Goal: Task Accomplishment & Management: Manage account settings

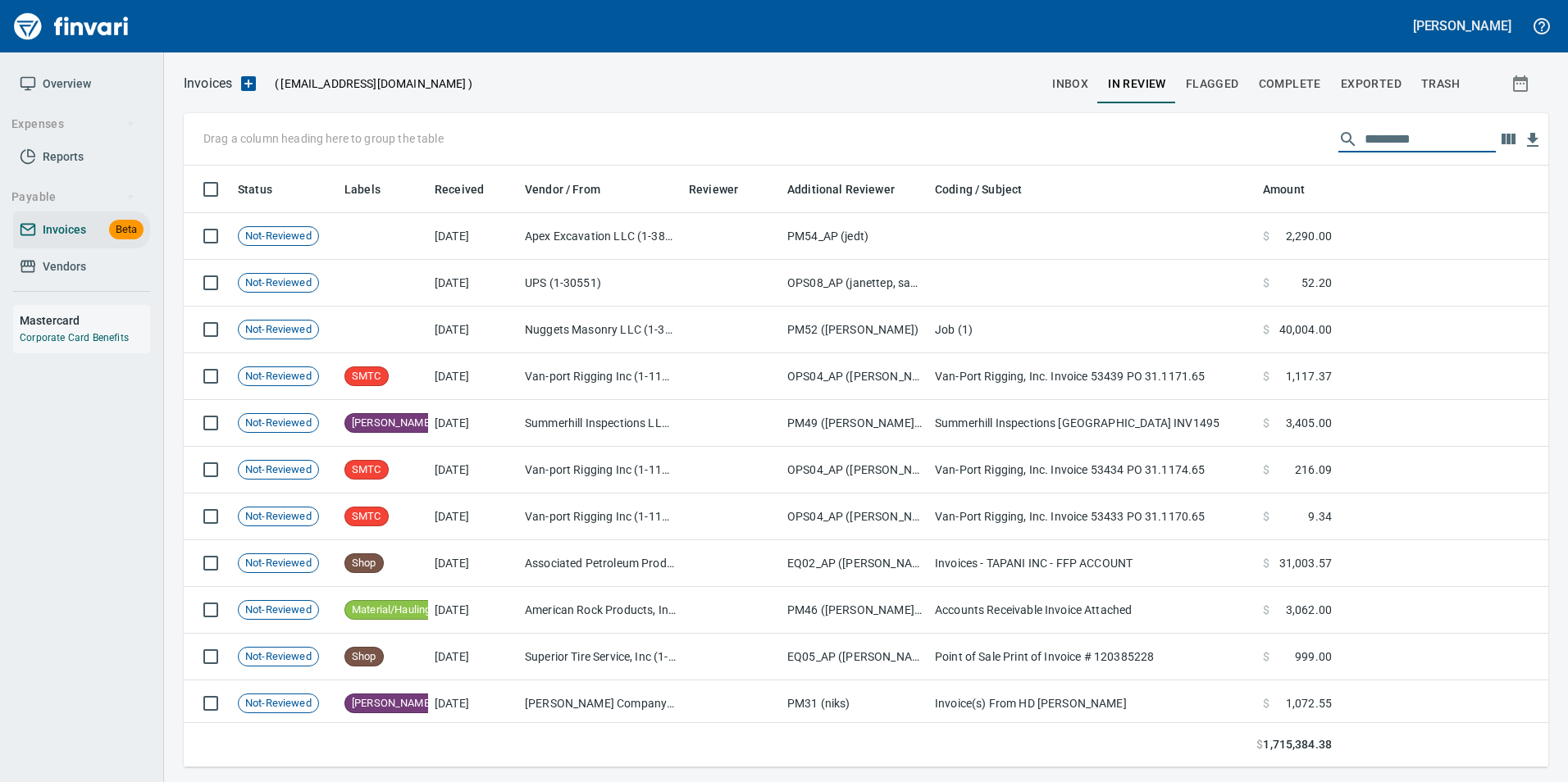
click at [1076, 92] on span "inbox" at bounding box center [1070, 84] width 36 height 21
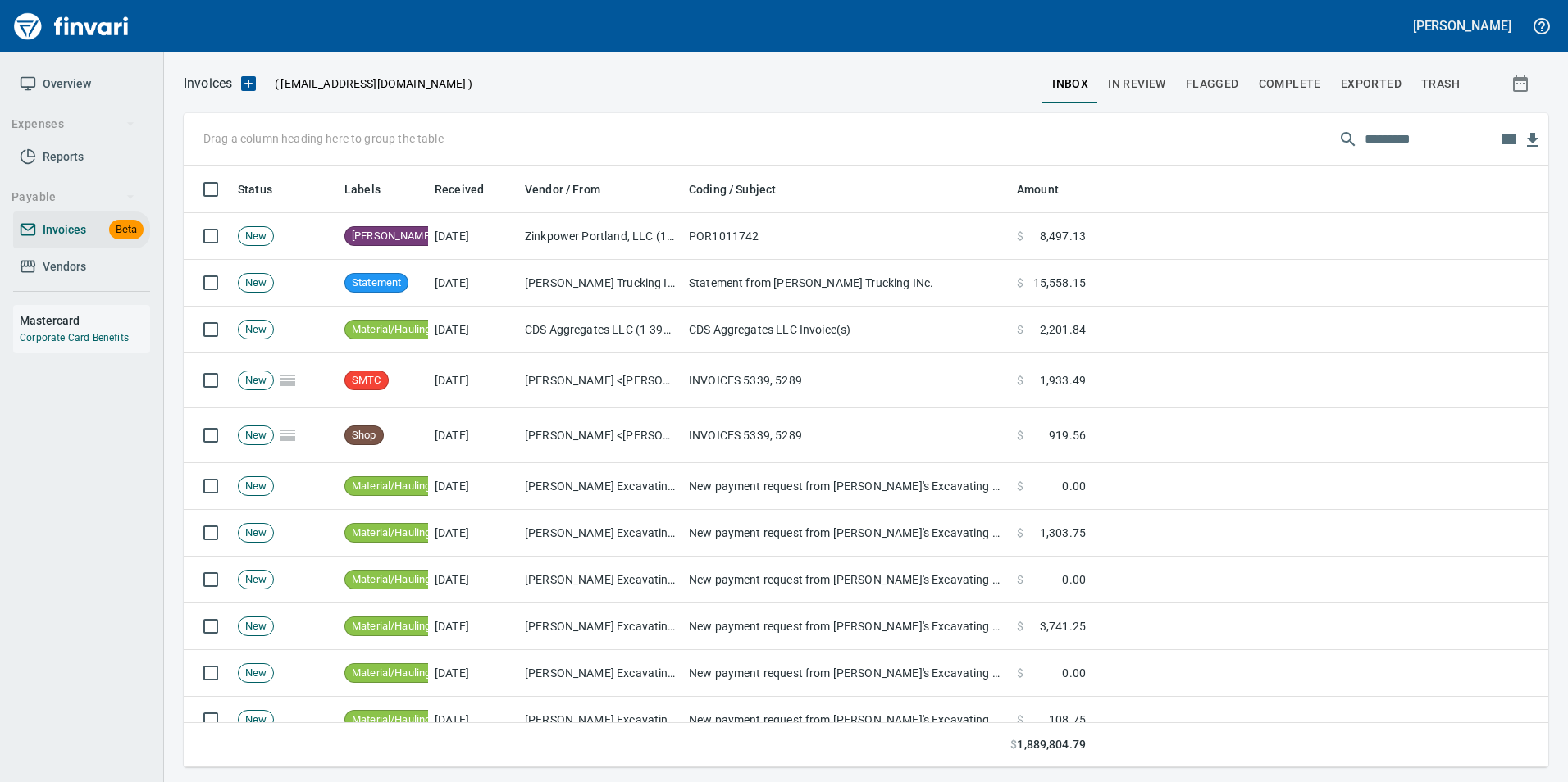
drag, startPoint x: 510, startPoint y: 781, endPoint x: 807, endPoint y: 93, distance: 749.4
click at [807, 93] on div at bounding box center [757, 83] width 570 height 39
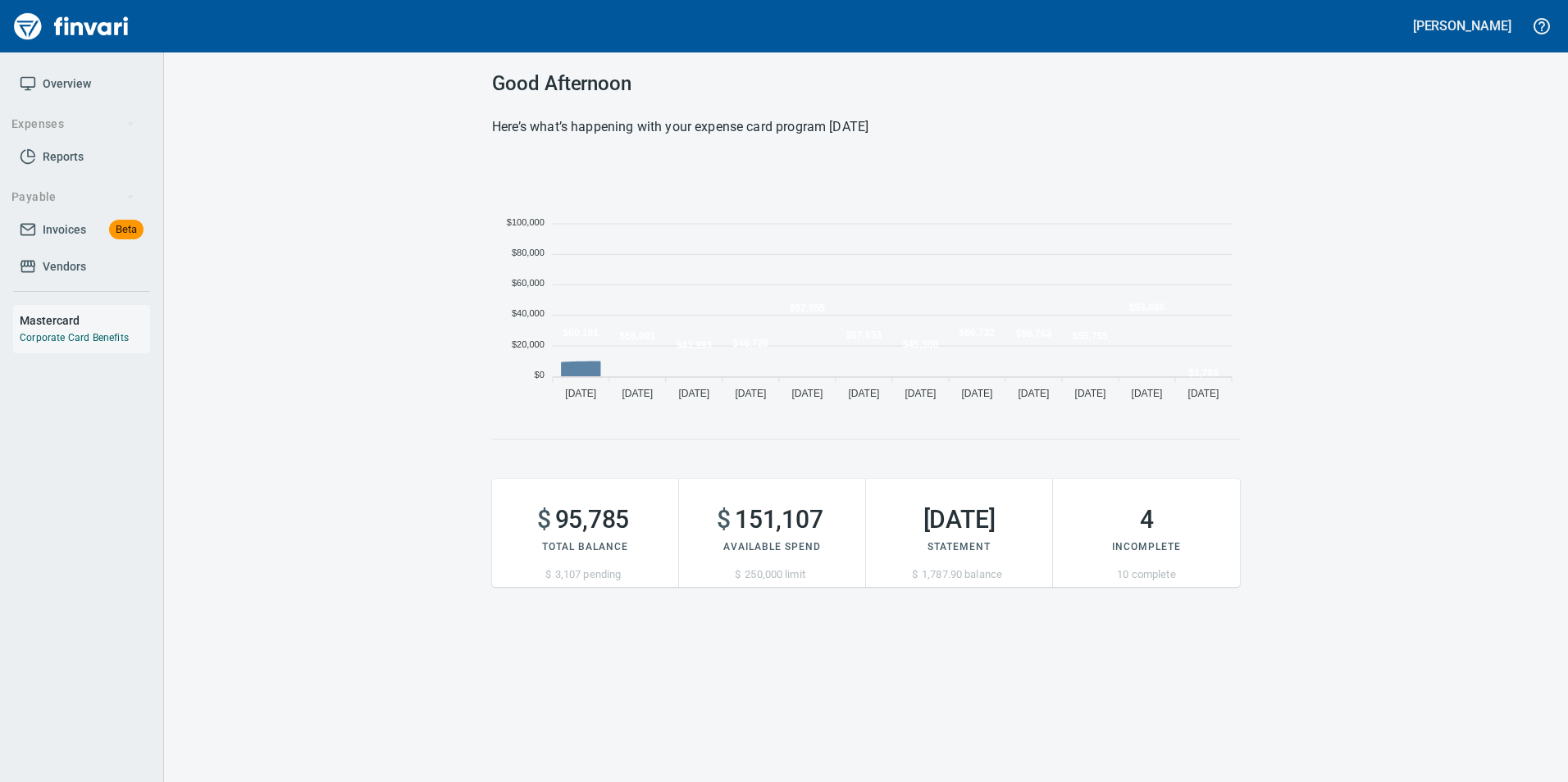
scroll to position [249, 736]
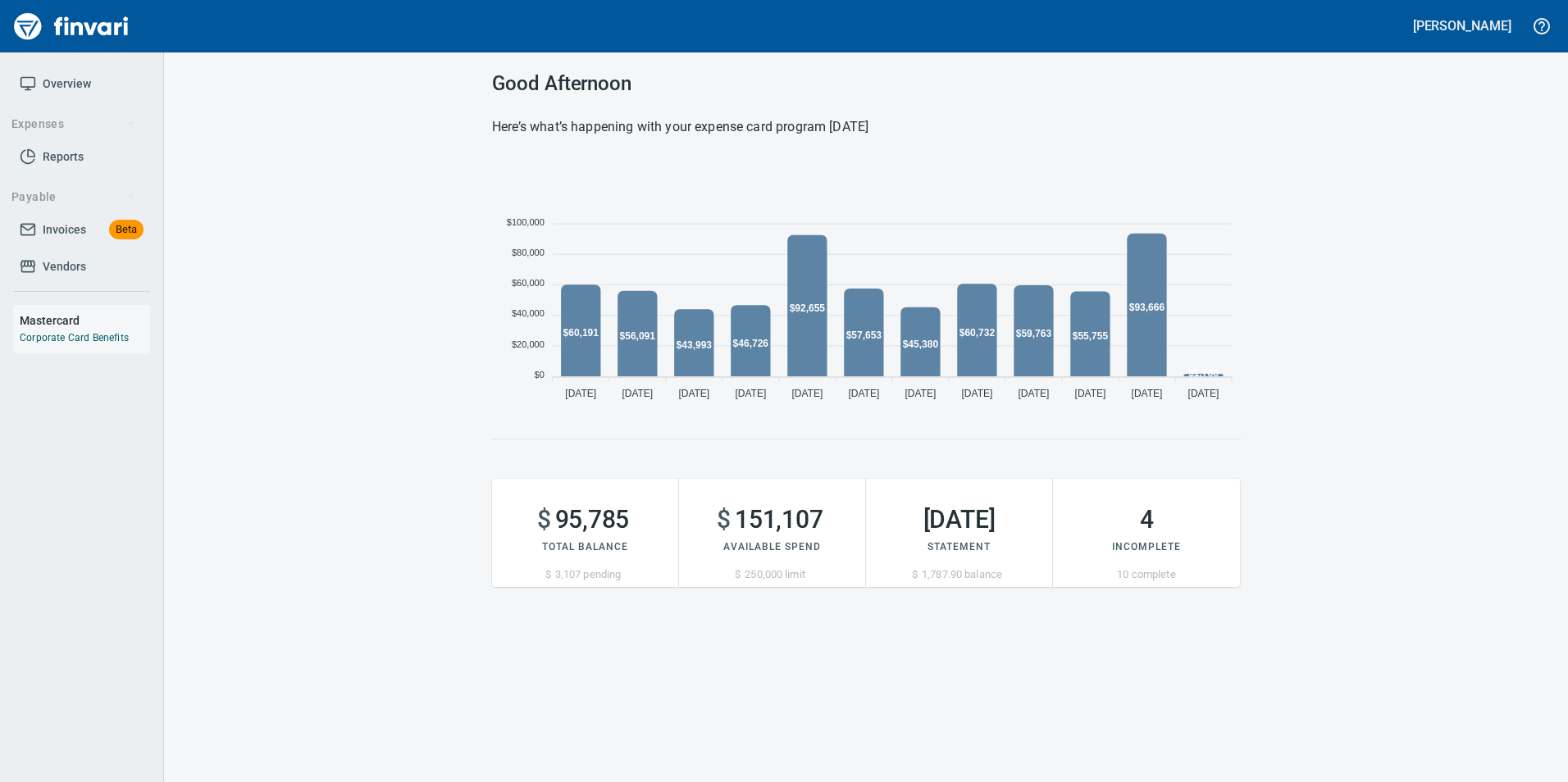
click at [10, 228] on div "Overview Expenses Reports Payable Invoices Beta Vendors Mastercard Corporate Ca…" at bounding box center [81, 229] width 163 height 354
click at [55, 223] on span "Invoices" at bounding box center [65, 230] width 44 height 21
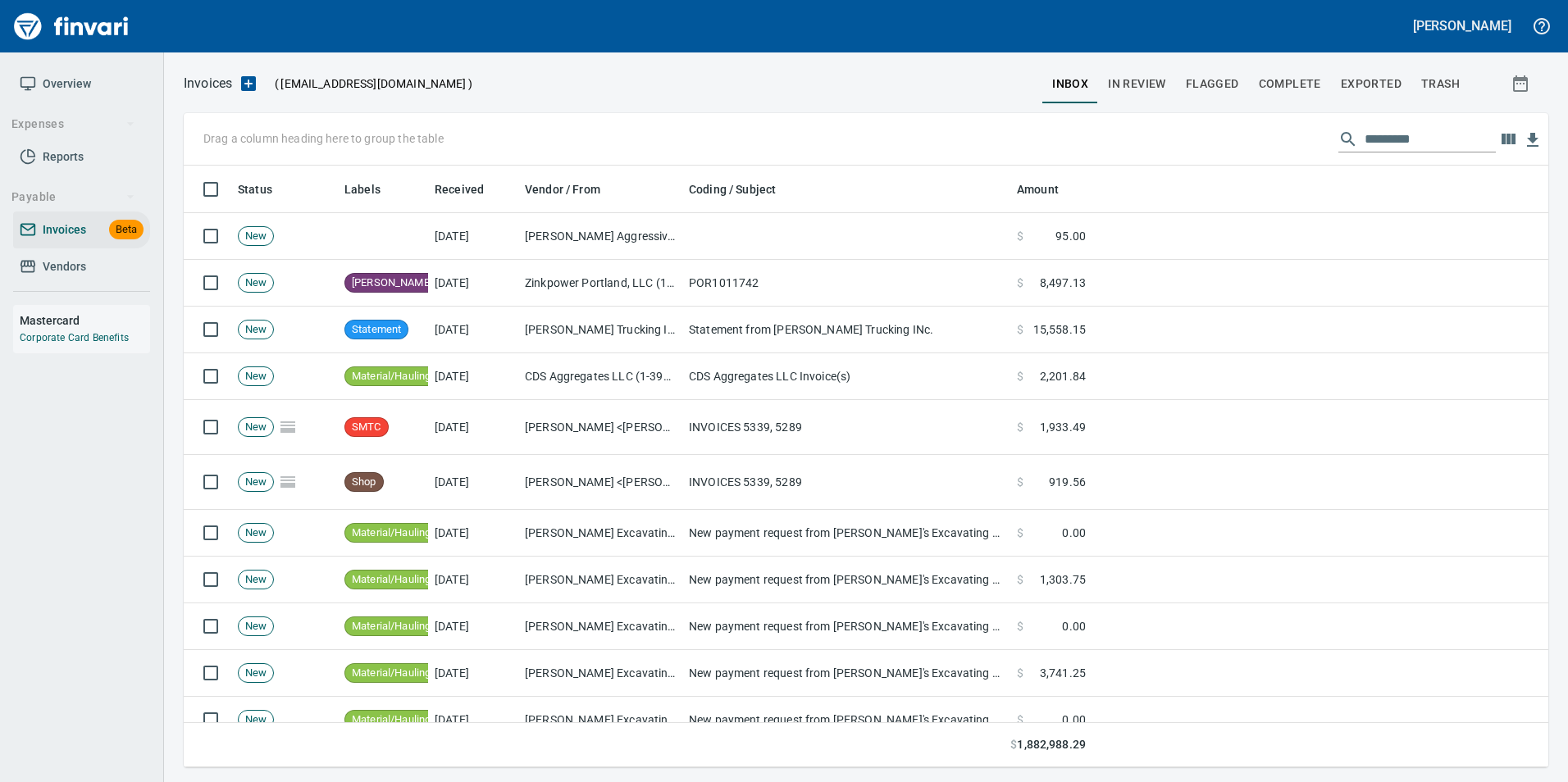
scroll to position [589, 1341]
click at [1155, 68] on button "In Review" at bounding box center [1138, 83] width 78 height 39
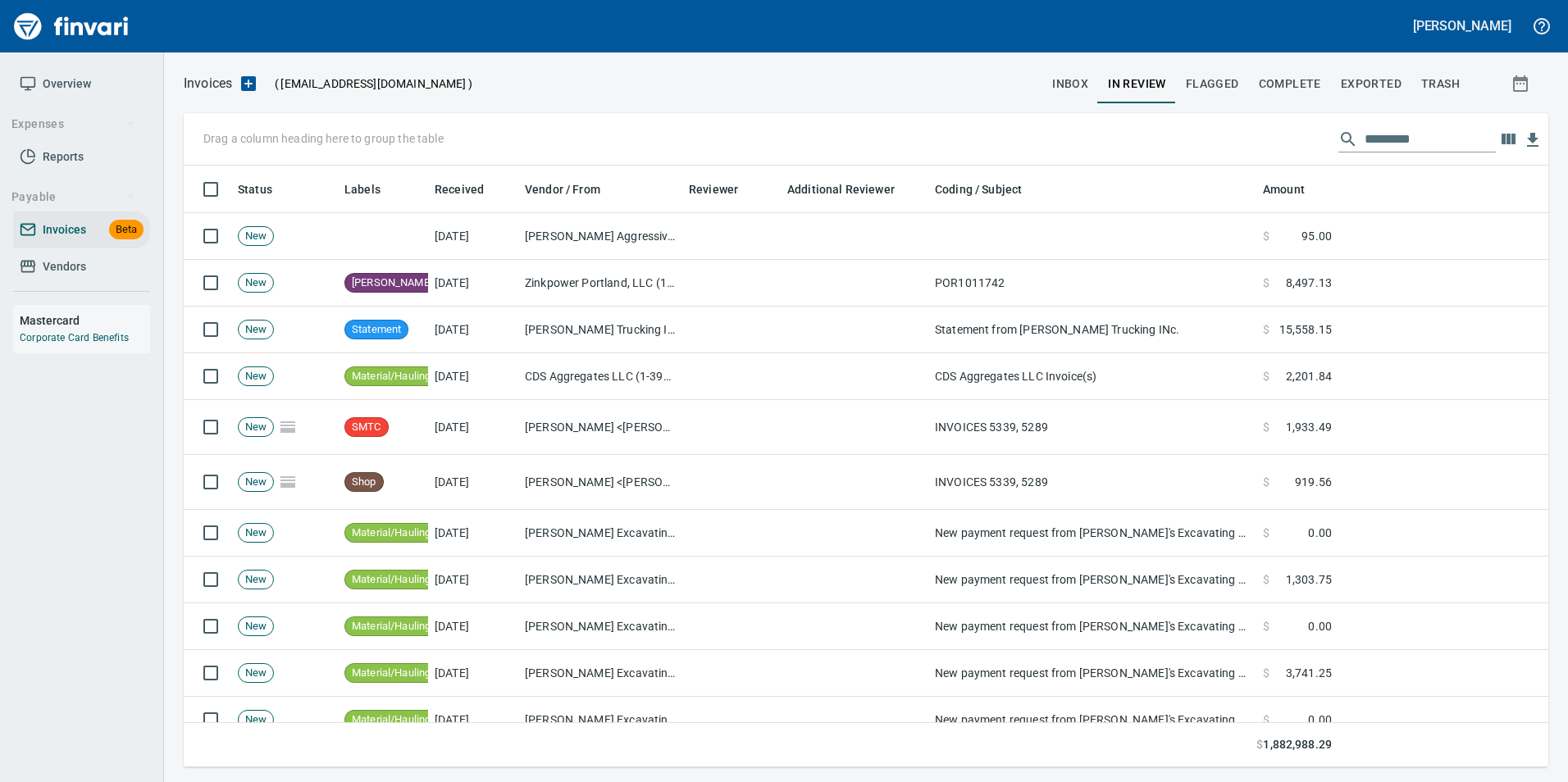
scroll to position [589, 1341]
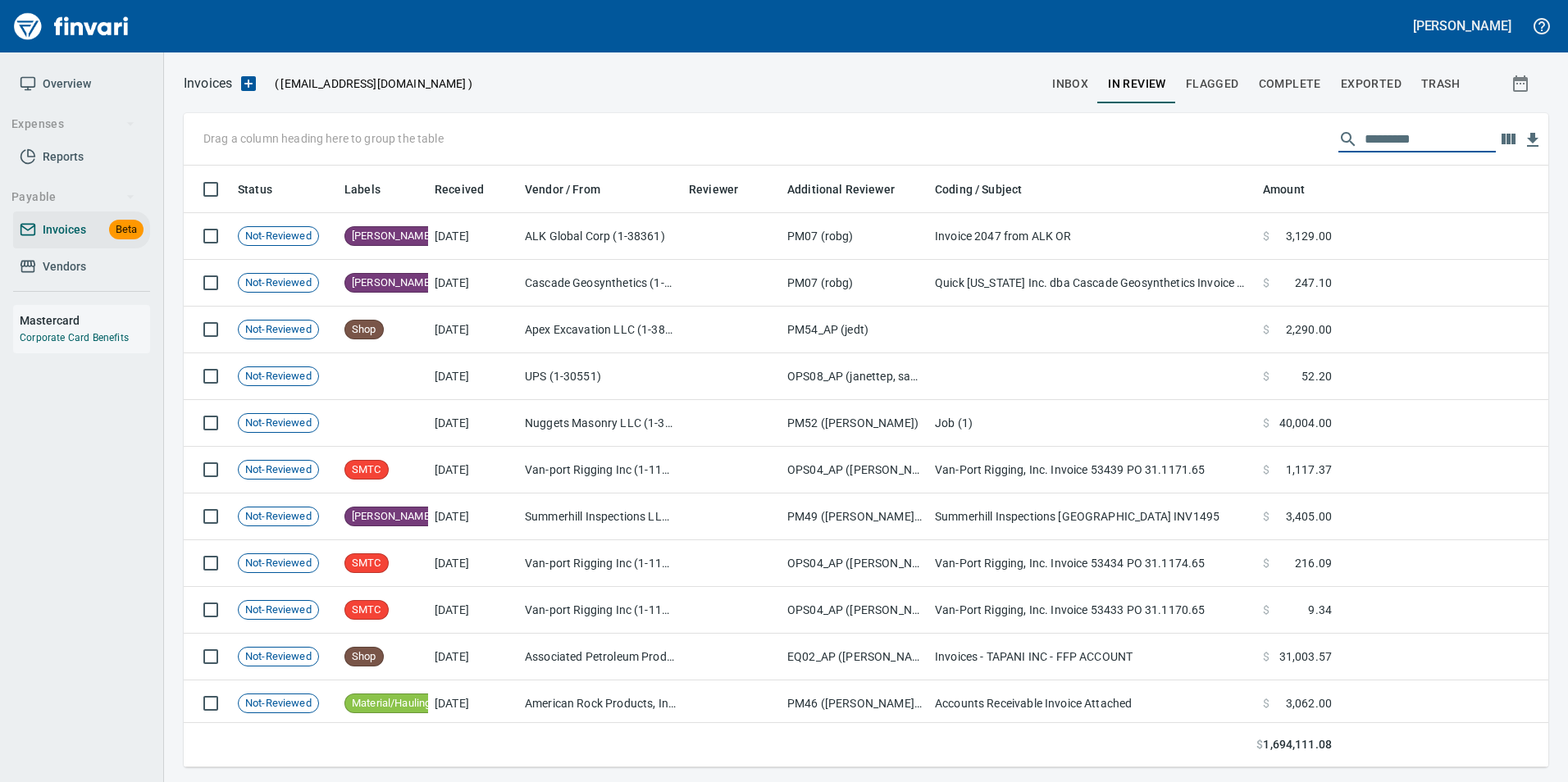
click at [1403, 145] on input "text" at bounding box center [1431, 139] width 131 height 26
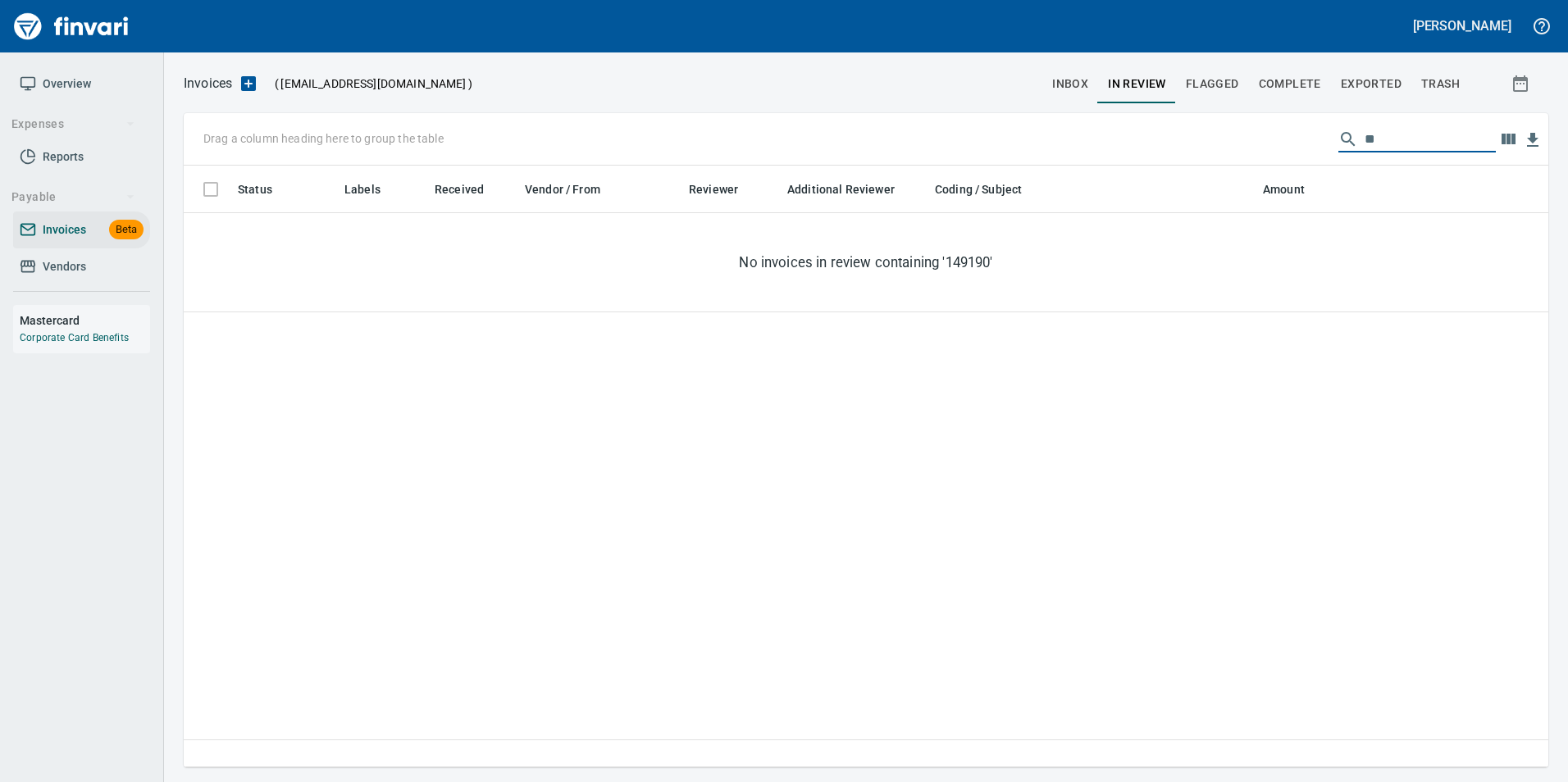
type input "*"
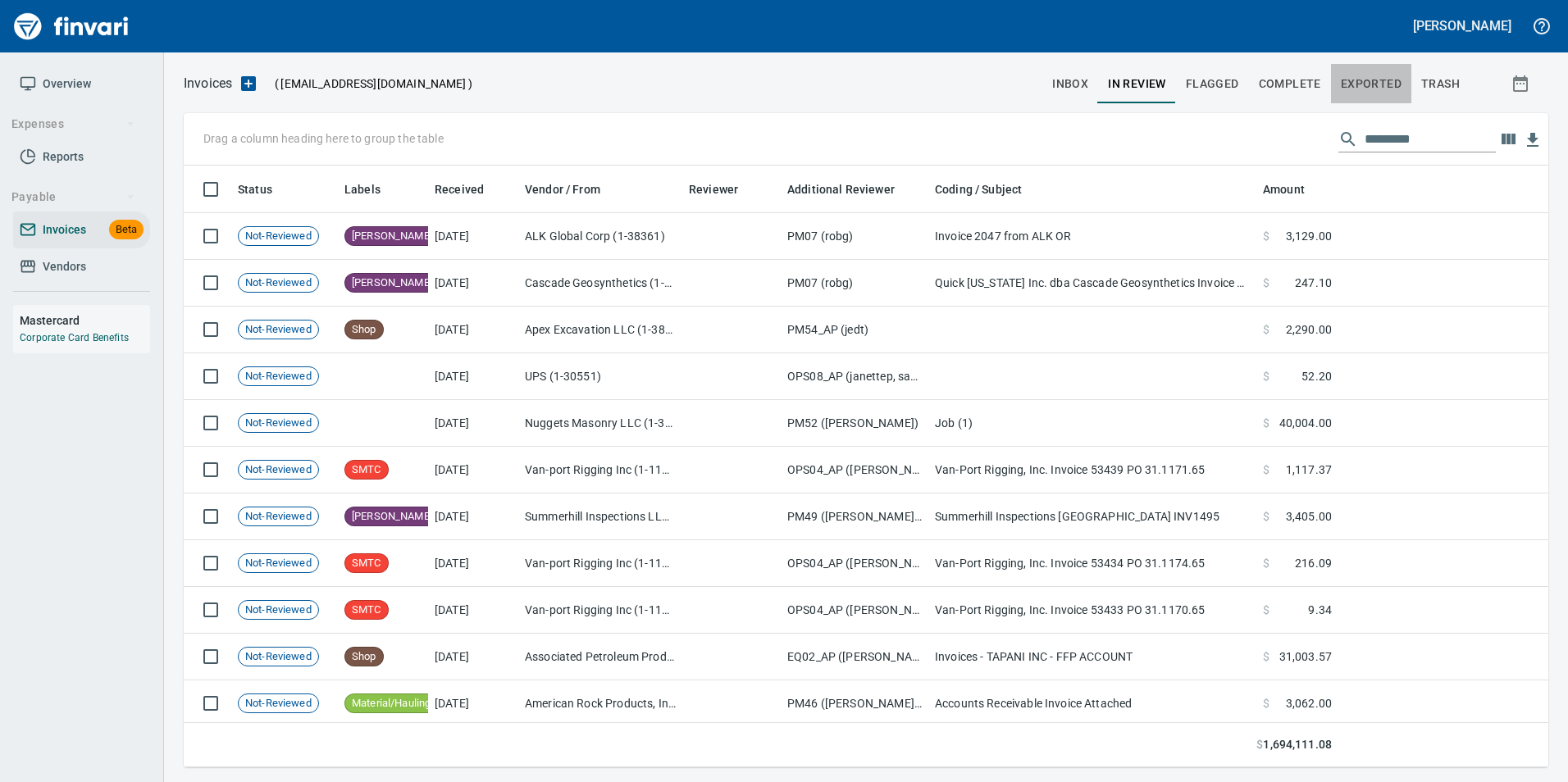
click at [1366, 98] on button "Exported" at bounding box center [1372, 83] width 80 height 39
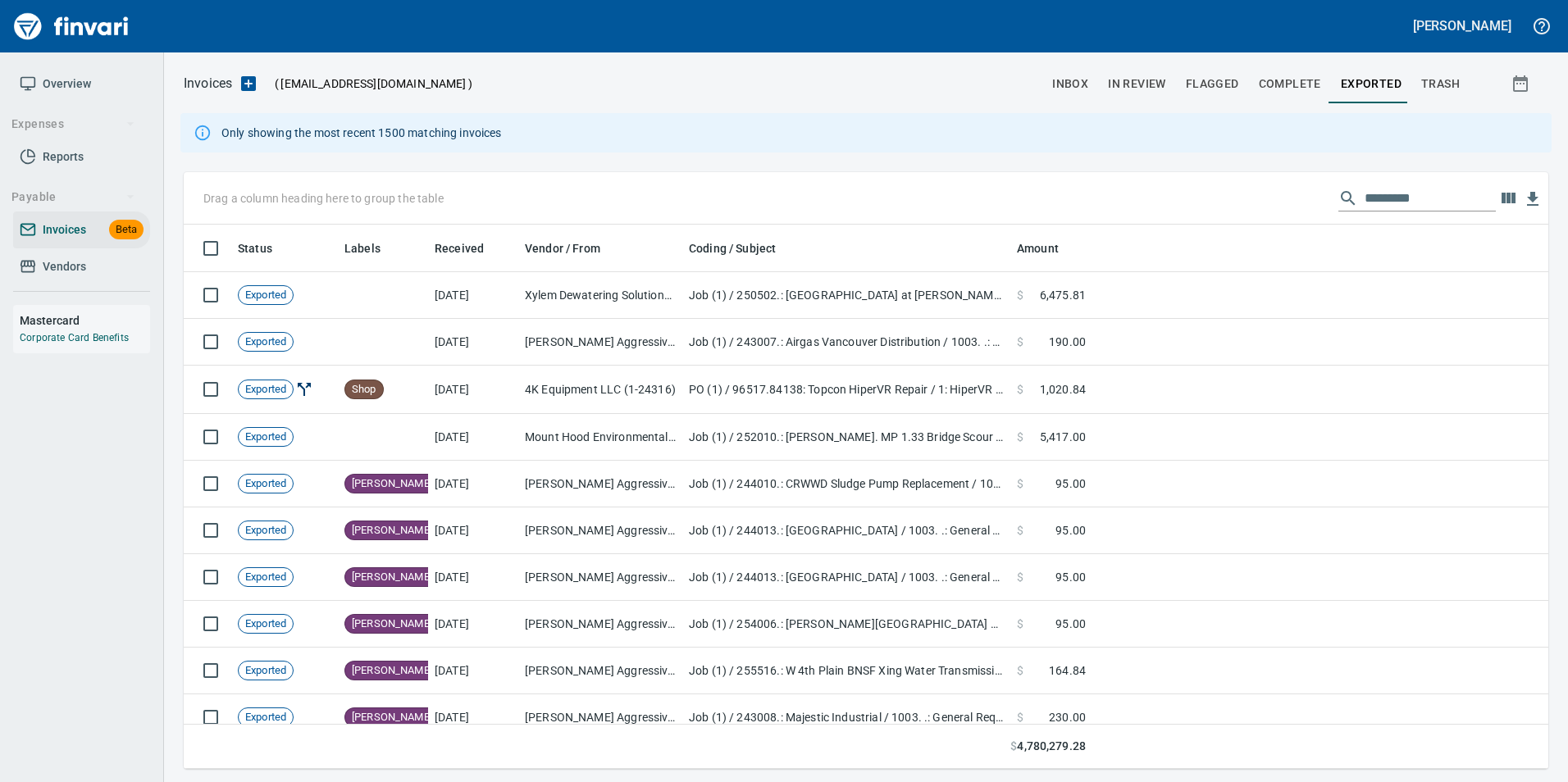
scroll to position [532, 1341]
click at [1400, 200] on input "text" at bounding box center [1431, 198] width 131 height 26
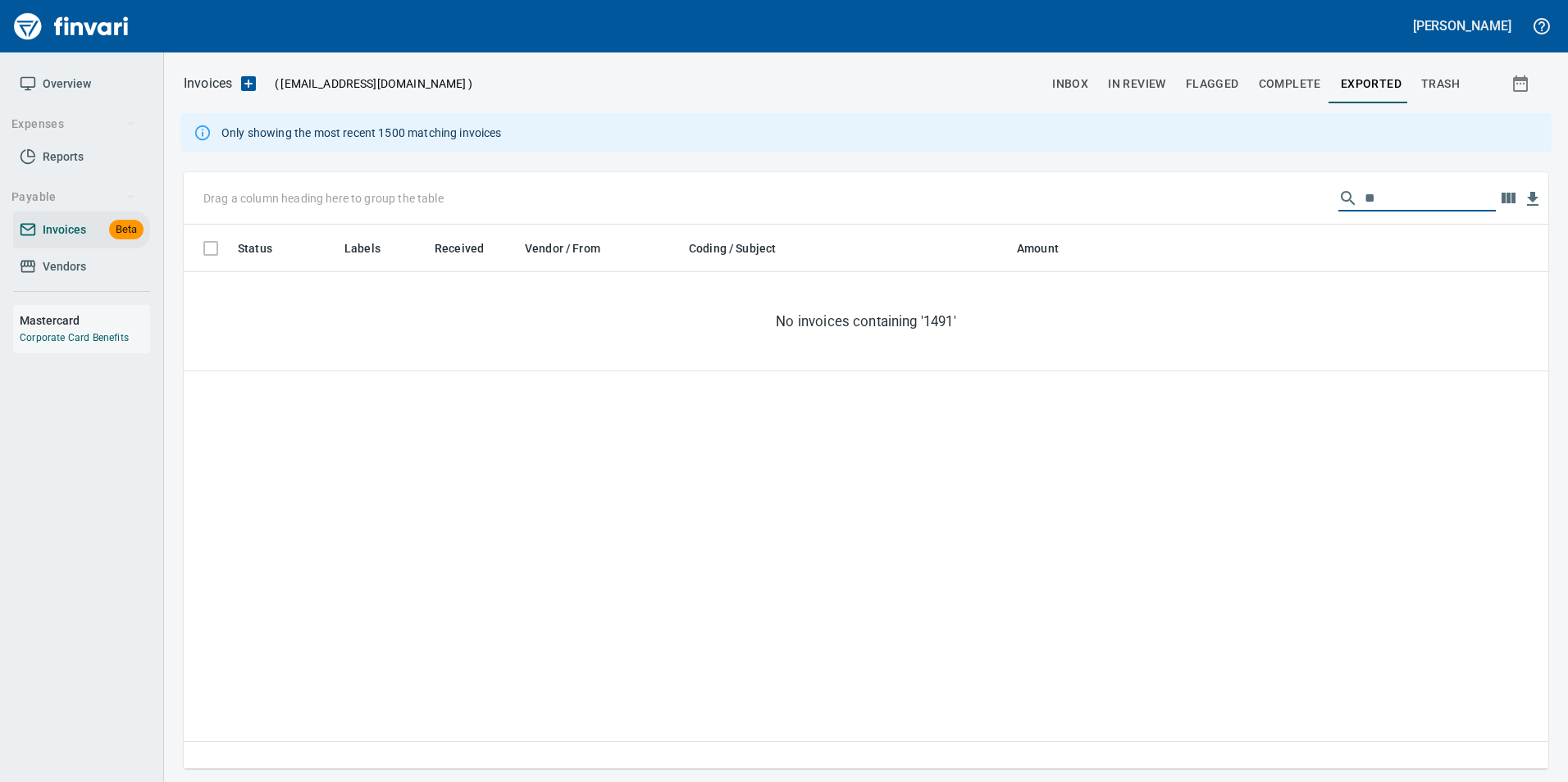
type input "*"
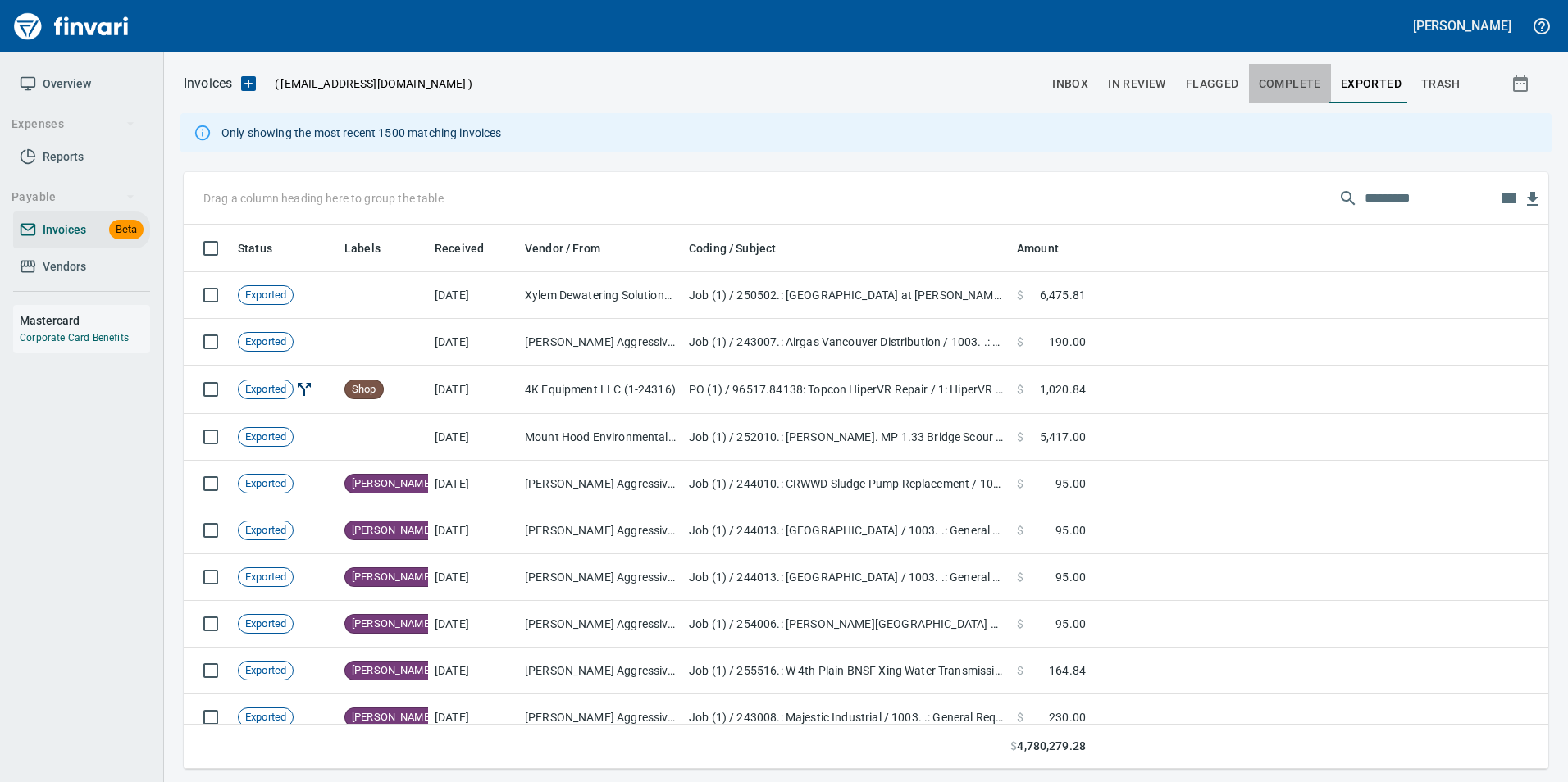
click at [1317, 84] on span "Complete" at bounding box center [1290, 84] width 63 height 21
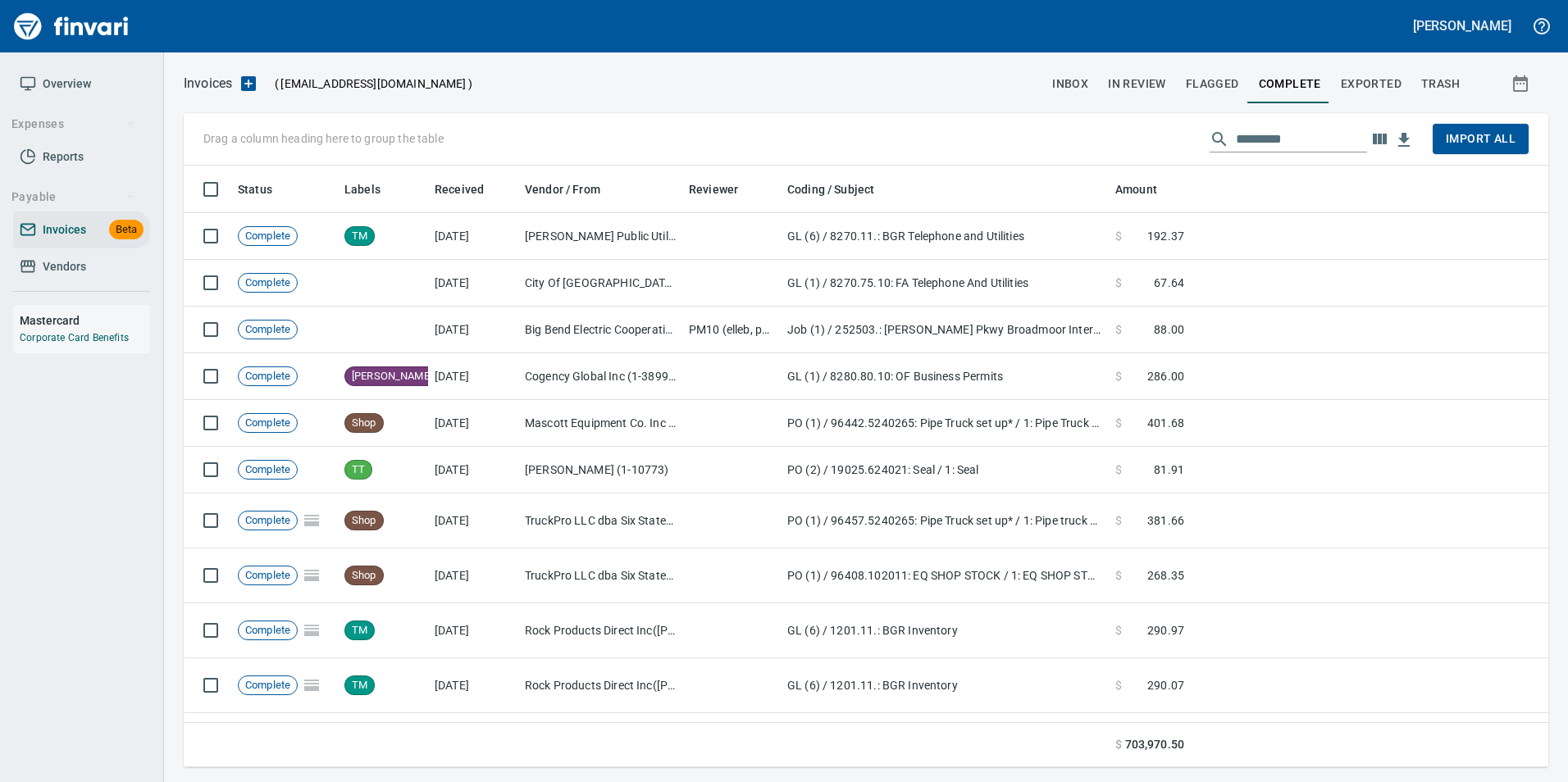
scroll to position [589, 1341]
click at [1339, 143] on input "text" at bounding box center [1302, 139] width 131 height 26
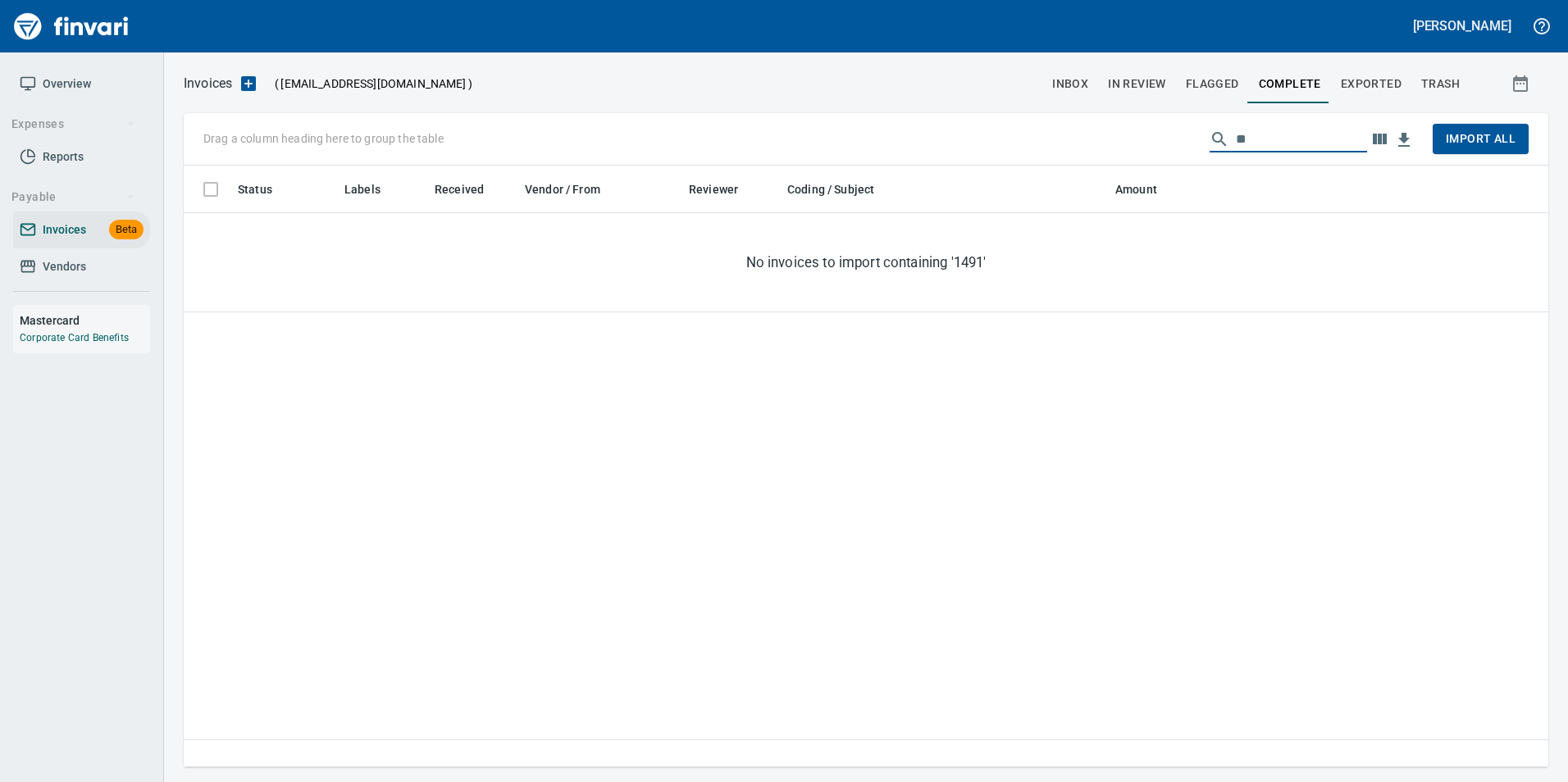
type input "*"
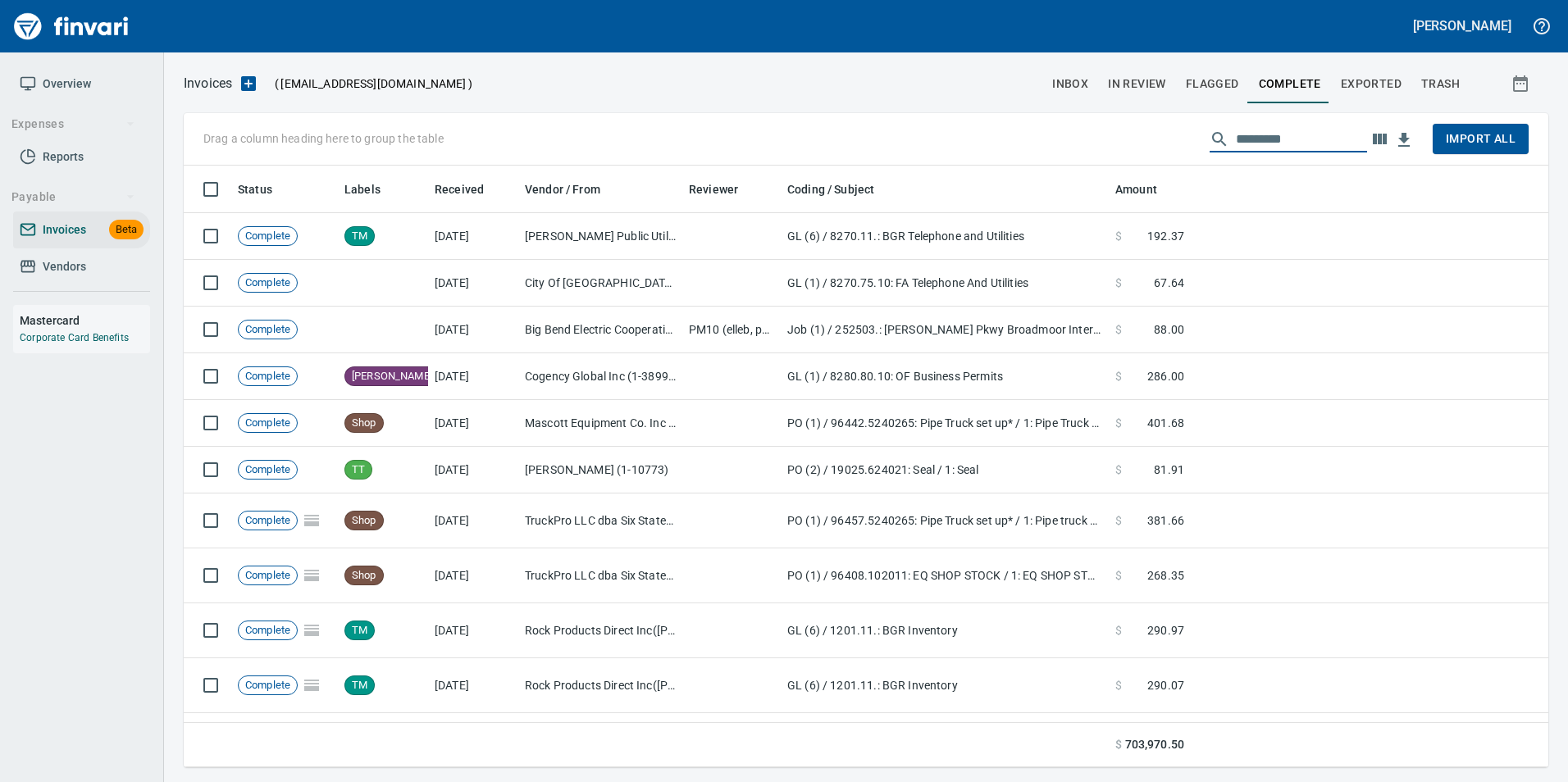
click at [1215, 81] on span "Flagged" at bounding box center [1212, 84] width 54 height 21
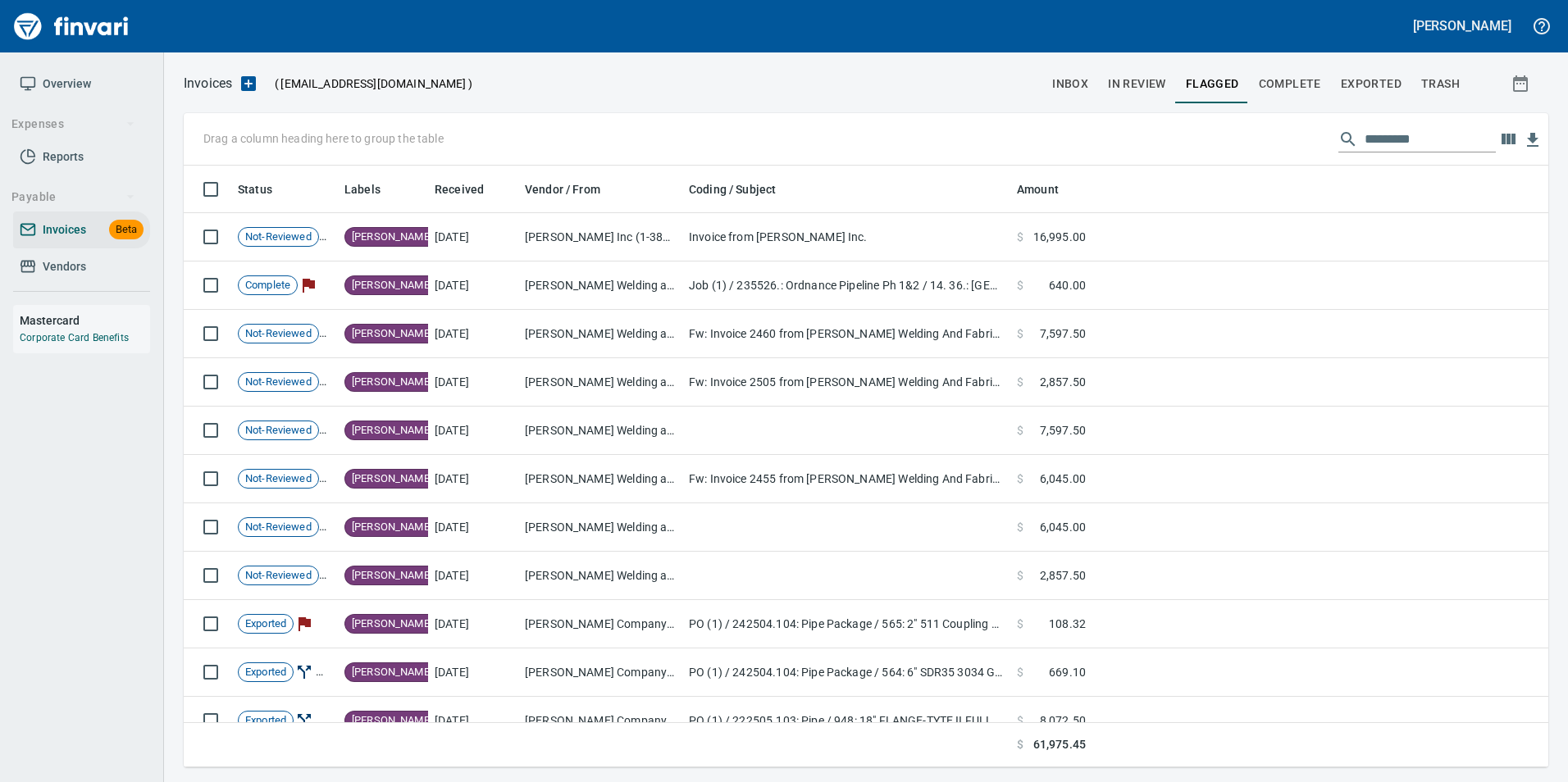
scroll to position [589, 1341]
click at [1441, 137] on input "text" at bounding box center [1431, 139] width 131 height 26
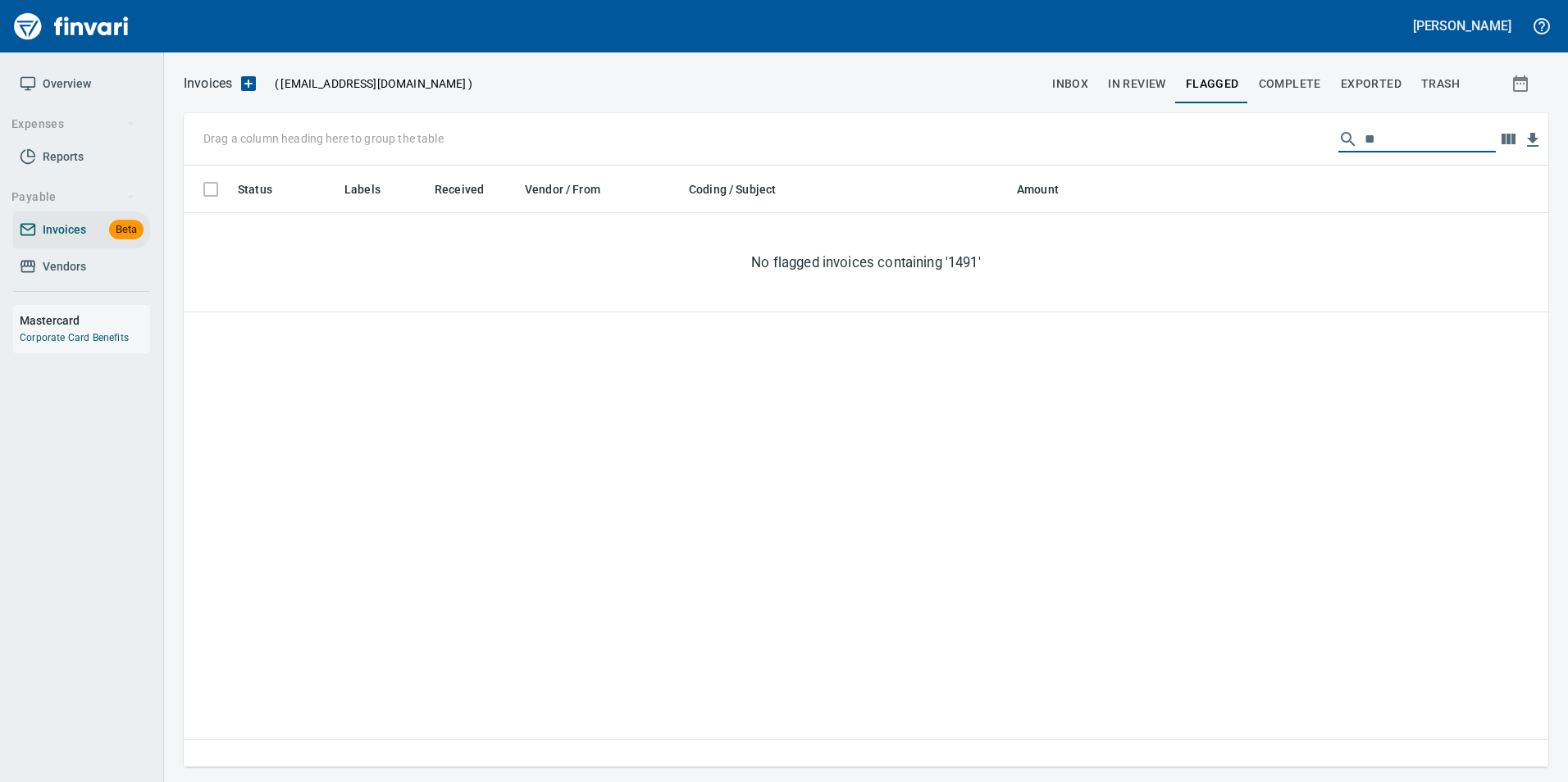
type input "*"
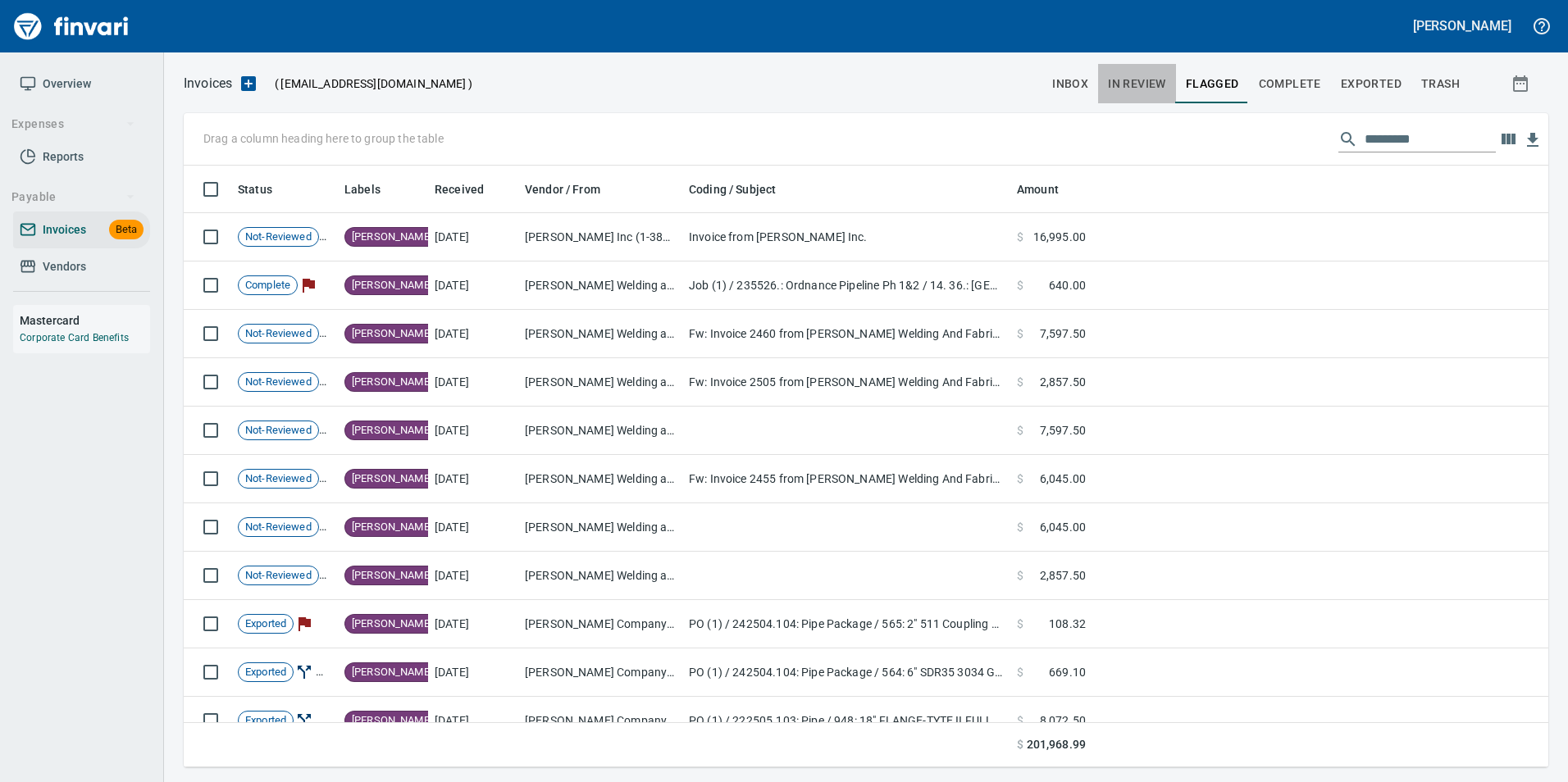
click at [1102, 86] on button "In Review" at bounding box center [1138, 83] width 78 height 39
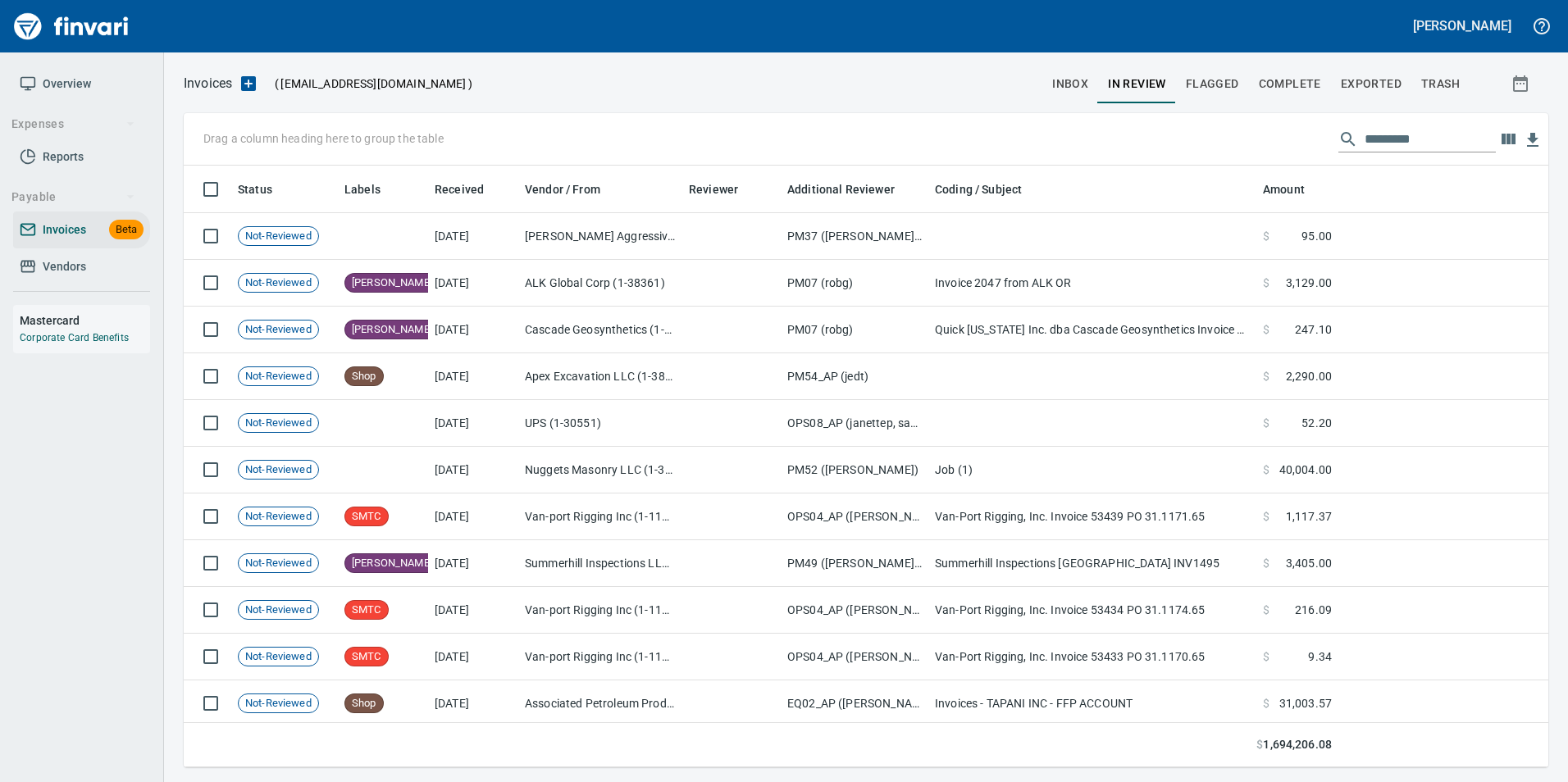
scroll to position [589, 1341]
click at [1093, 85] on button "inbox" at bounding box center [1070, 83] width 55 height 39
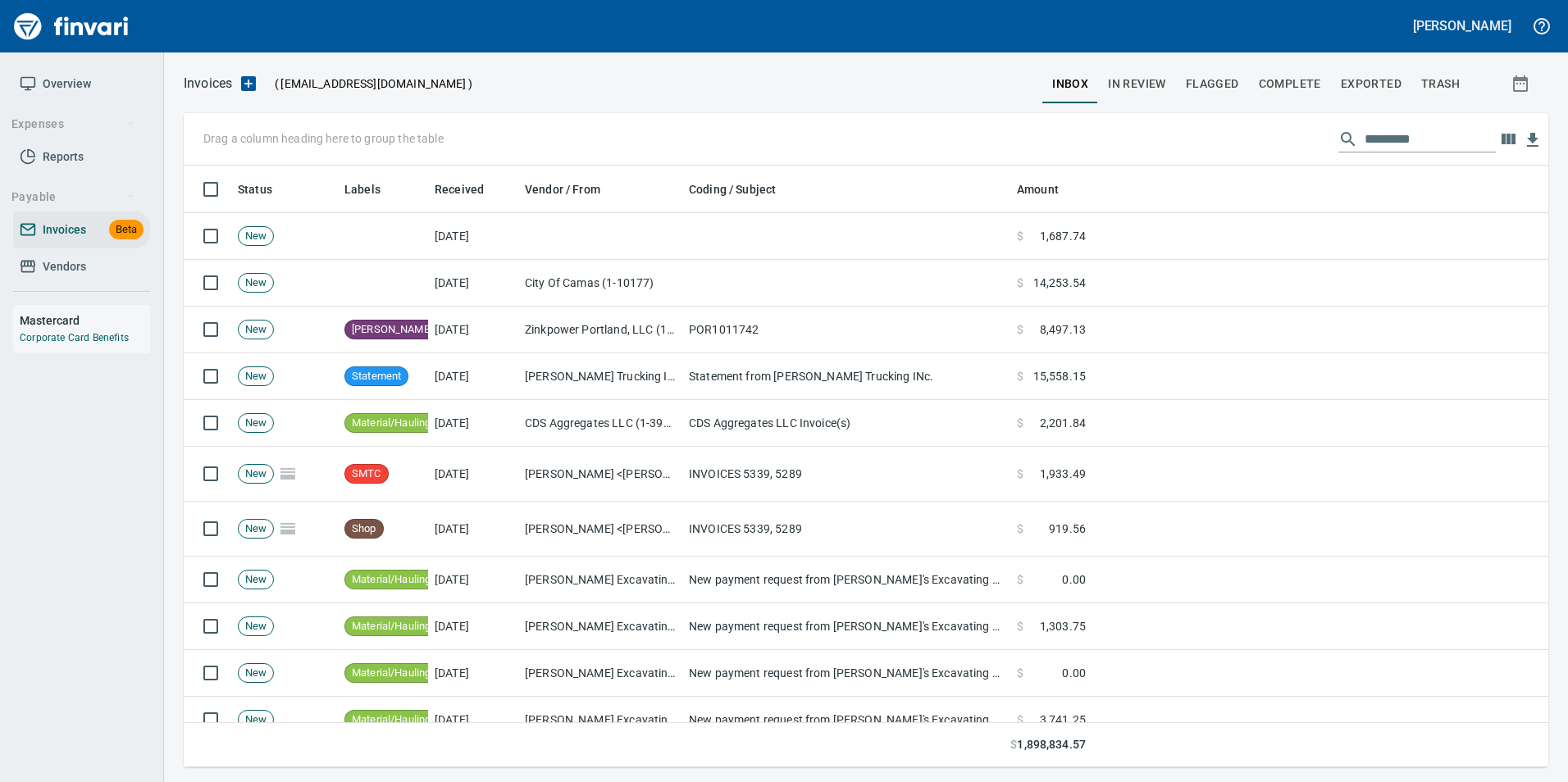
scroll to position [589, 1341]
click at [1403, 139] on input "text" at bounding box center [1431, 139] width 131 height 26
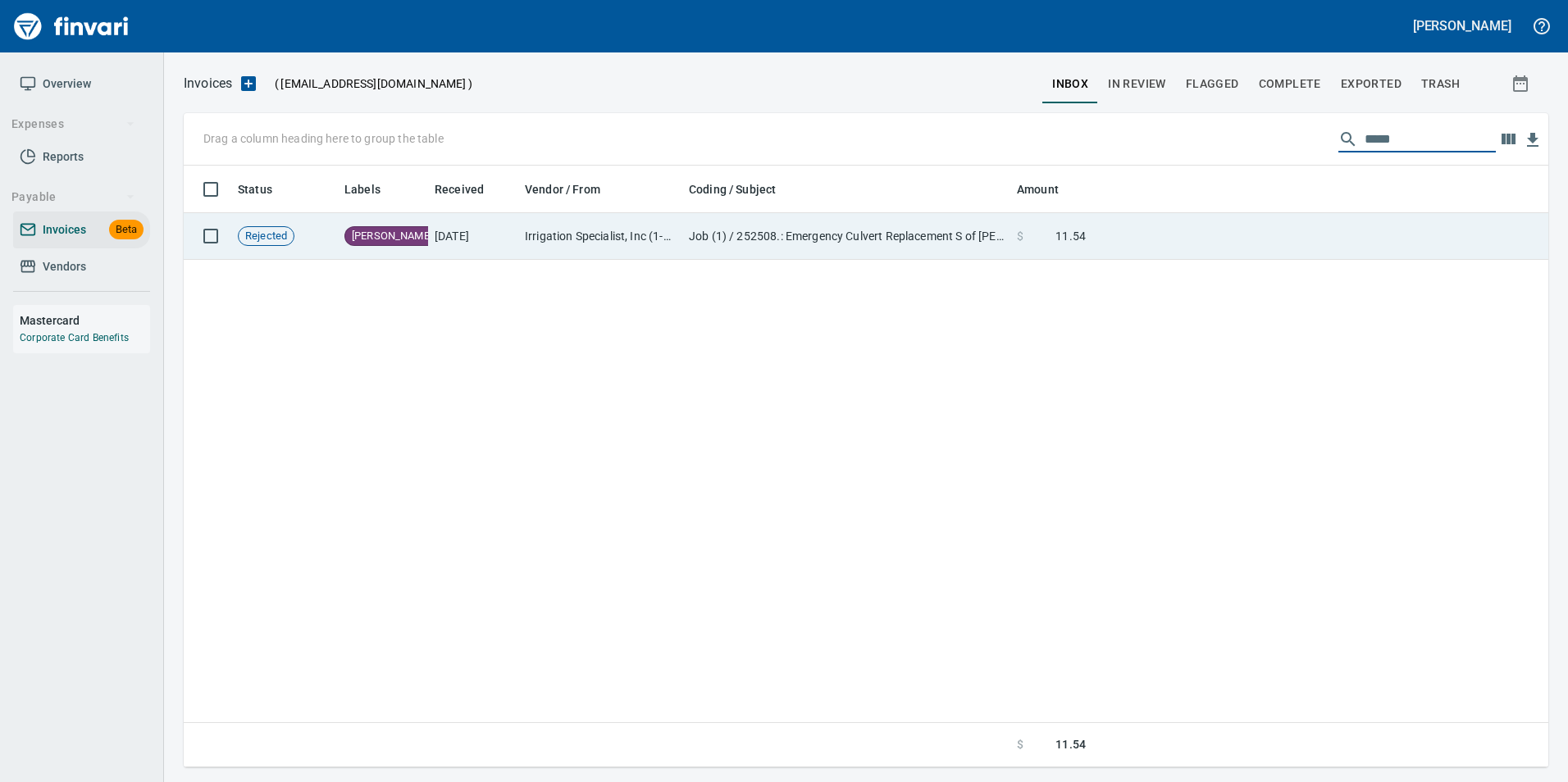
click at [1312, 224] on td at bounding box center [1320, 236] width 456 height 46
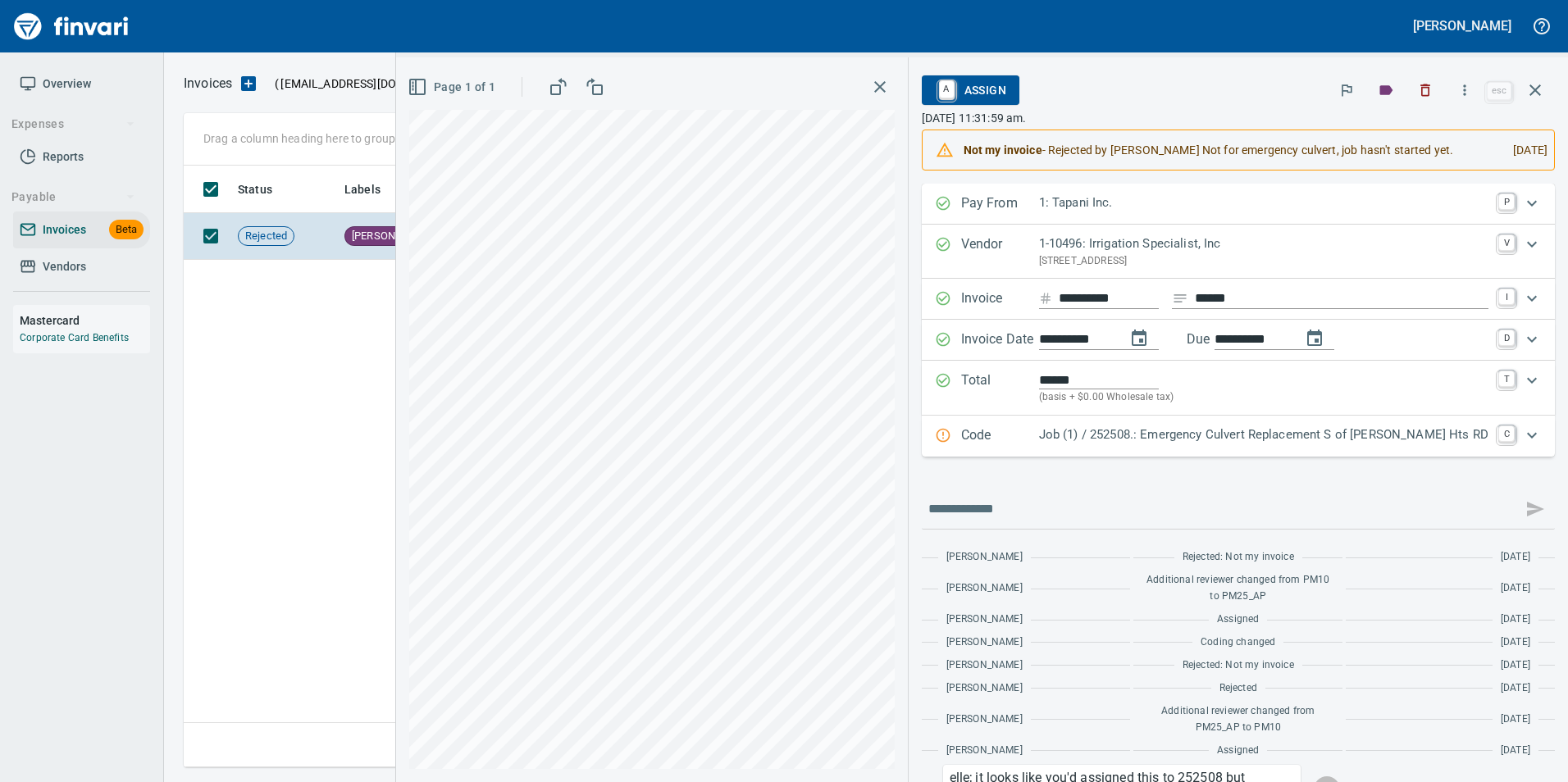
scroll to position [589, 1352]
drag, startPoint x: 1531, startPoint y: 89, endPoint x: 1291, endPoint y: 336, distance: 344.4
click at [1533, 88] on icon "button" at bounding box center [1535, 90] width 20 height 20
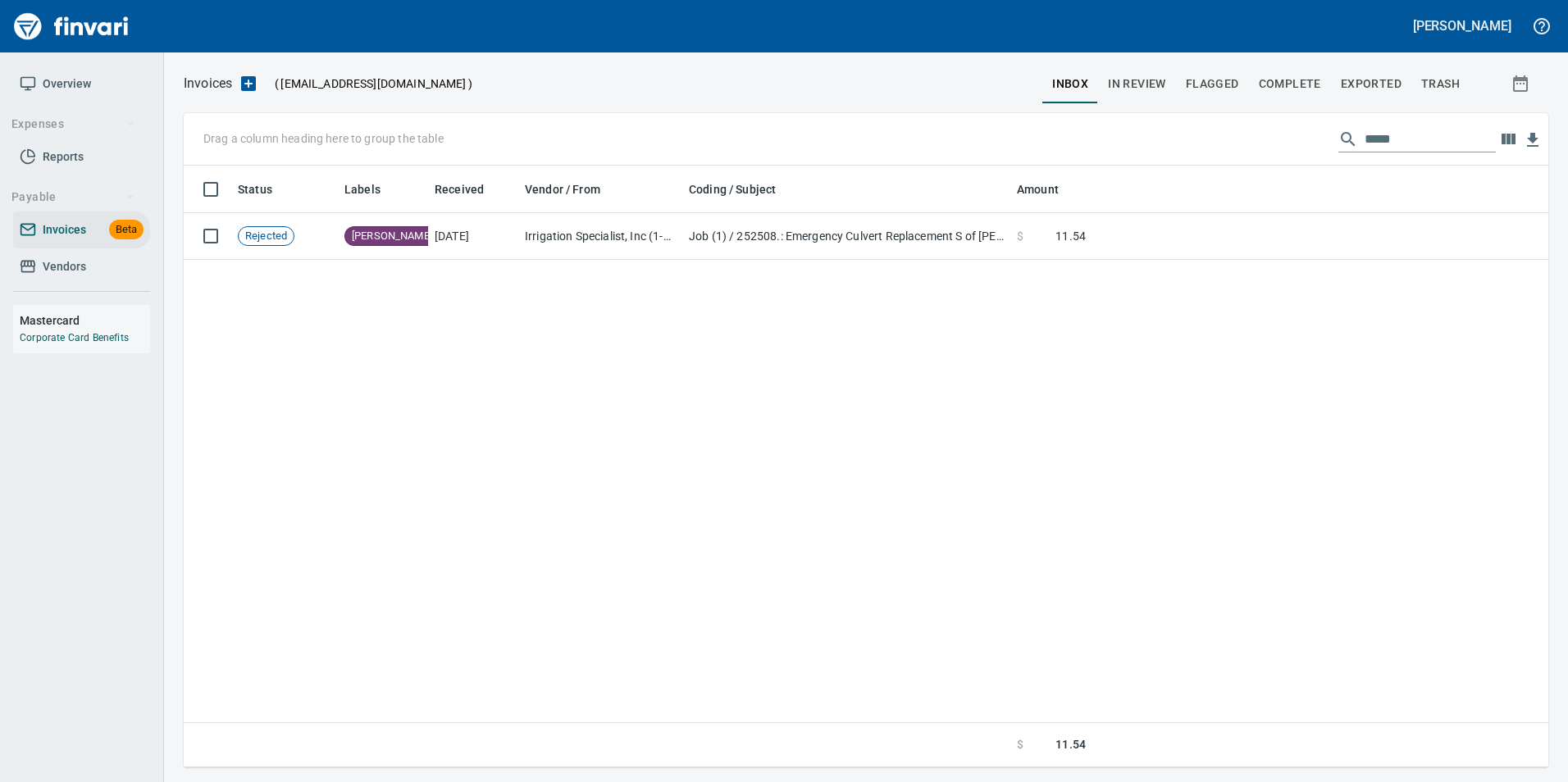
scroll to position [589, 1352]
click at [1365, 139] on input "*****" at bounding box center [1431, 139] width 131 height 26
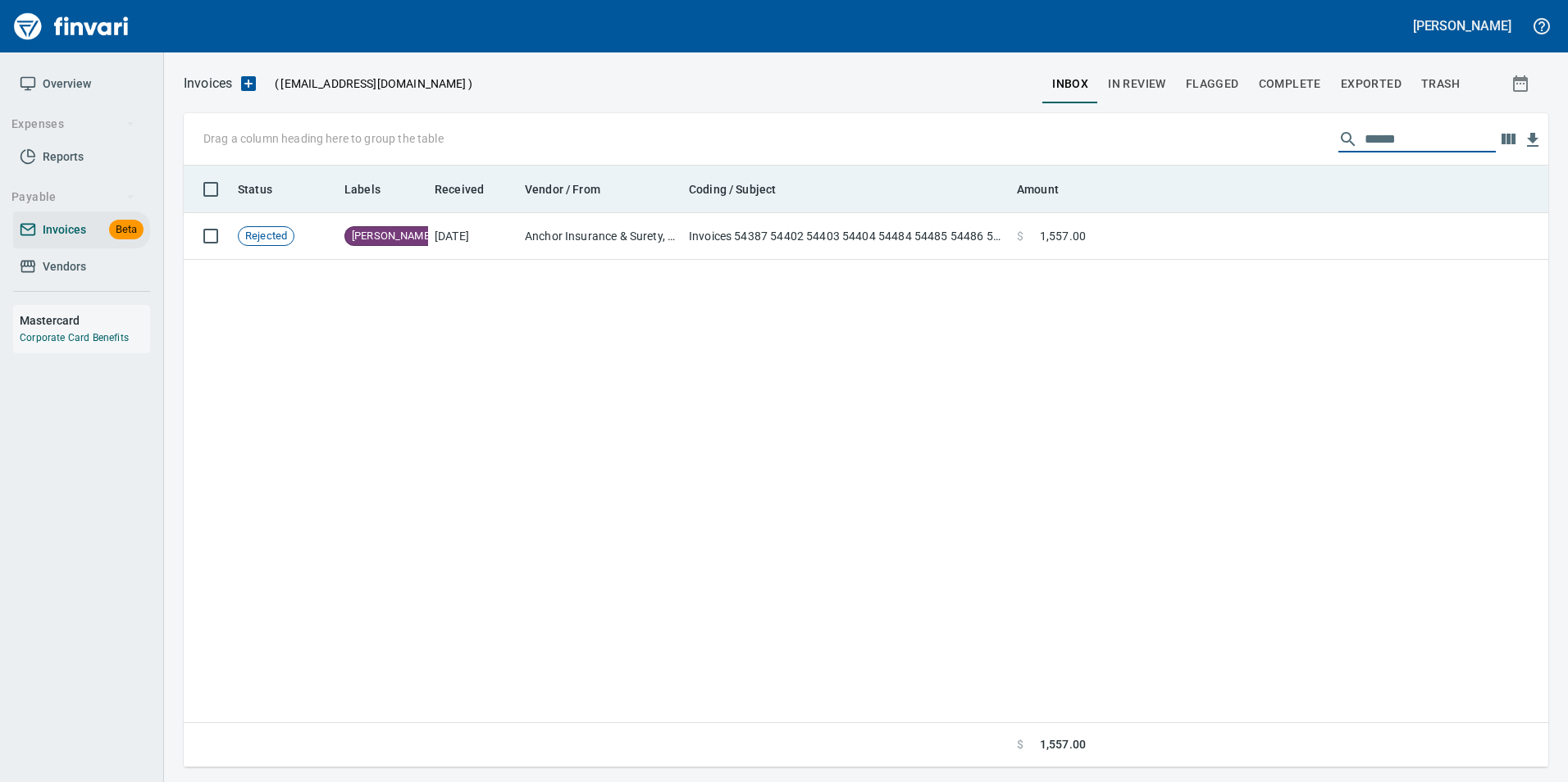
type input "******"
click at [1316, 211] on th at bounding box center [1320, 189] width 456 height 47
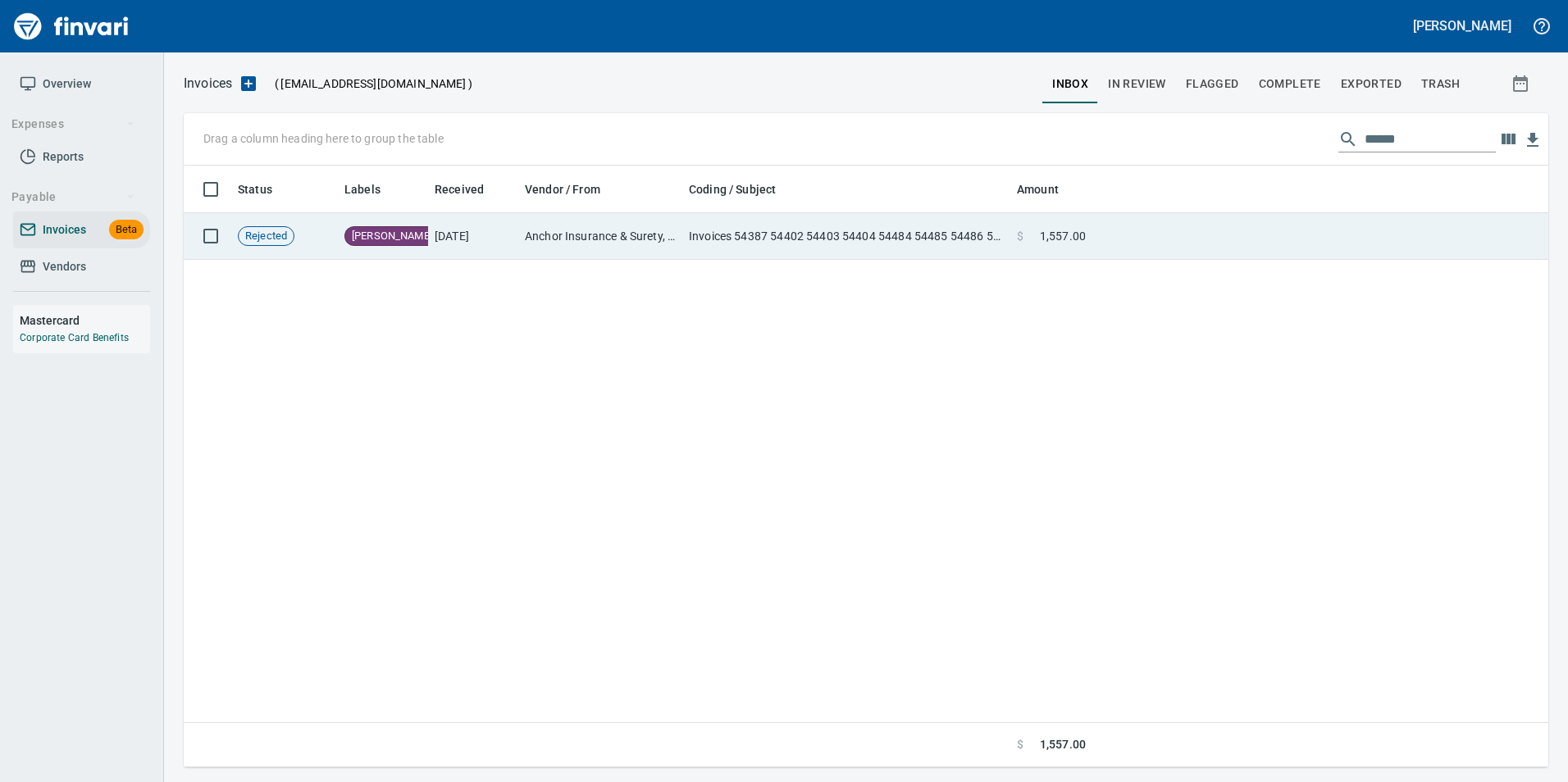
click at [1328, 240] on td at bounding box center [1320, 236] width 456 height 46
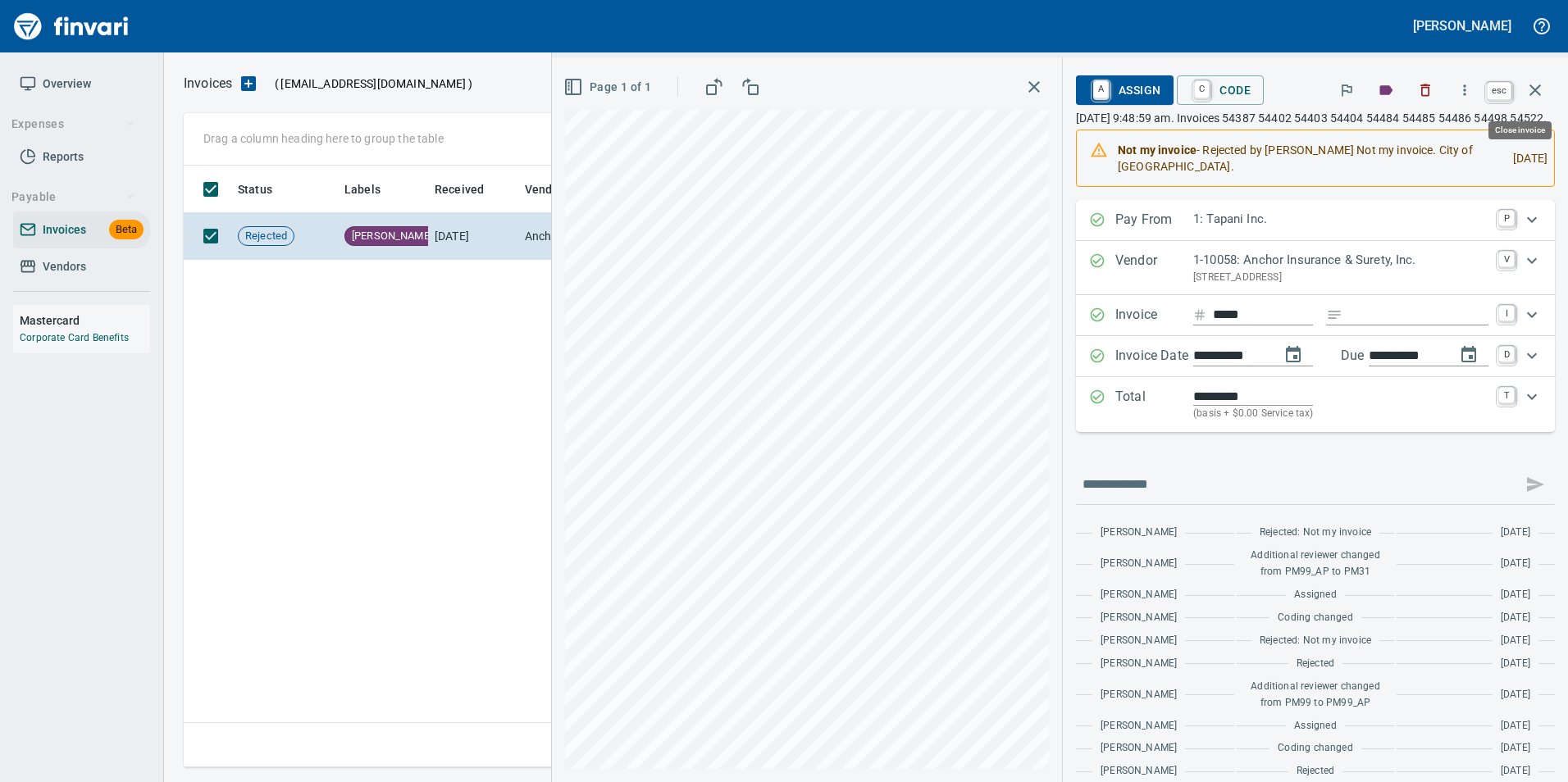
click at [1548, 90] on button "button" at bounding box center [1535, 90] width 39 height 39
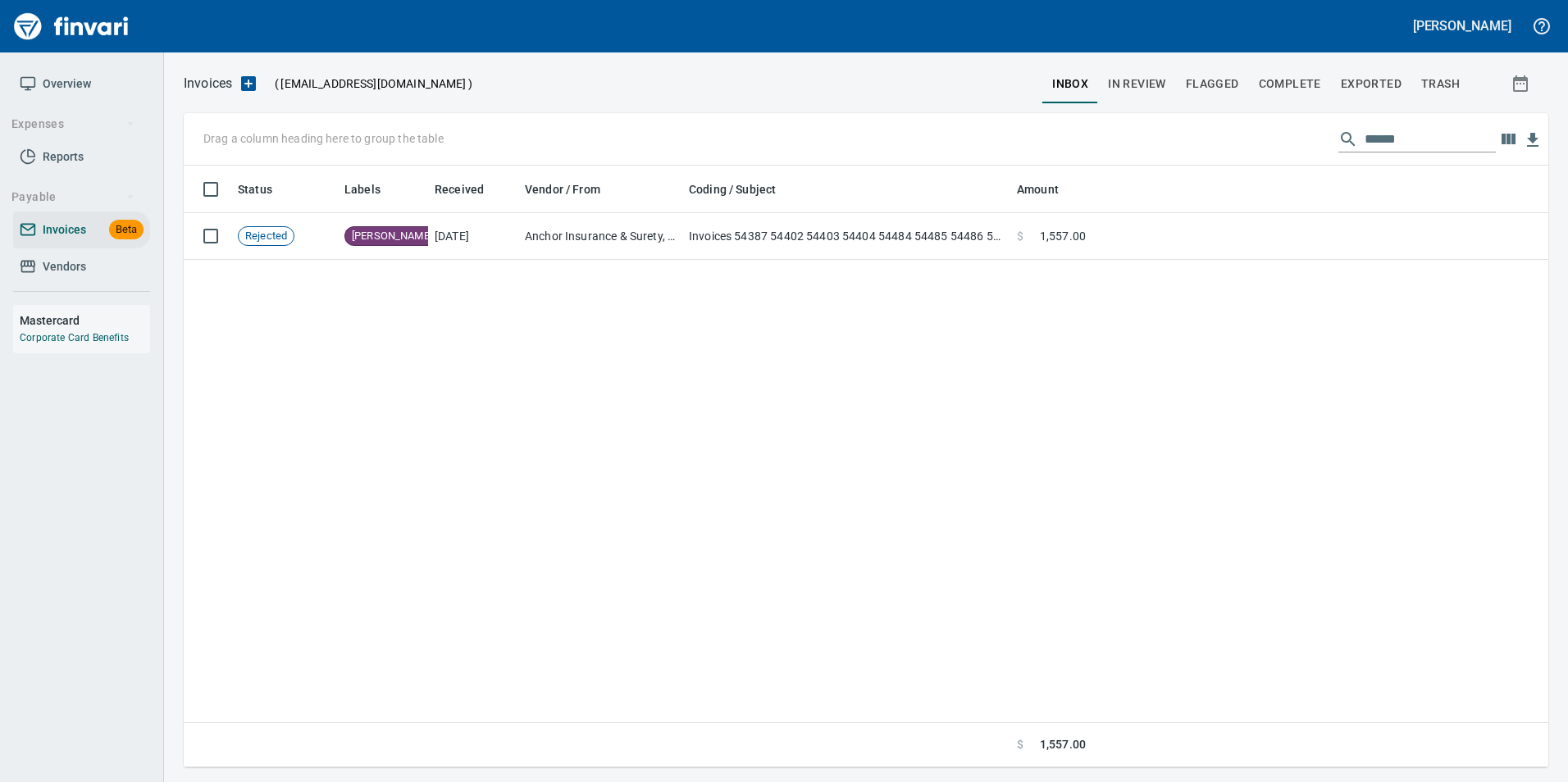
scroll to position [589, 1352]
click at [1145, 74] on span "In Review" at bounding box center [1137, 84] width 58 height 21
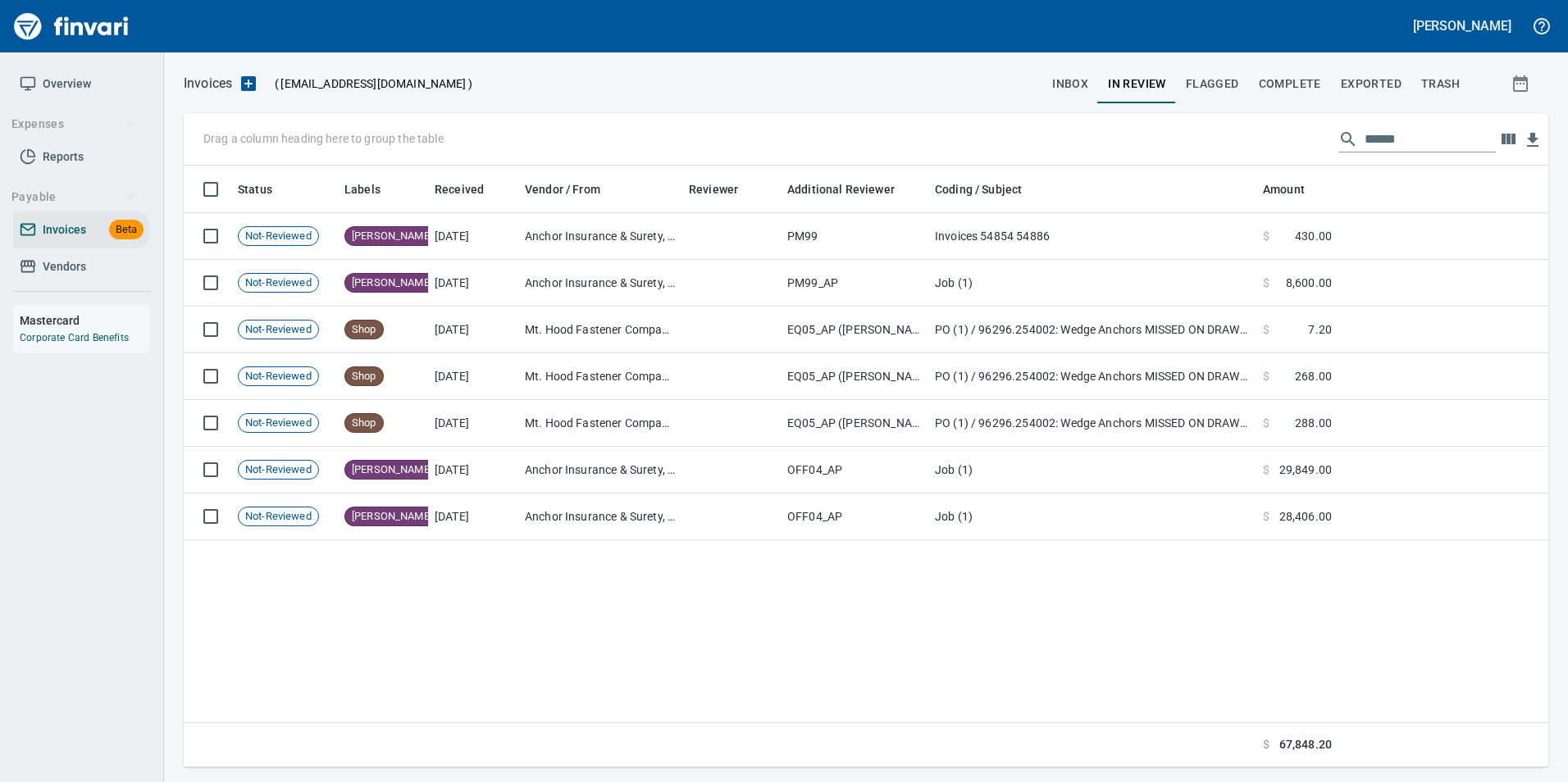
scroll to position [589, 1352]
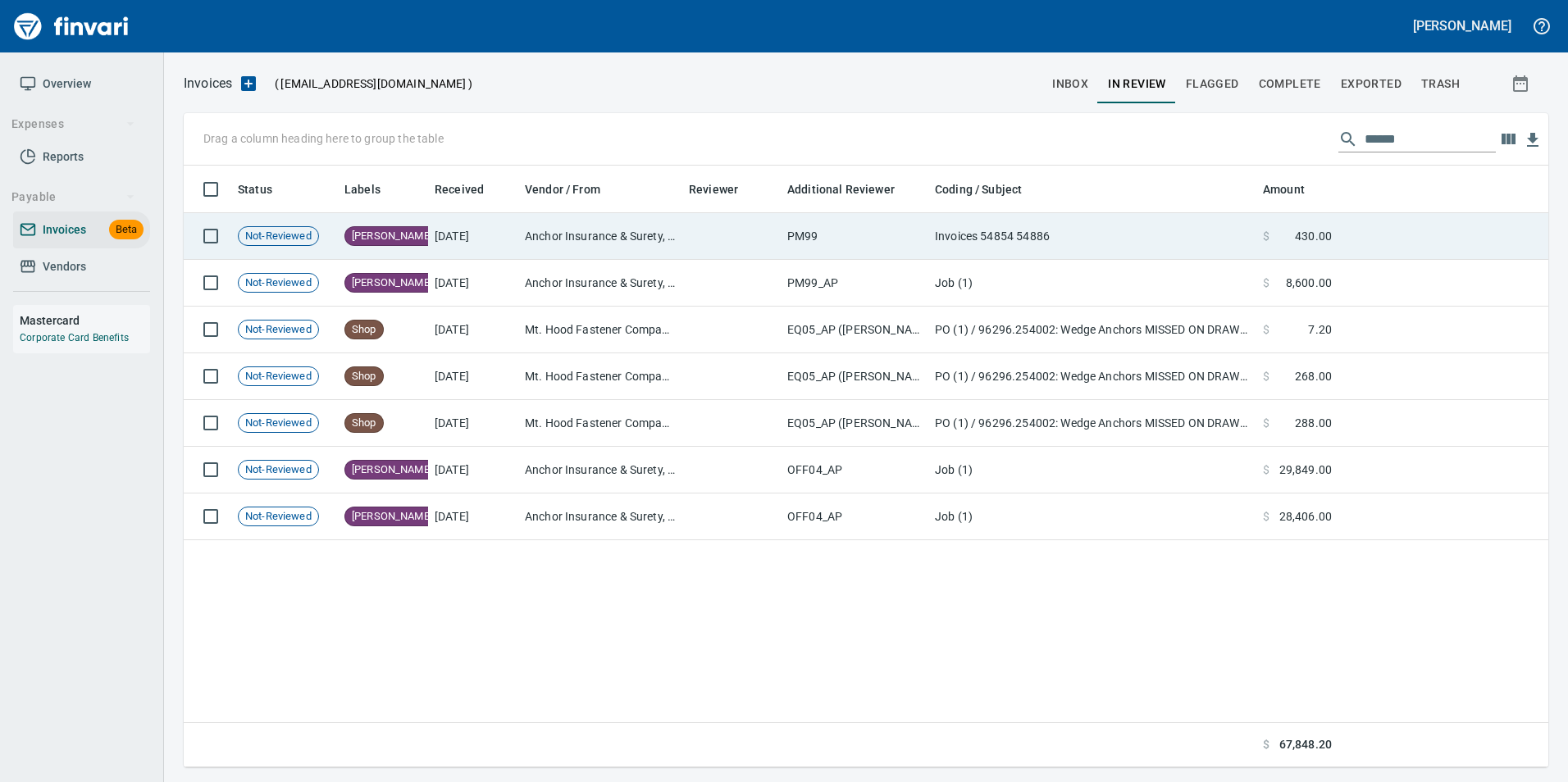
click at [1341, 236] on td at bounding box center [1443, 236] width 210 height 46
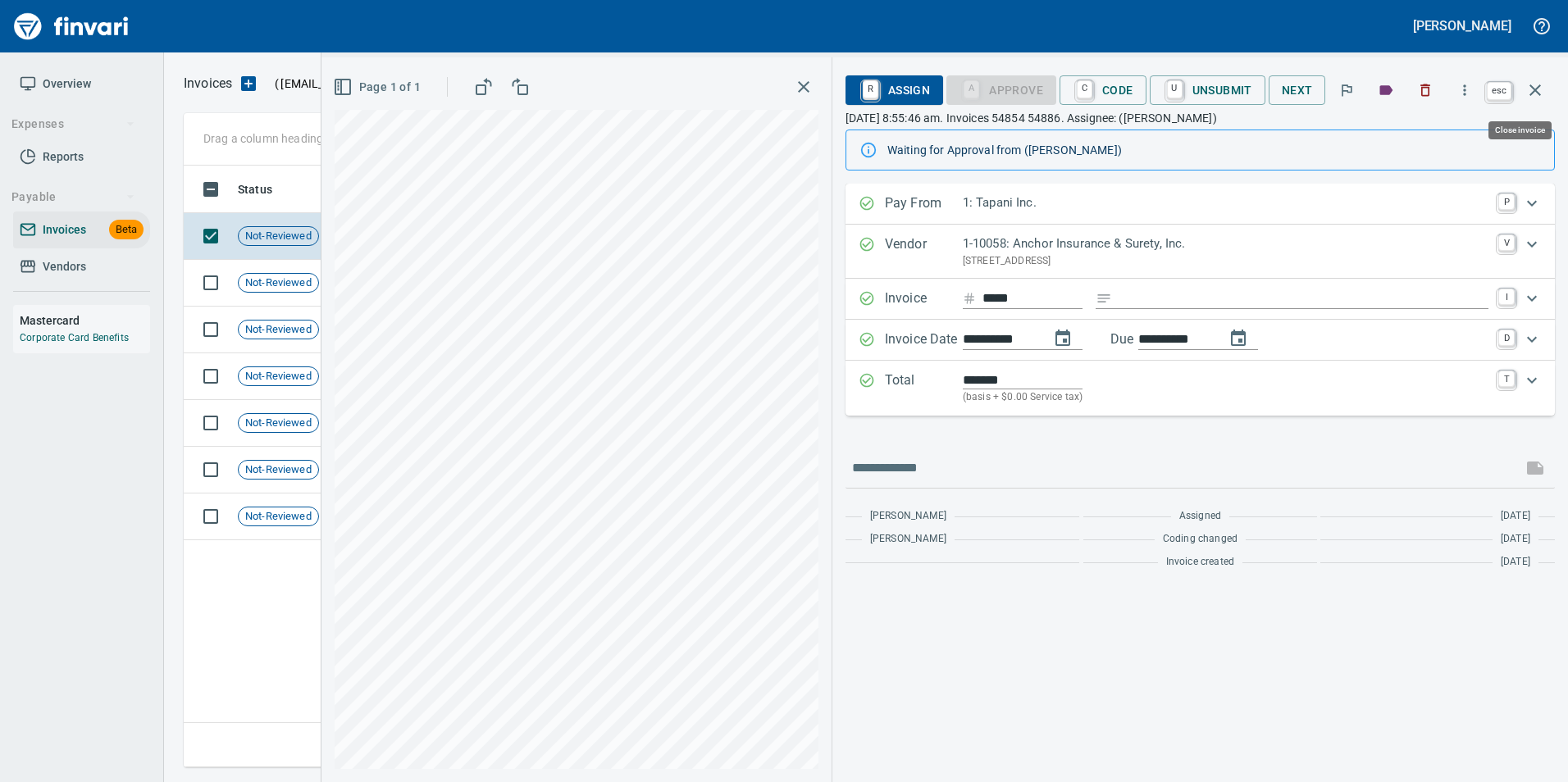
scroll to position [589, 1352]
click at [1536, 94] on icon "button" at bounding box center [1535, 90] width 20 height 20
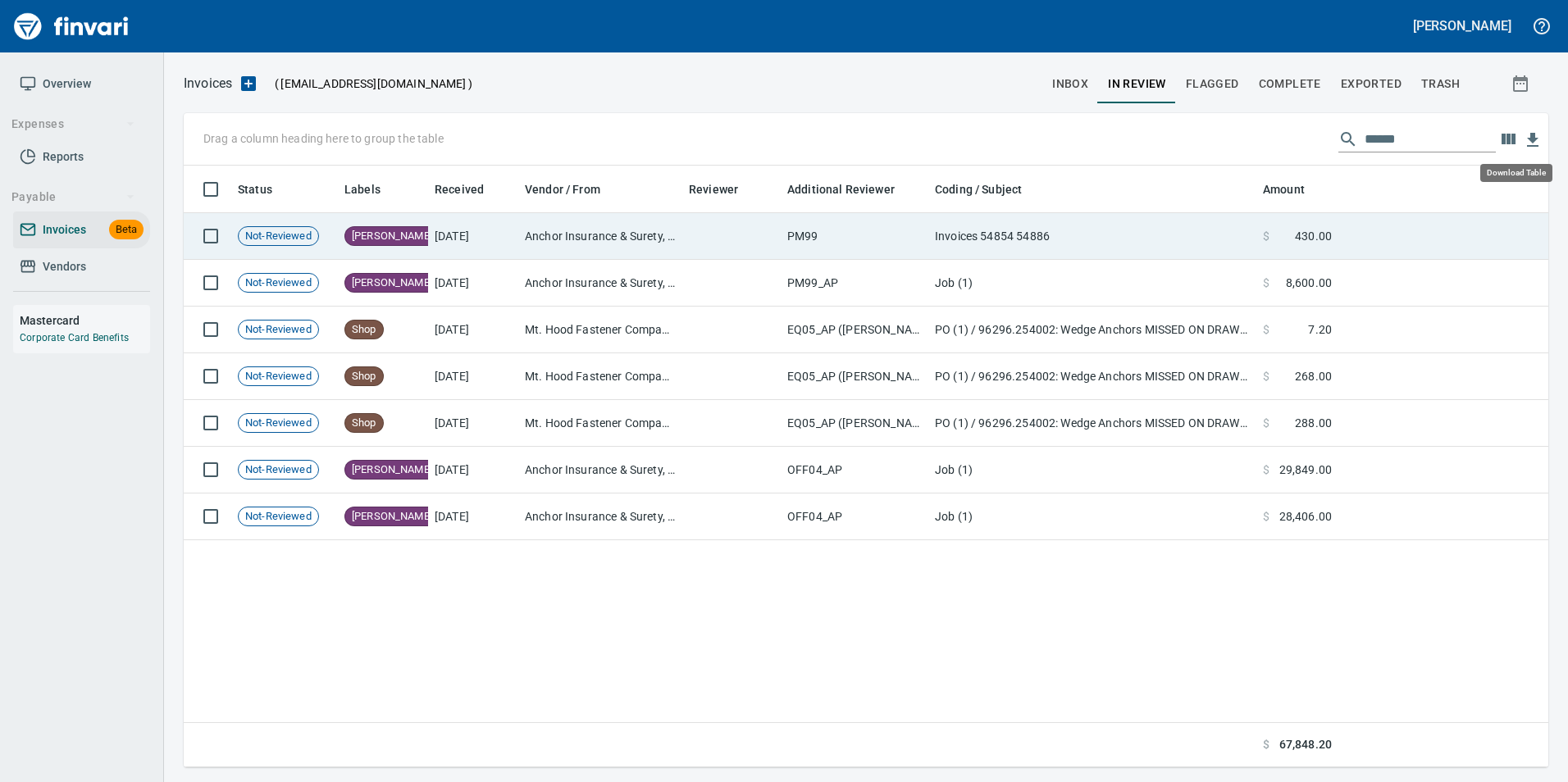
scroll to position [589, 1352]
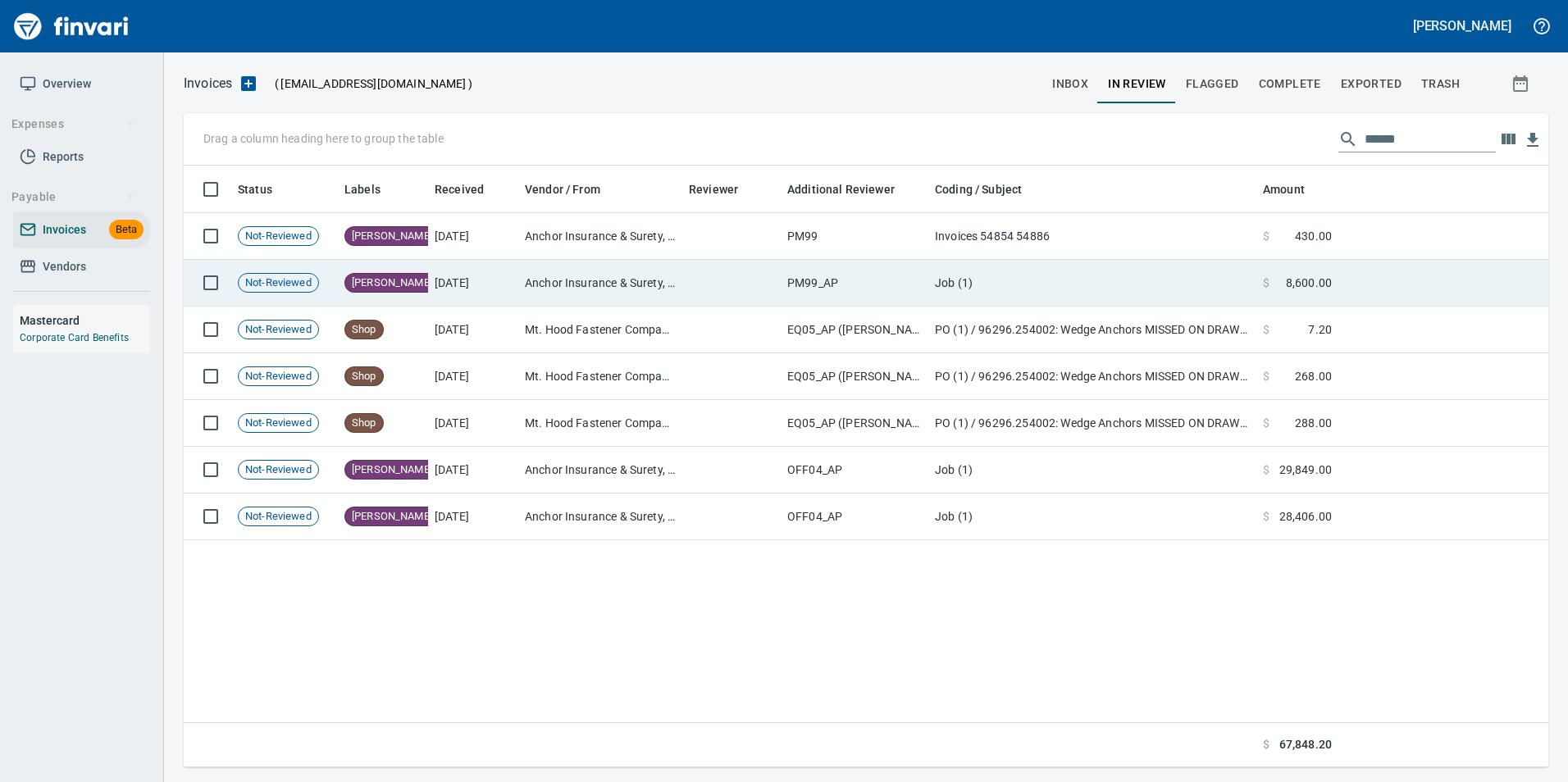
click at [1464, 273] on td at bounding box center [1443, 283] width 210 height 46
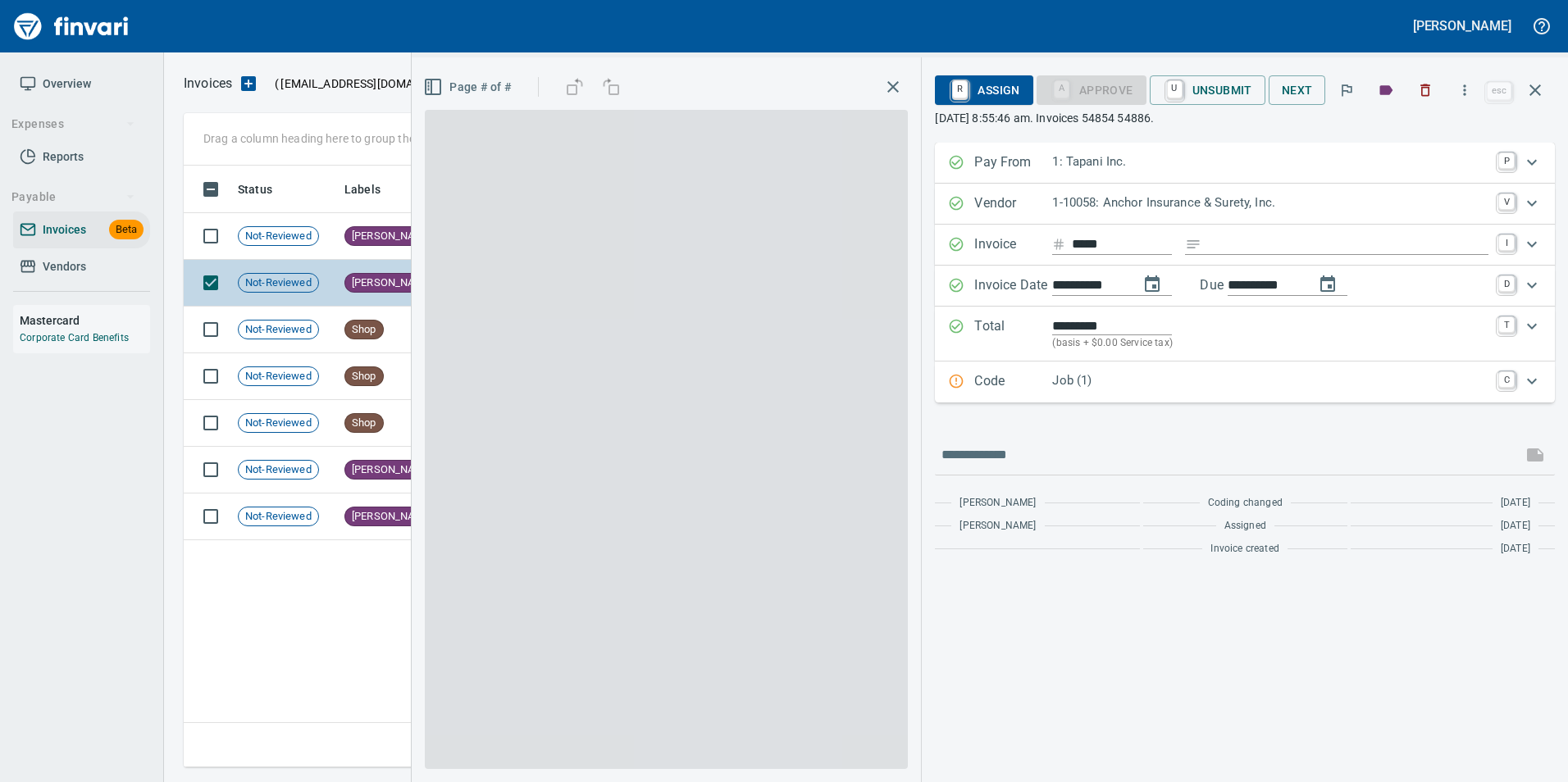
scroll to position [589, 1352]
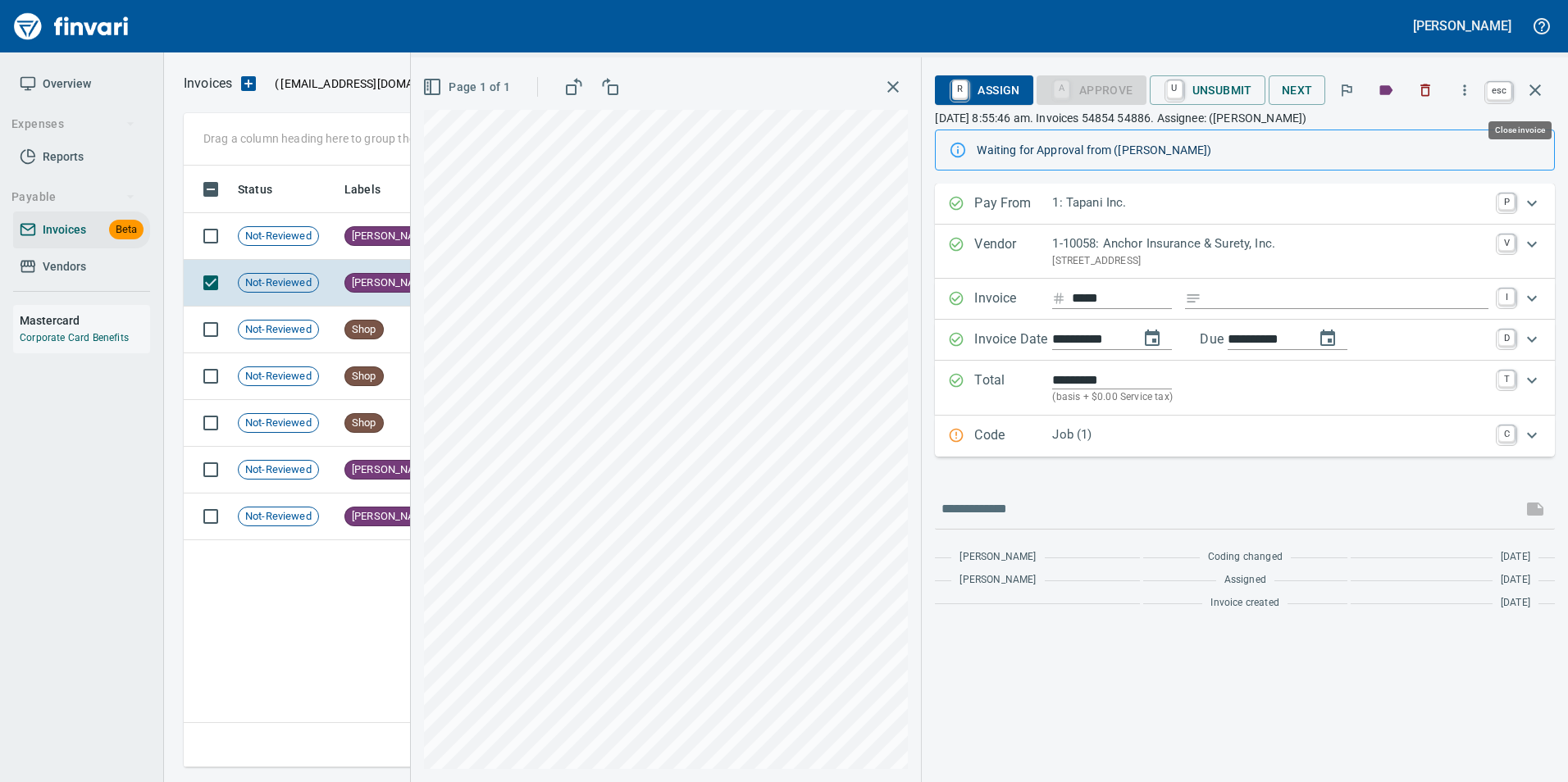
click at [1543, 80] on icon "button" at bounding box center [1535, 90] width 20 height 20
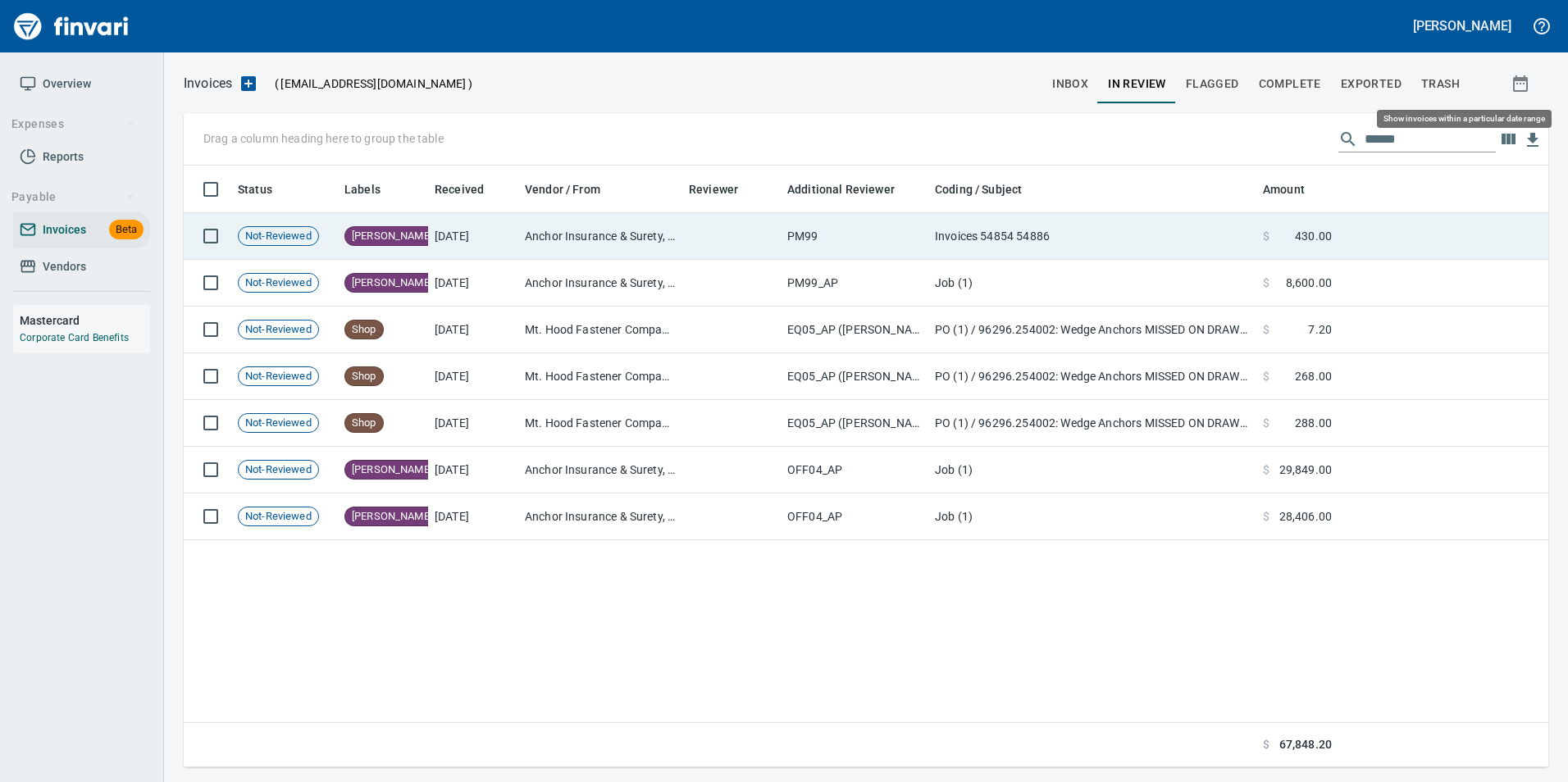
scroll to position [589, 1352]
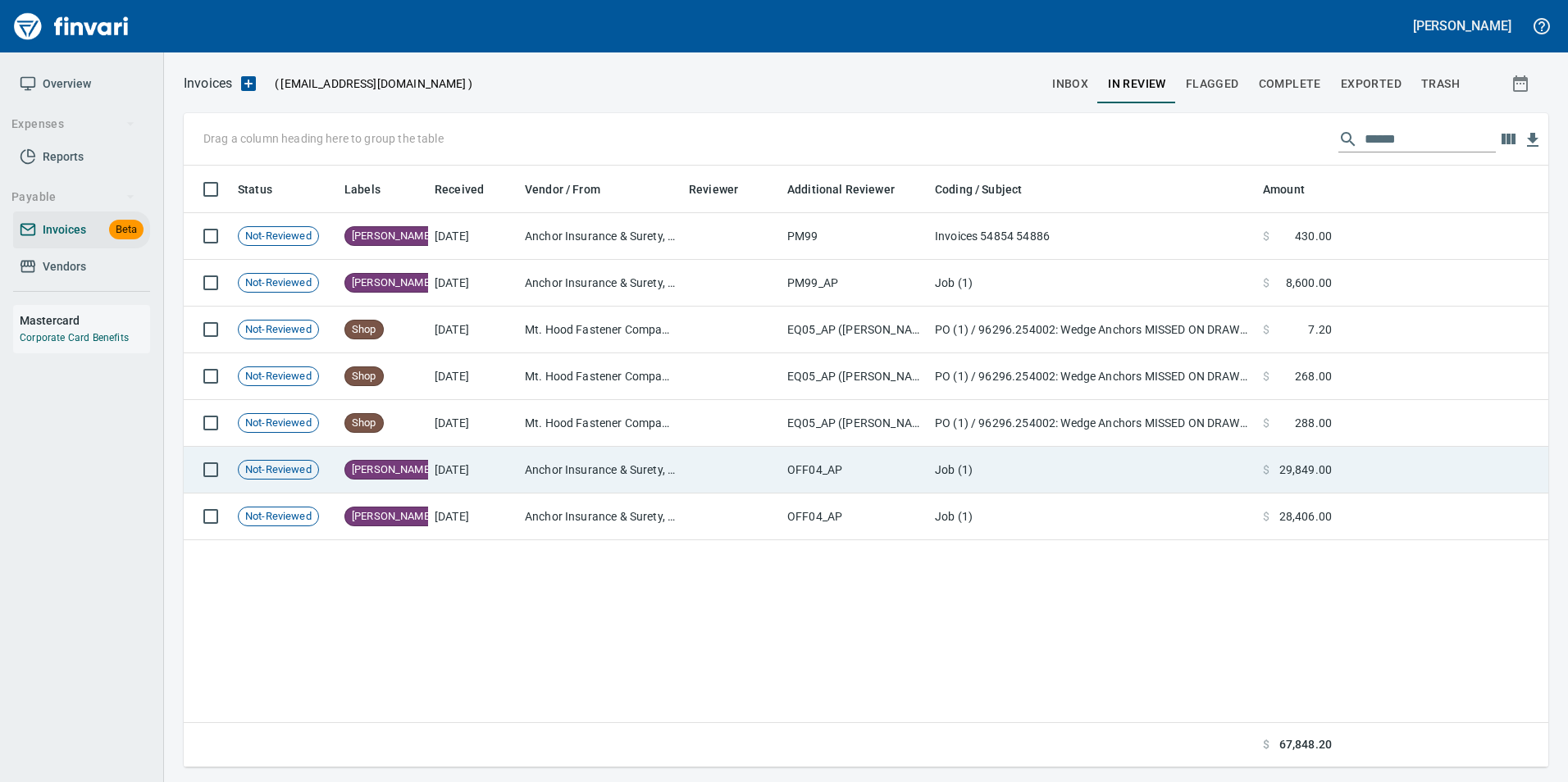
click at [1353, 480] on td at bounding box center [1443, 469] width 210 height 46
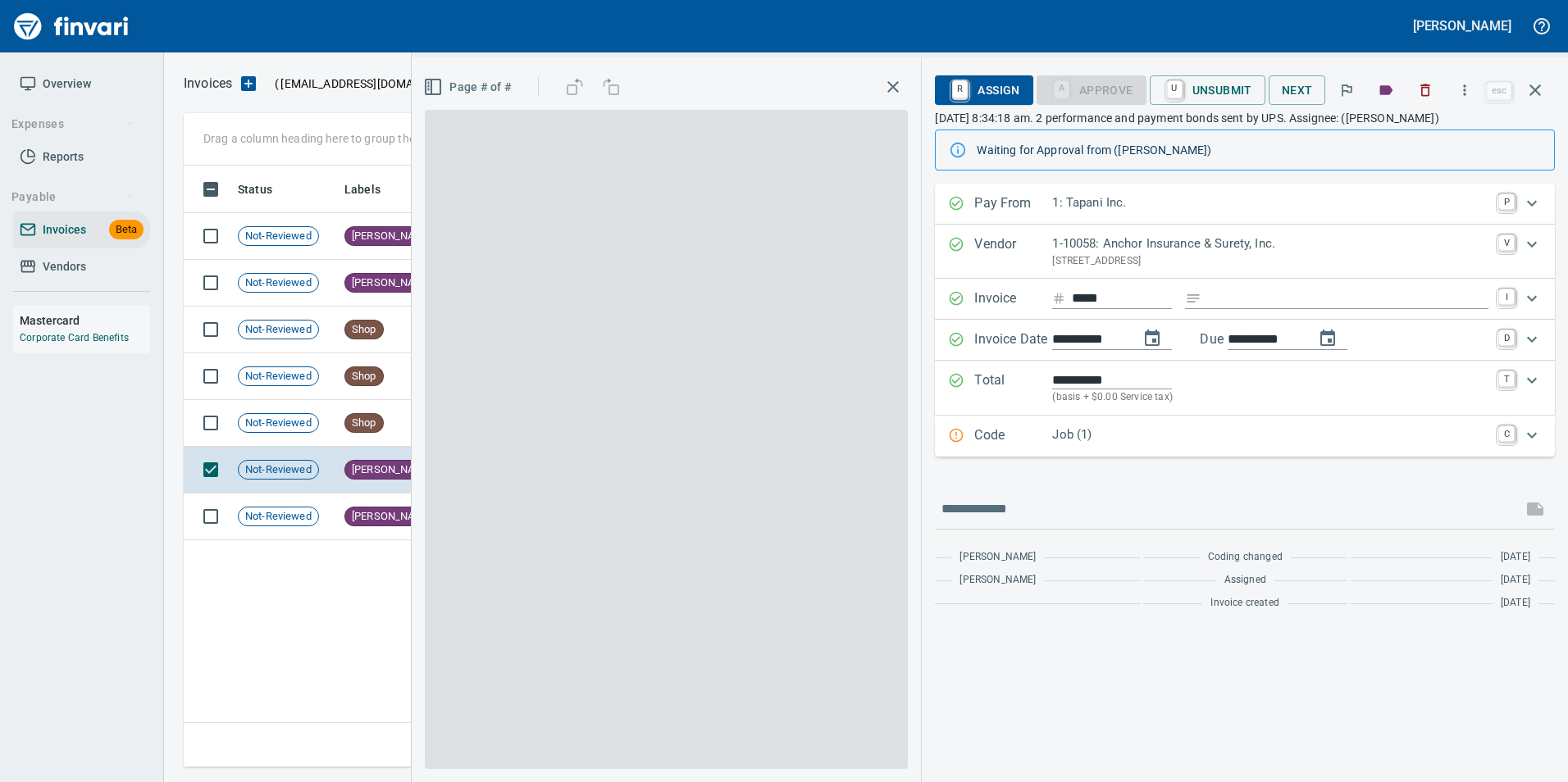
scroll to position [589, 1352]
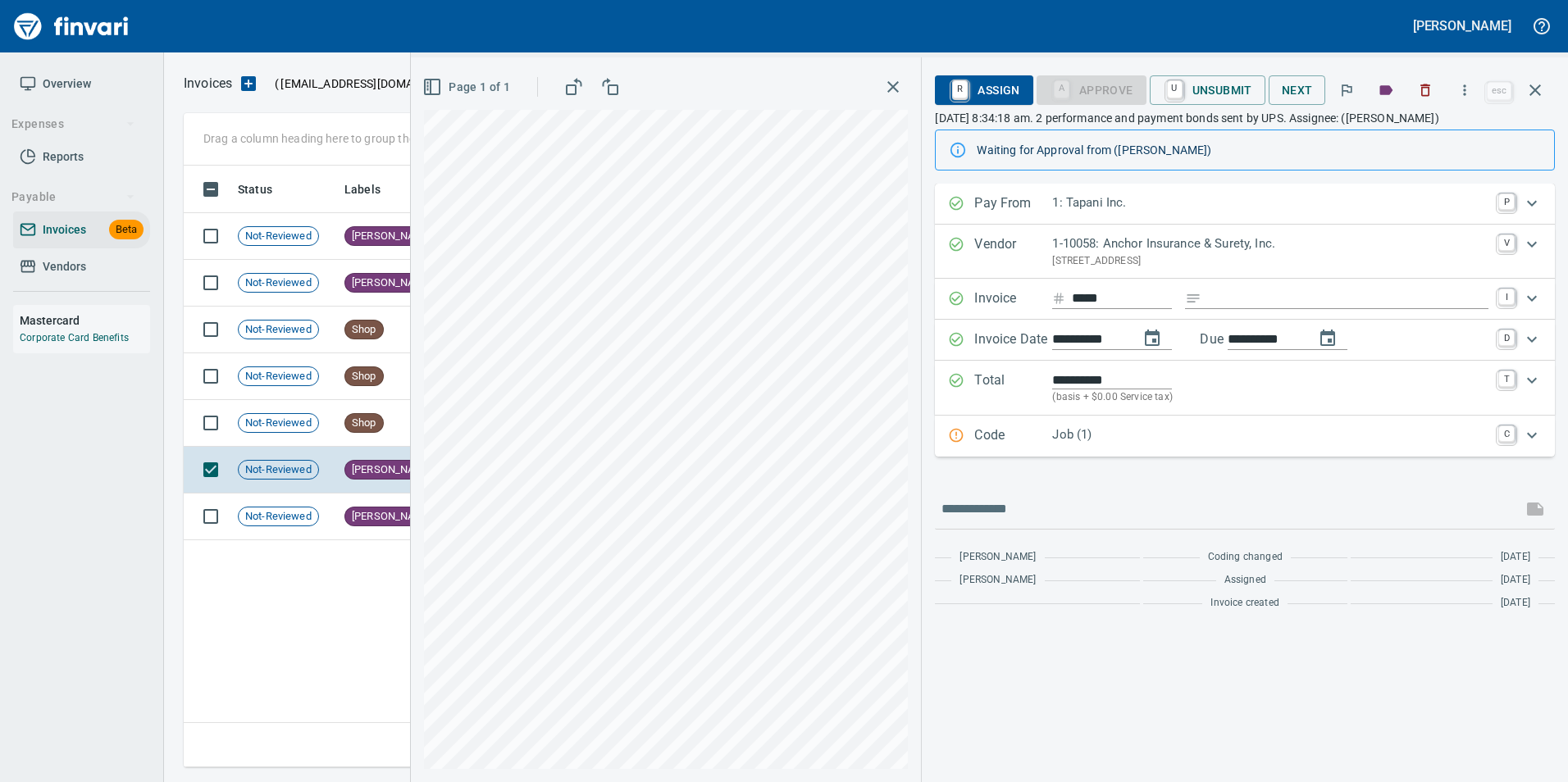
click at [1543, 92] on icon "button" at bounding box center [1535, 90] width 20 height 20
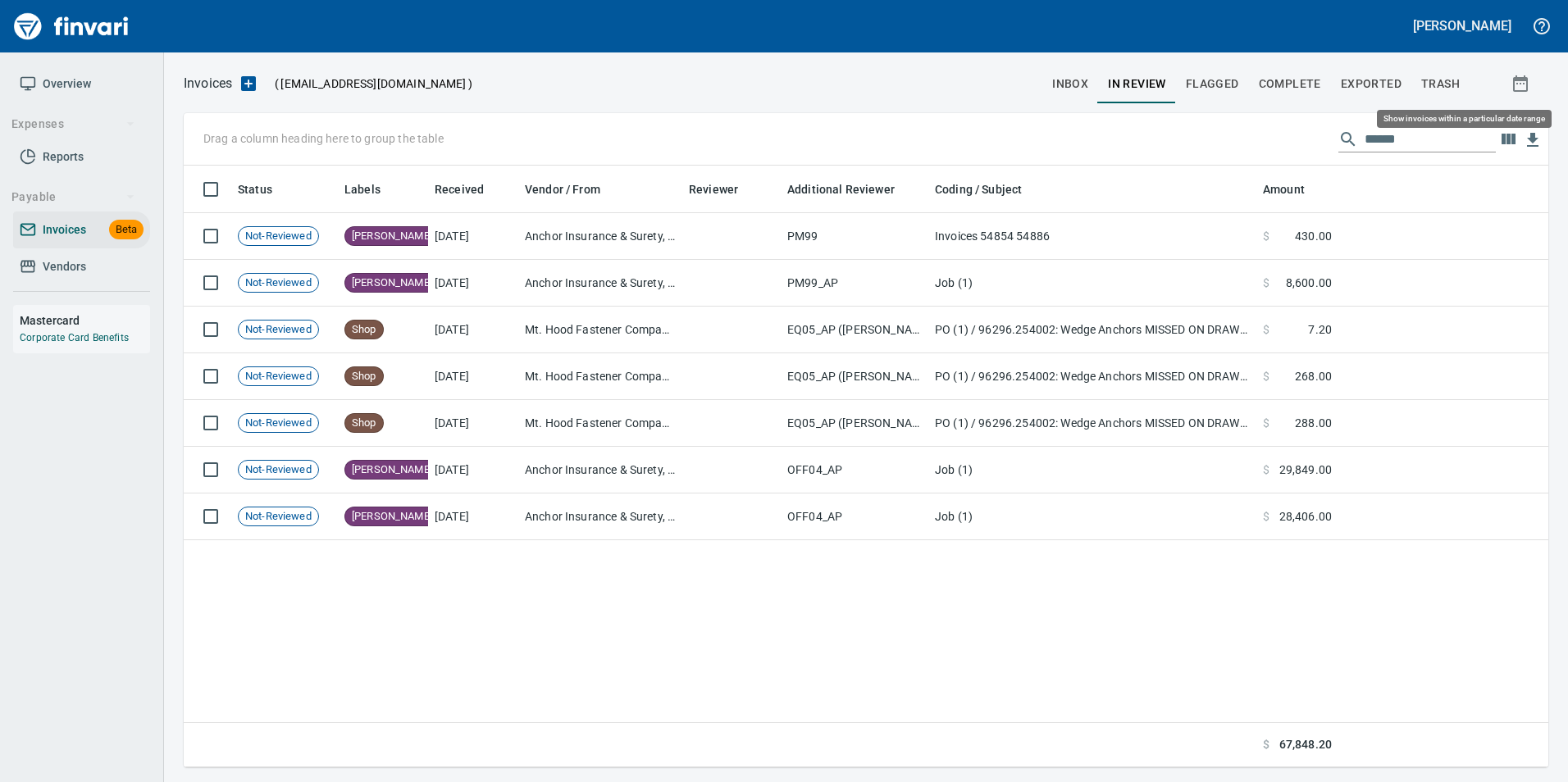
scroll to position [589, 1352]
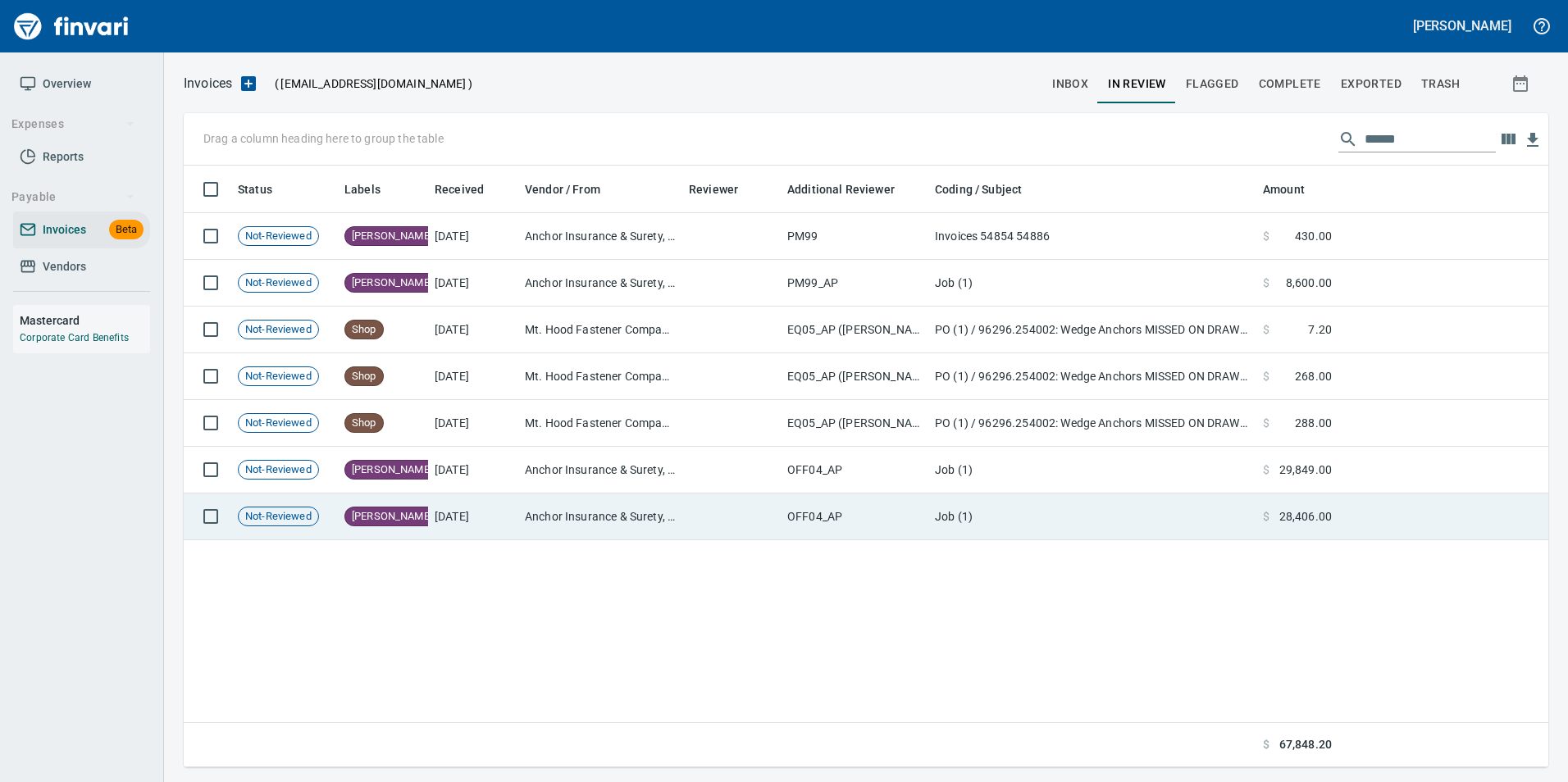
click at [1336, 509] on td "$ 28,406.00" at bounding box center [1298, 516] width 82 height 46
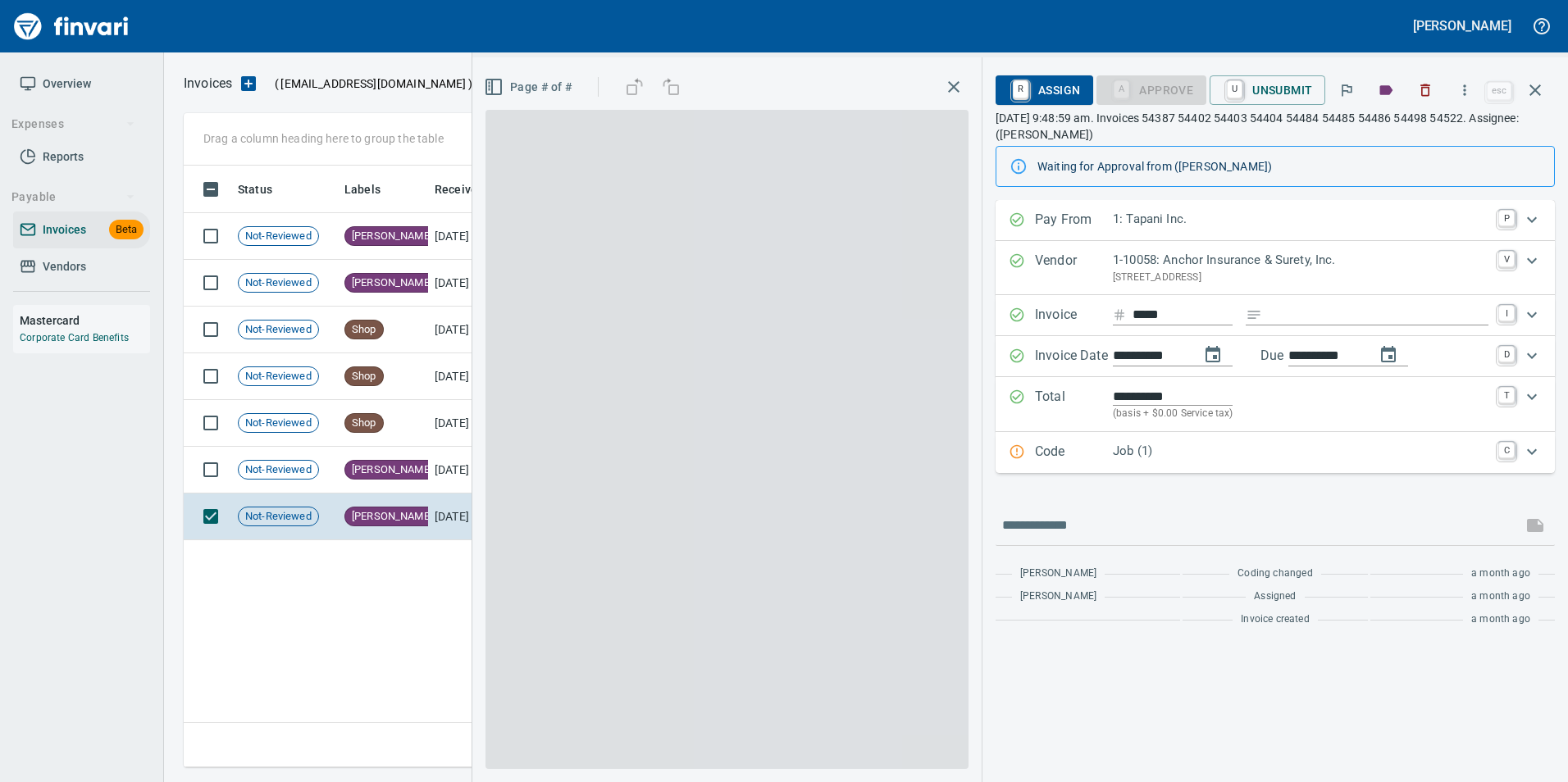
scroll to position [589, 1352]
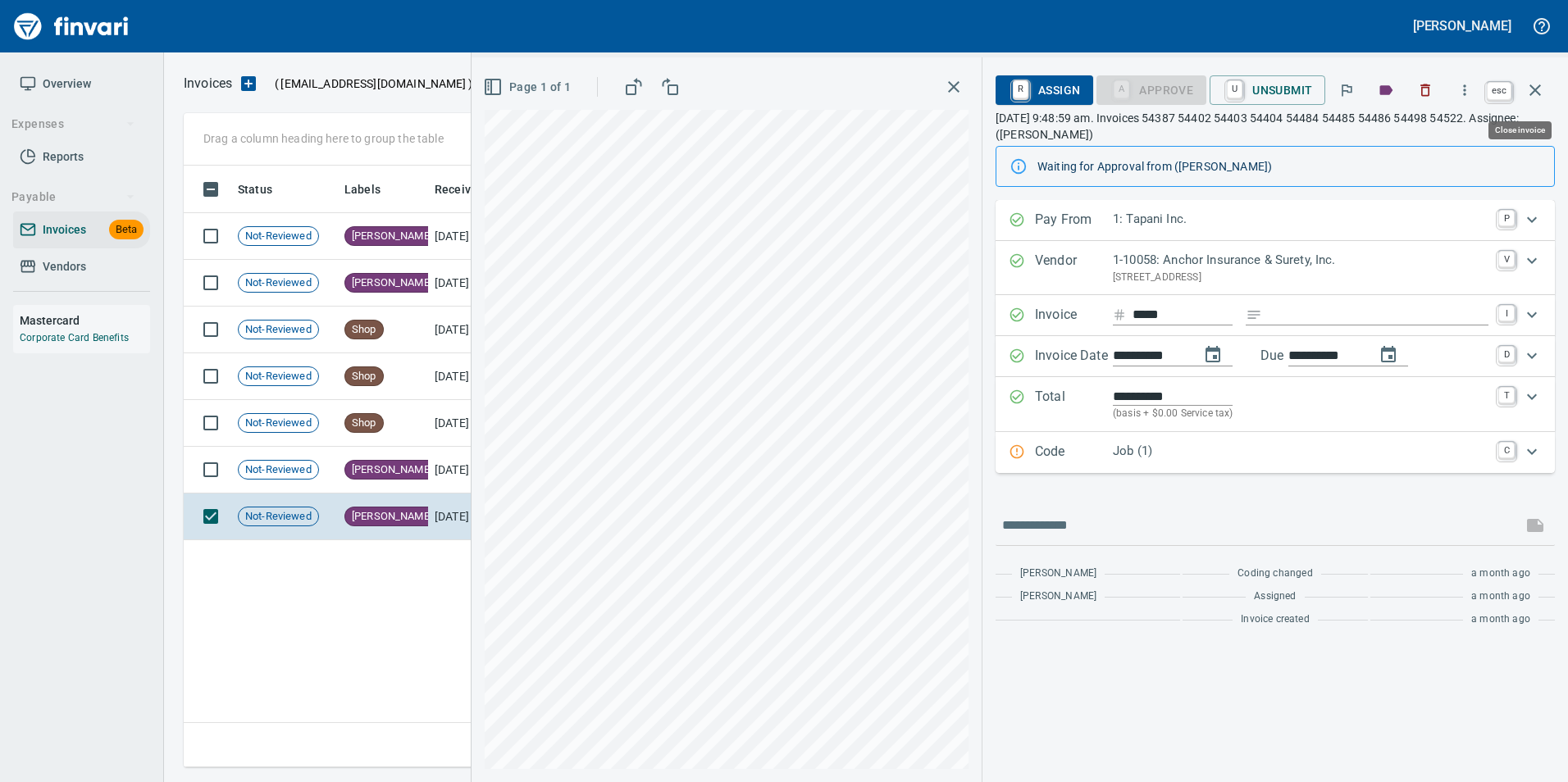
click at [1530, 96] on icon "button" at bounding box center [1535, 90] width 20 height 20
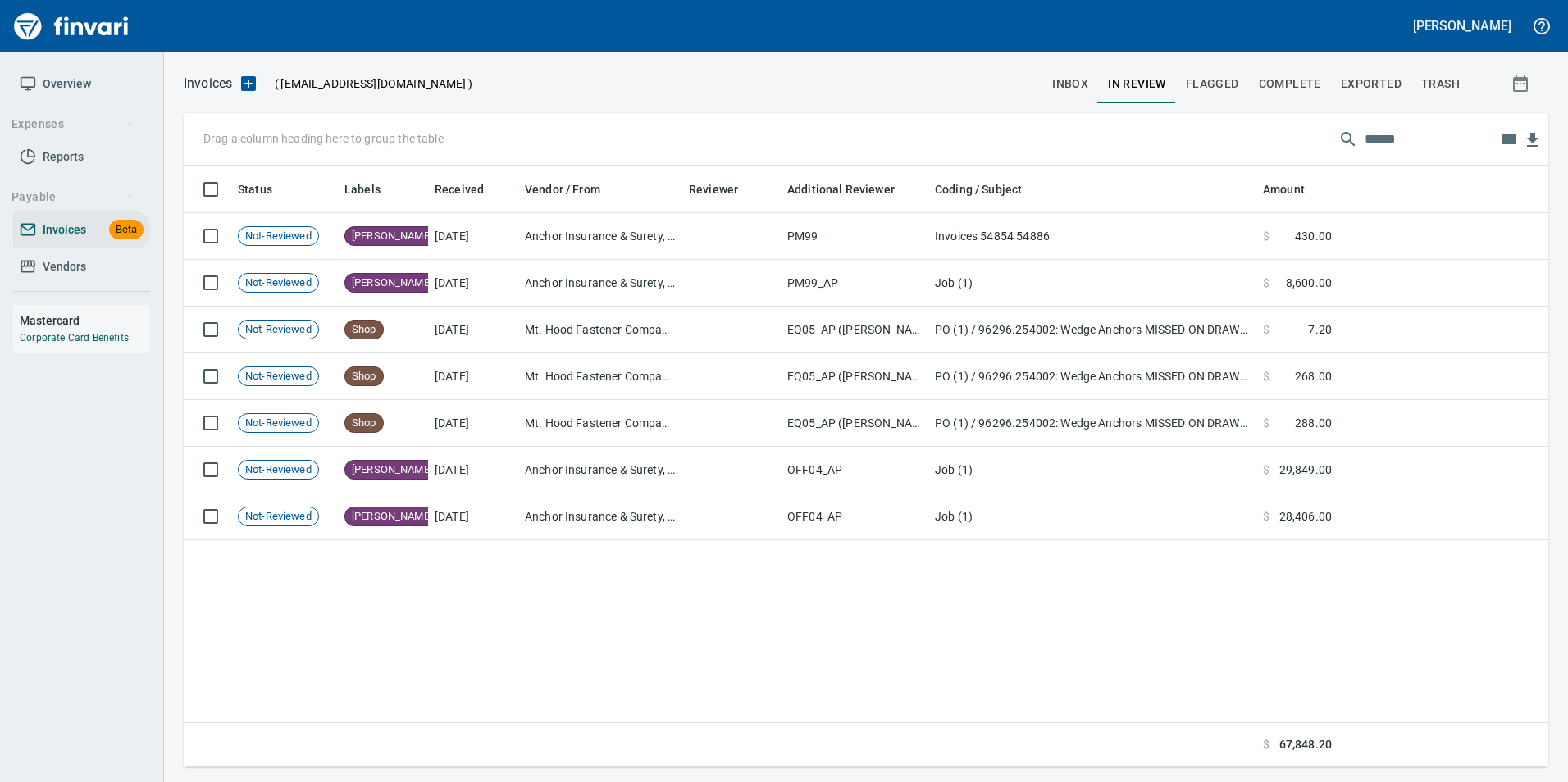
scroll to position [589, 1352]
click at [1369, 142] on input "******" at bounding box center [1431, 139] width 131 height 26
click at [1372, 144] on input "******" at bounding box center [1431, 139] width 131 height 26
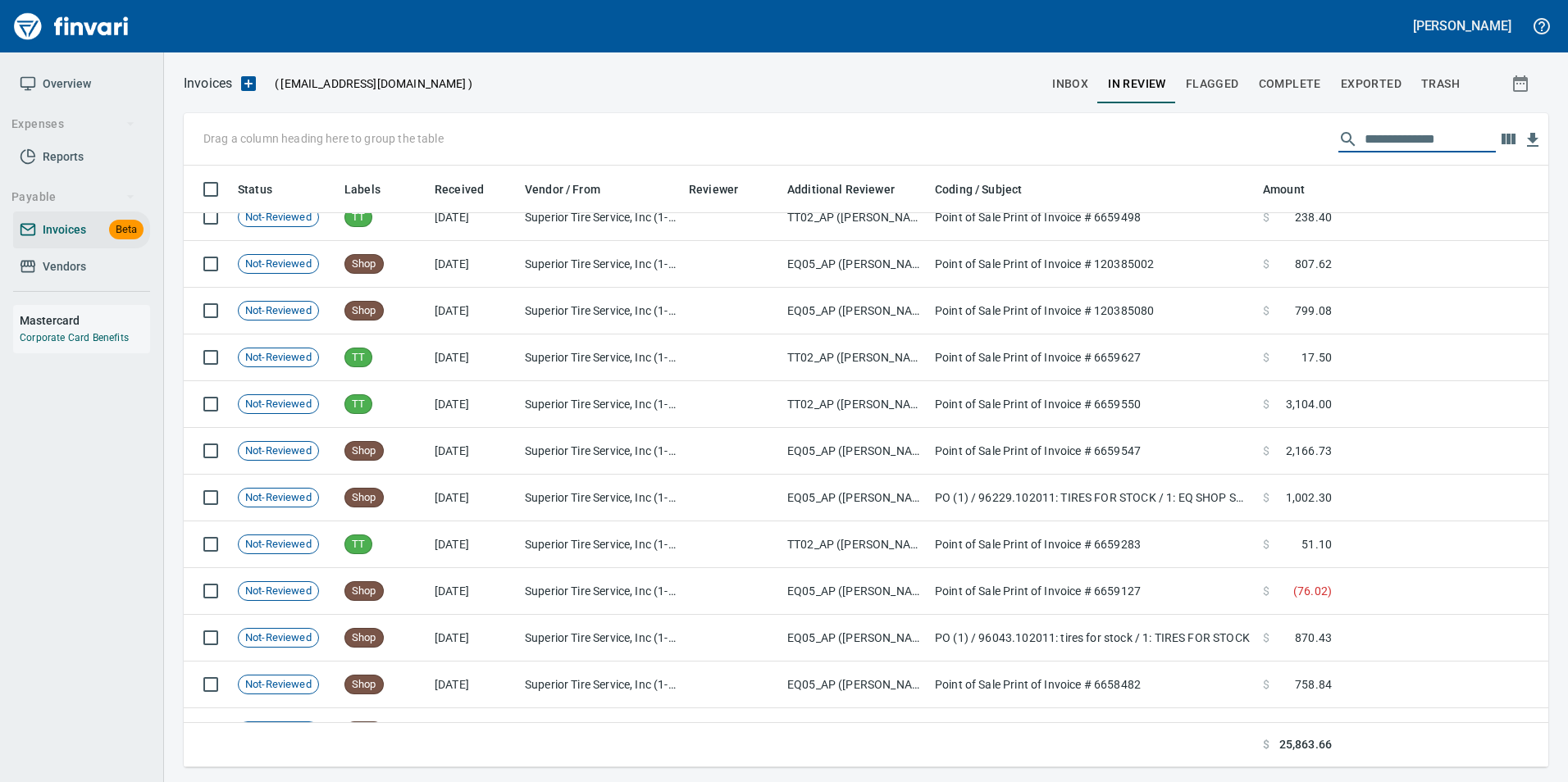
scroll to position [565, 0]
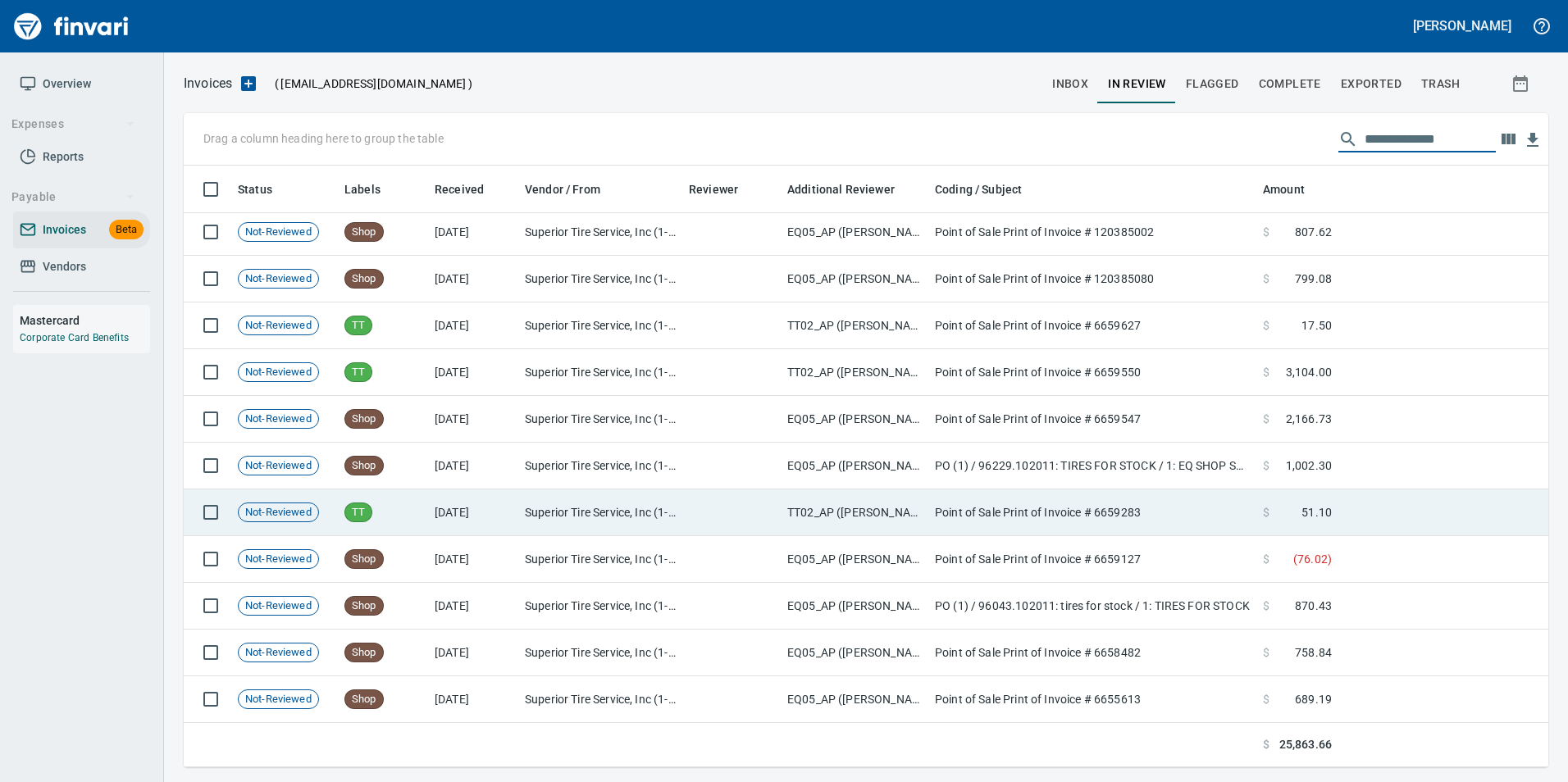
type input "**********"
click at [855, 505] on td "TT02_AP ([PERSON_NAME], [PERSON_NAME], norvellm)" at bounding box center [855, 512] width 147 height 46
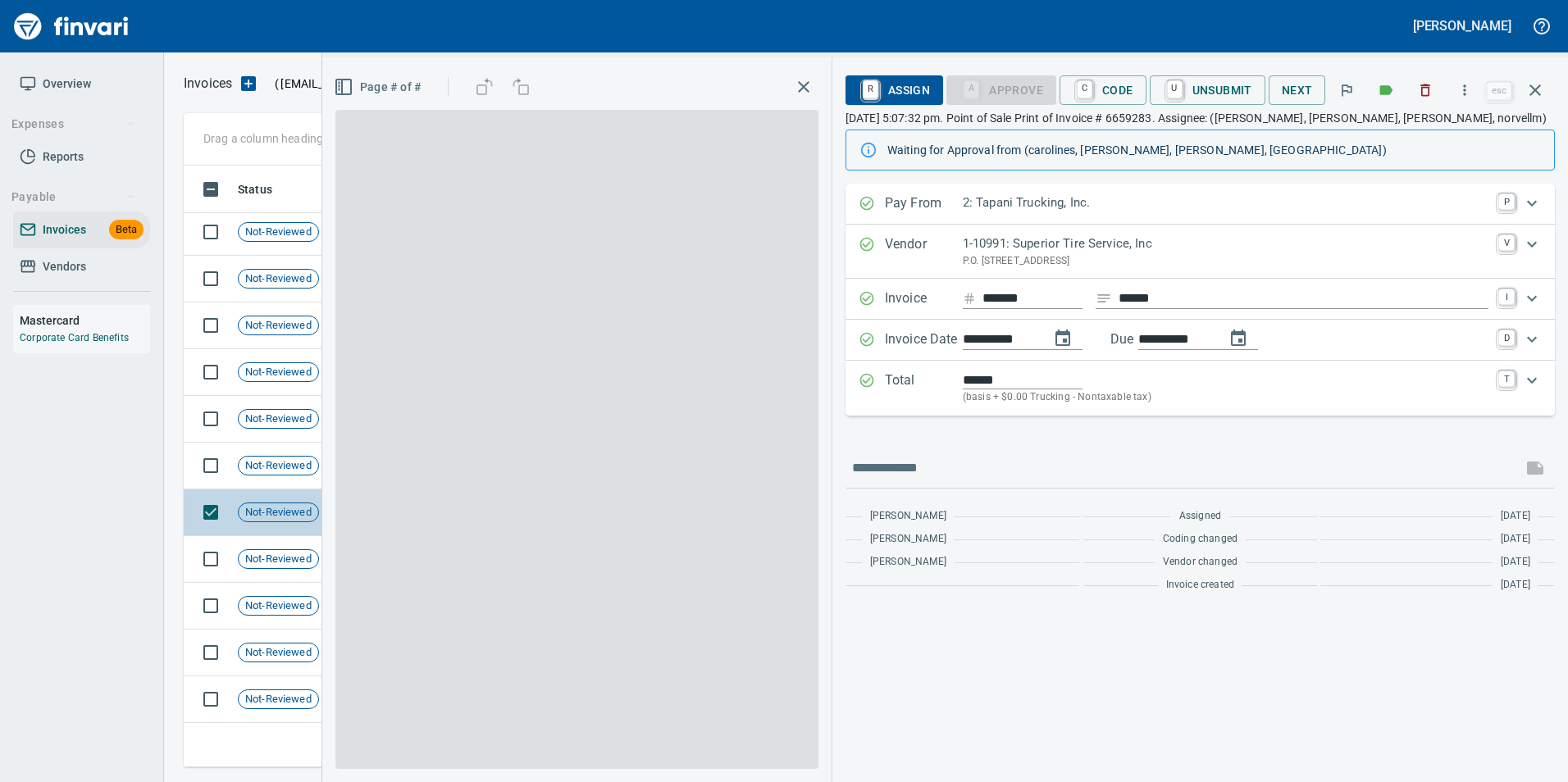
scroll to position [589, 1340]
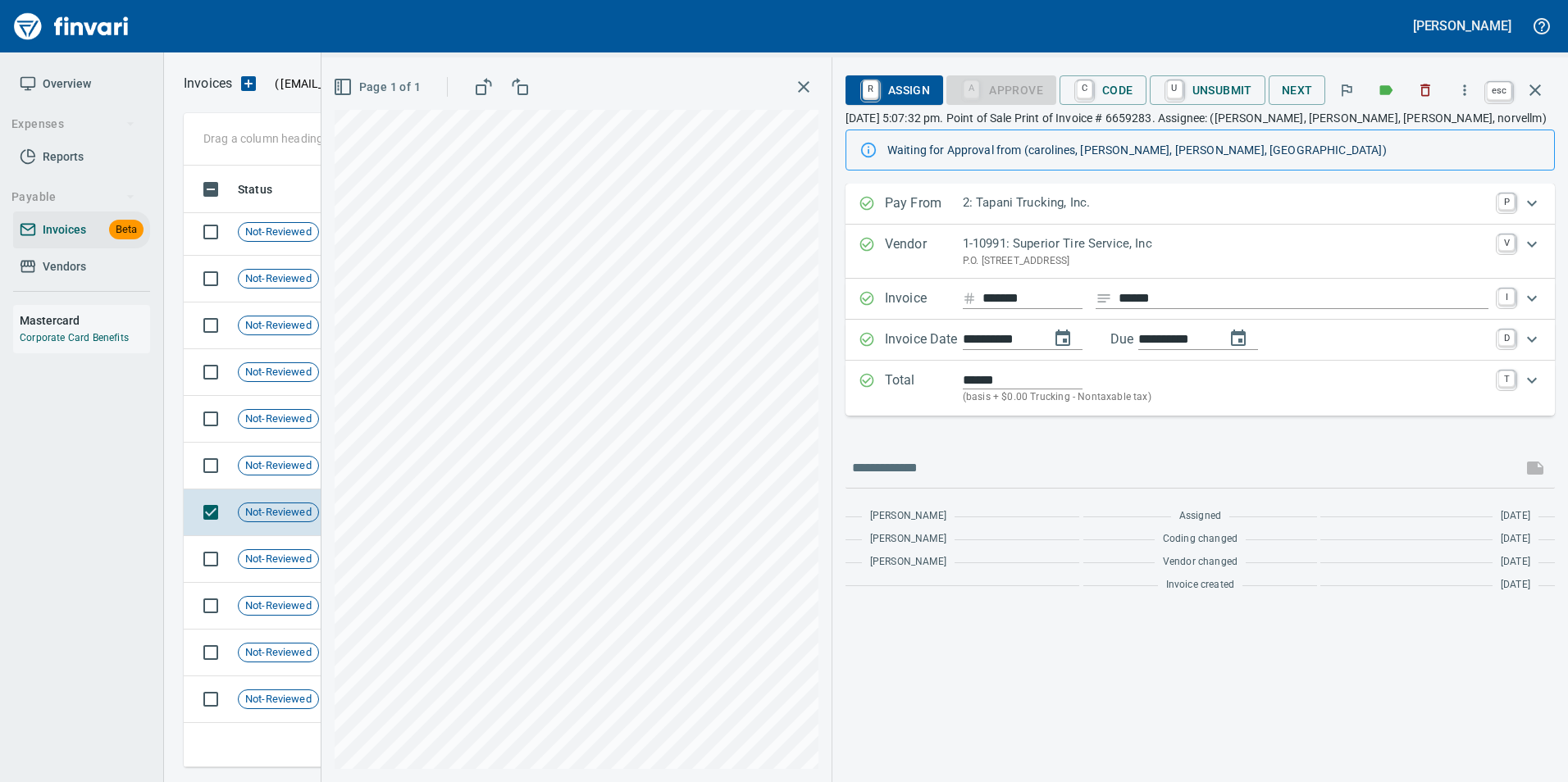
click at [1550, 87] on button "button" at bounding box center [1535, 90] width 39 height 39
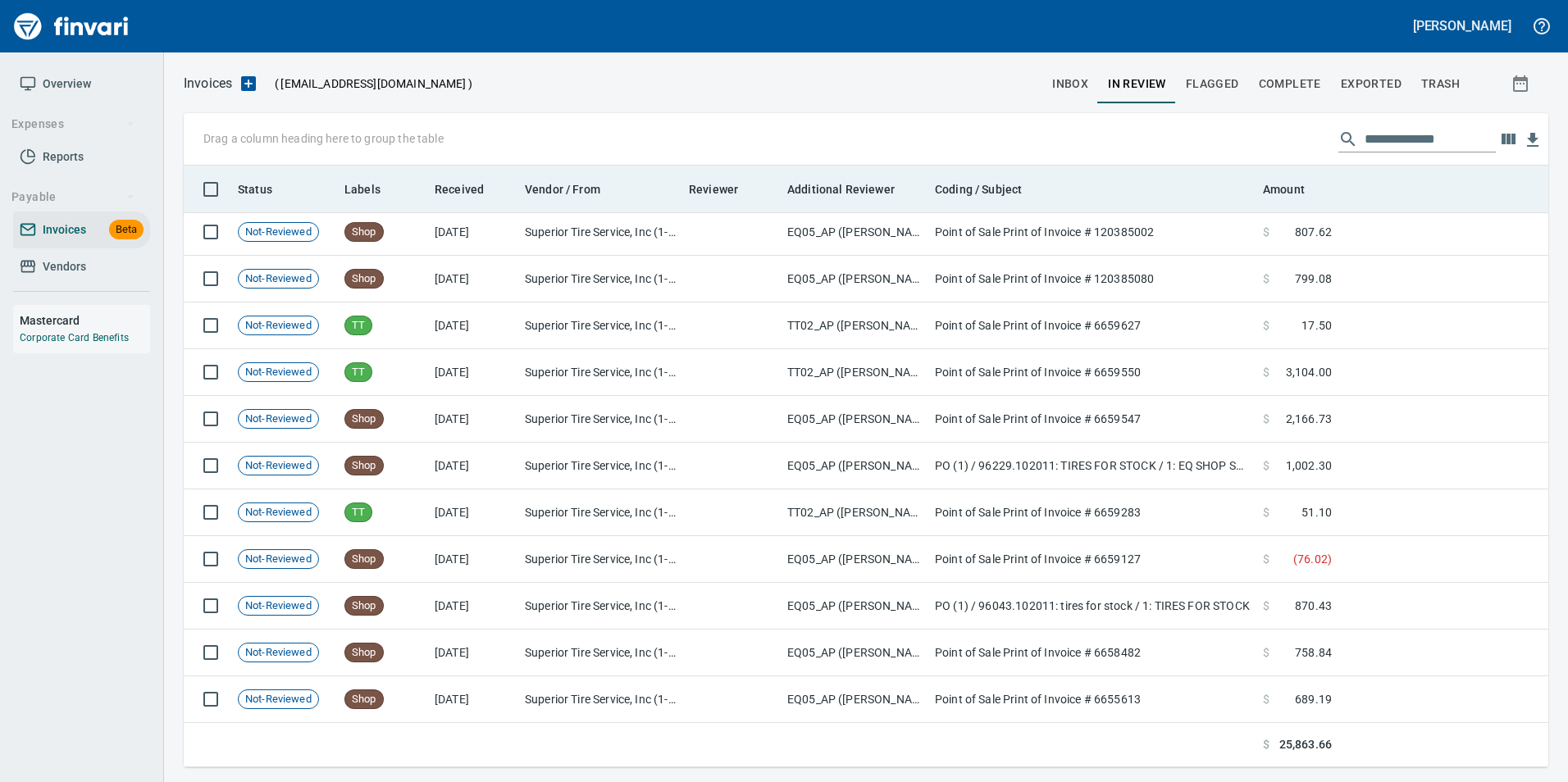
scroll to position [589, 1341]
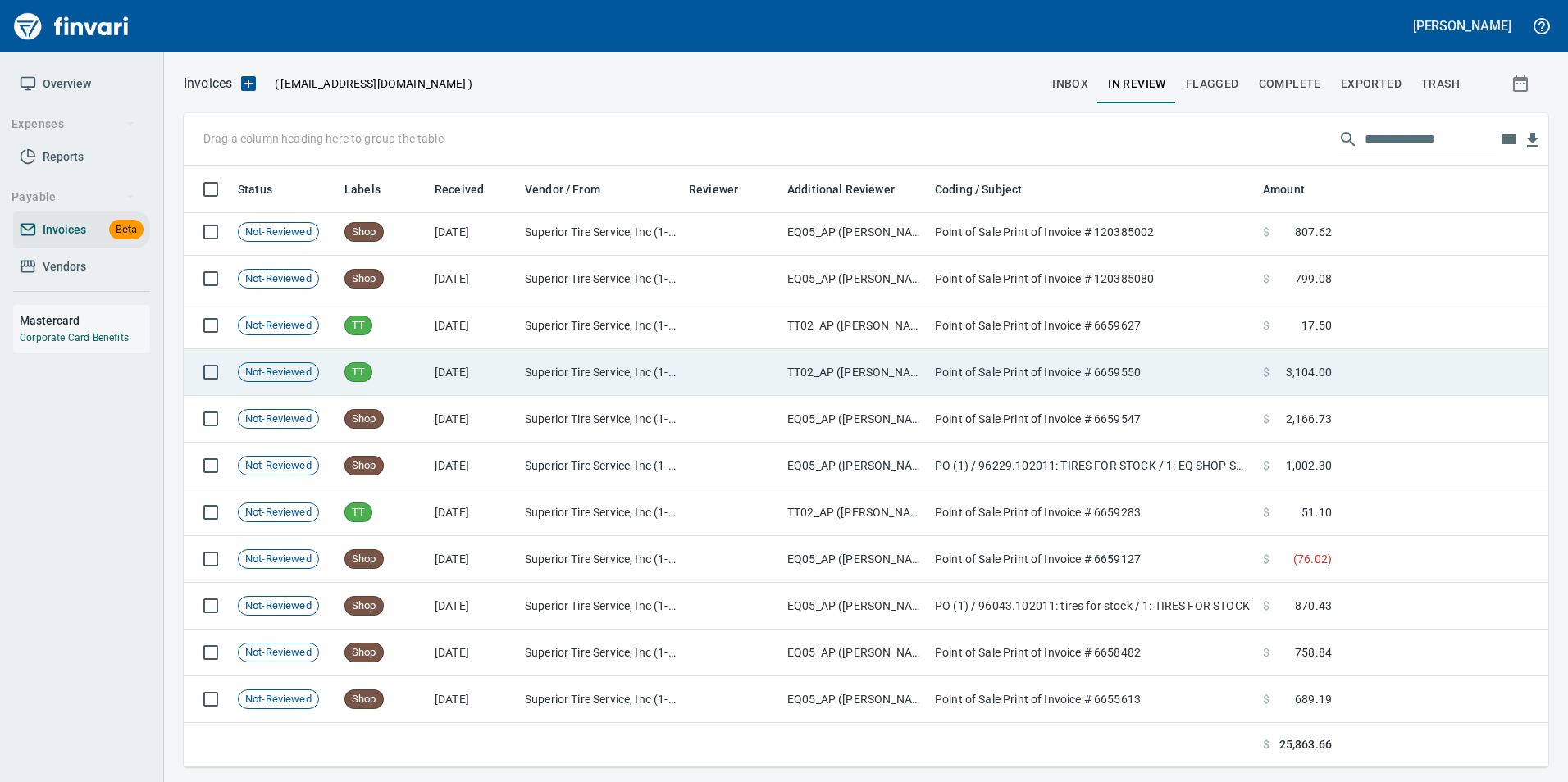
click at [553, 367] on td "Superior Tire Service, Inc (1-10991)" at bounding box center [600, 372] width 164 height 46
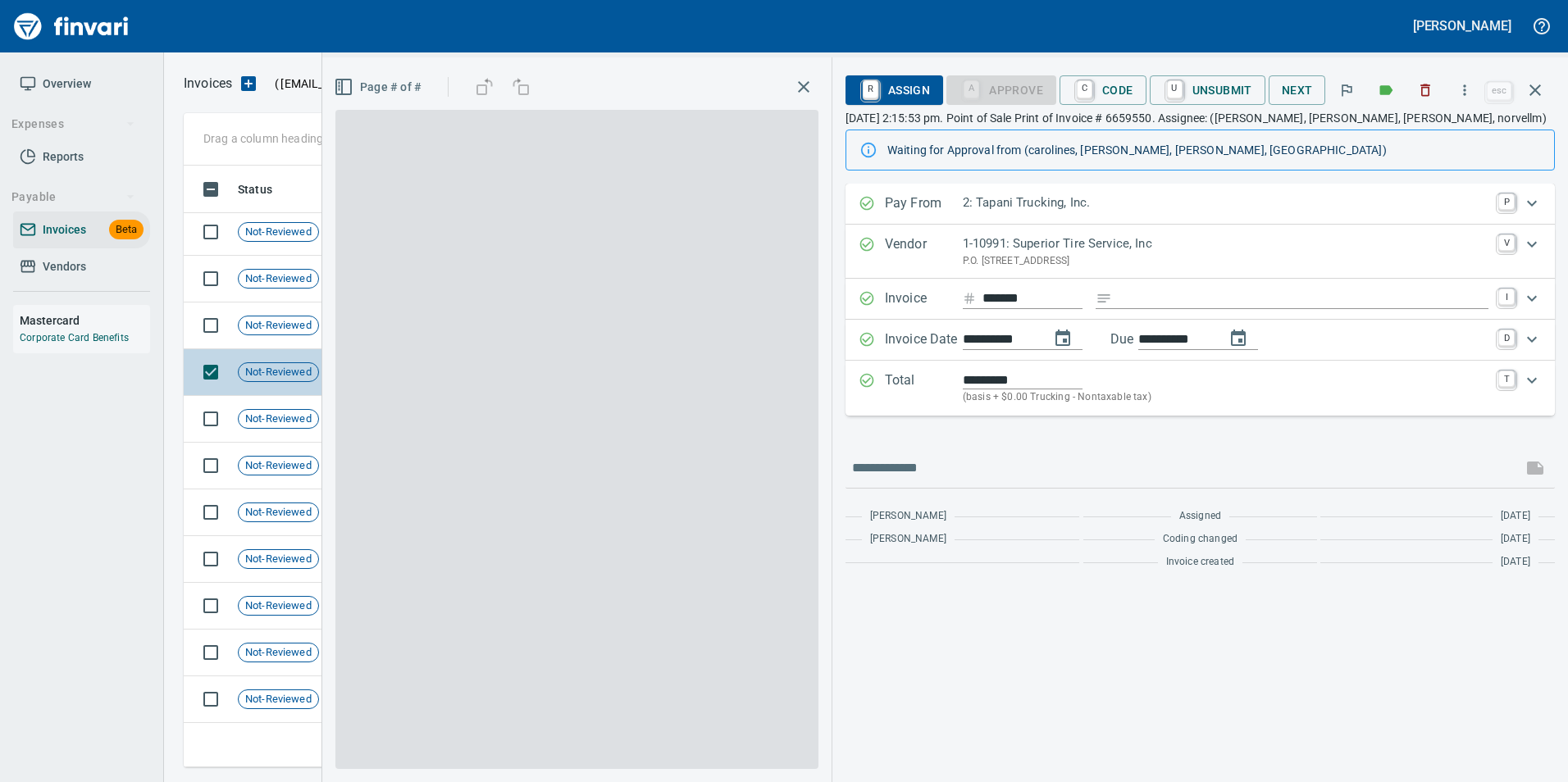
scroll to position [589, 1340]
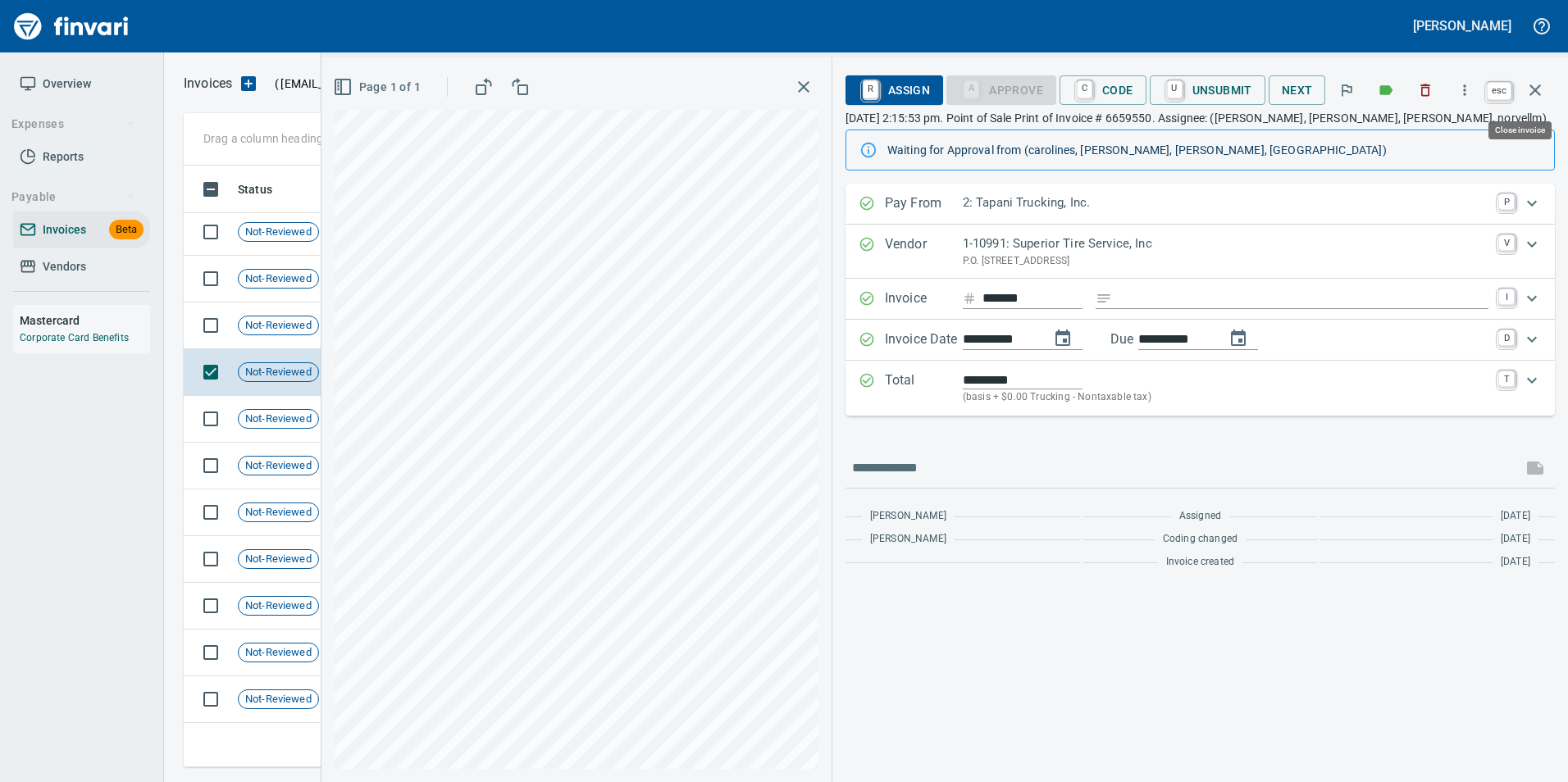
click at [1541, 90] on icon "button" at bounding box center [1535, 90] width 20 height 20
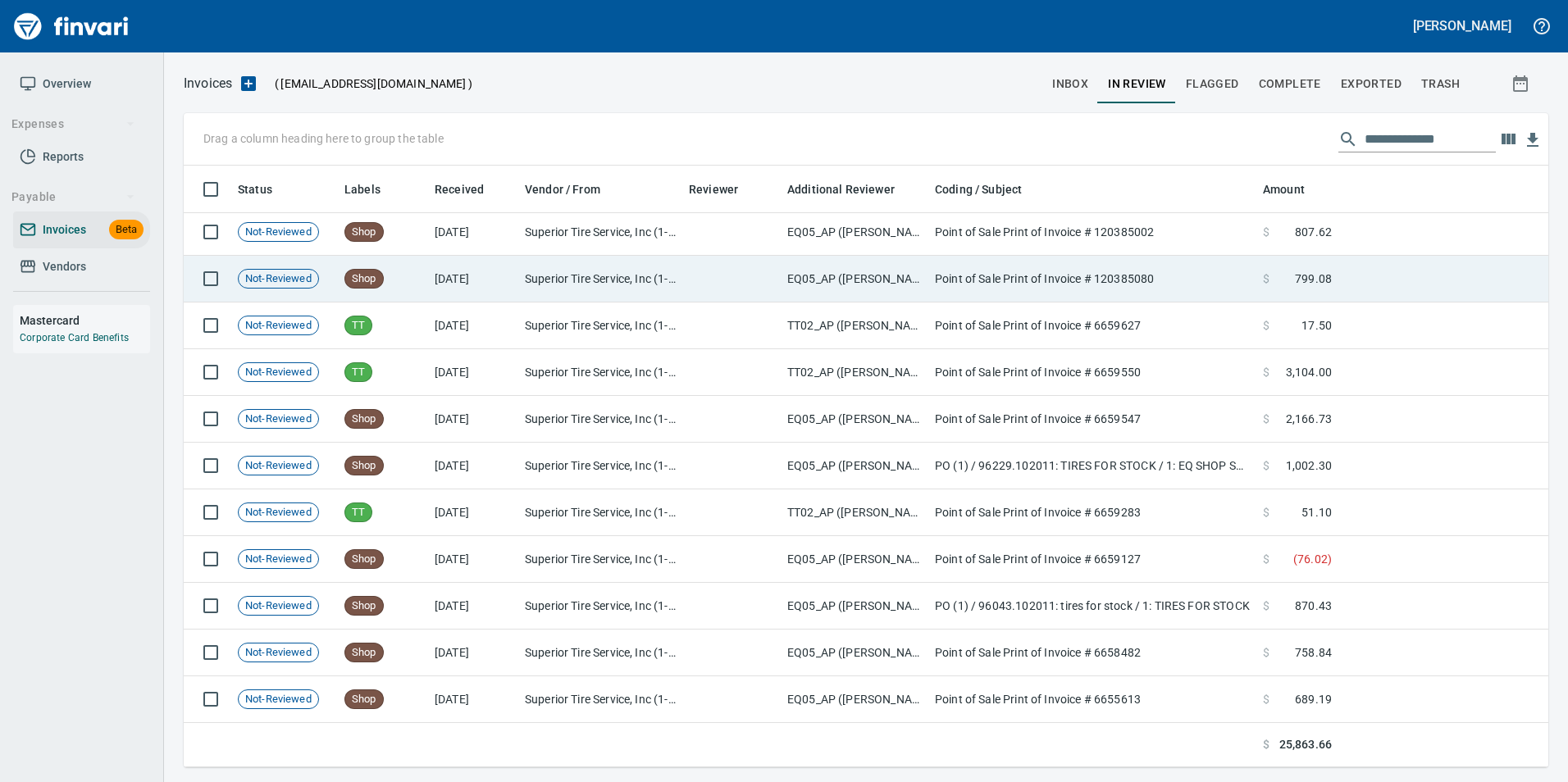
scroll to position [589, 1341]
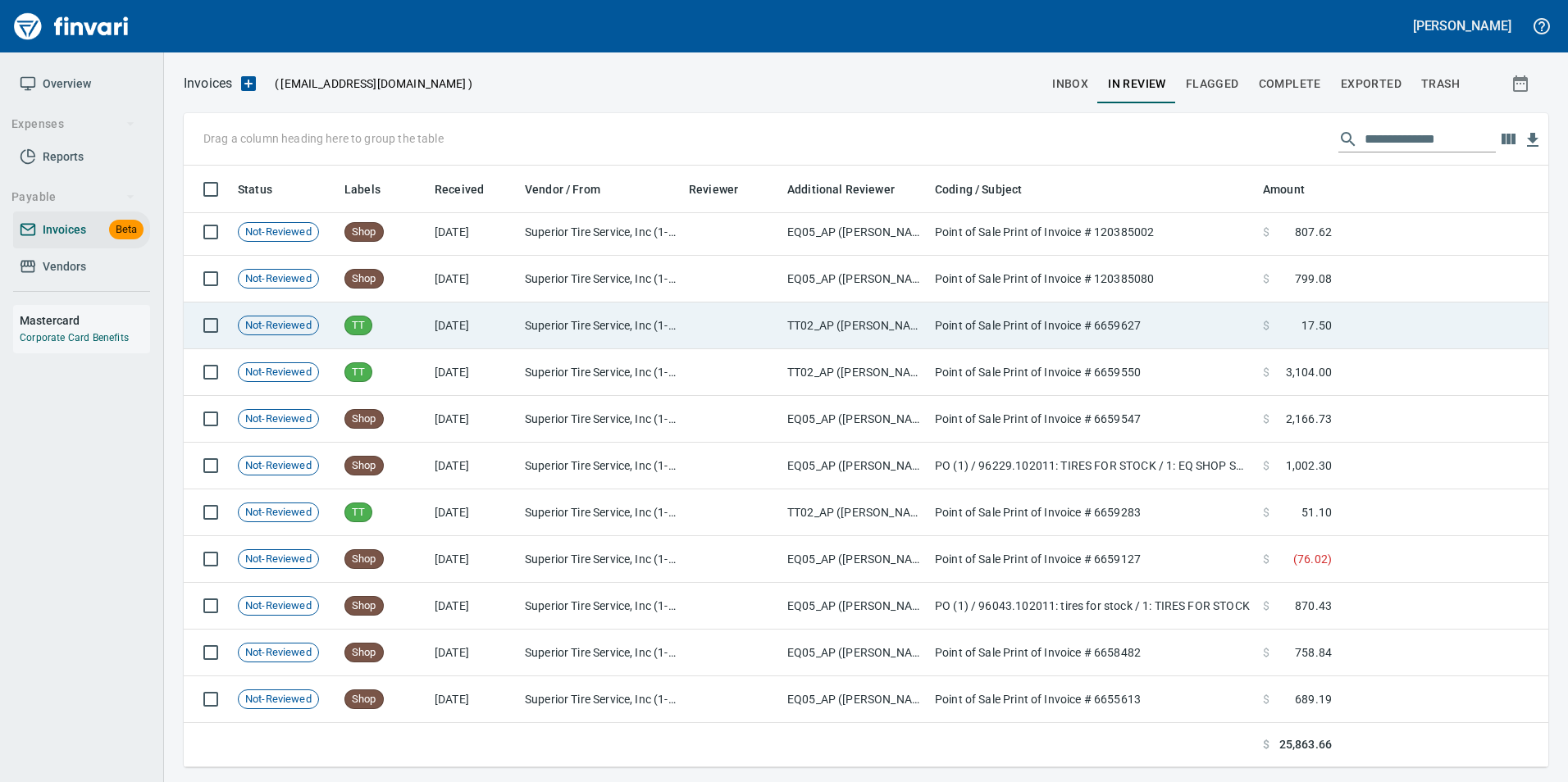
click at [1274, 332] on span at bounding box center [1285, 326] width 32 height 16
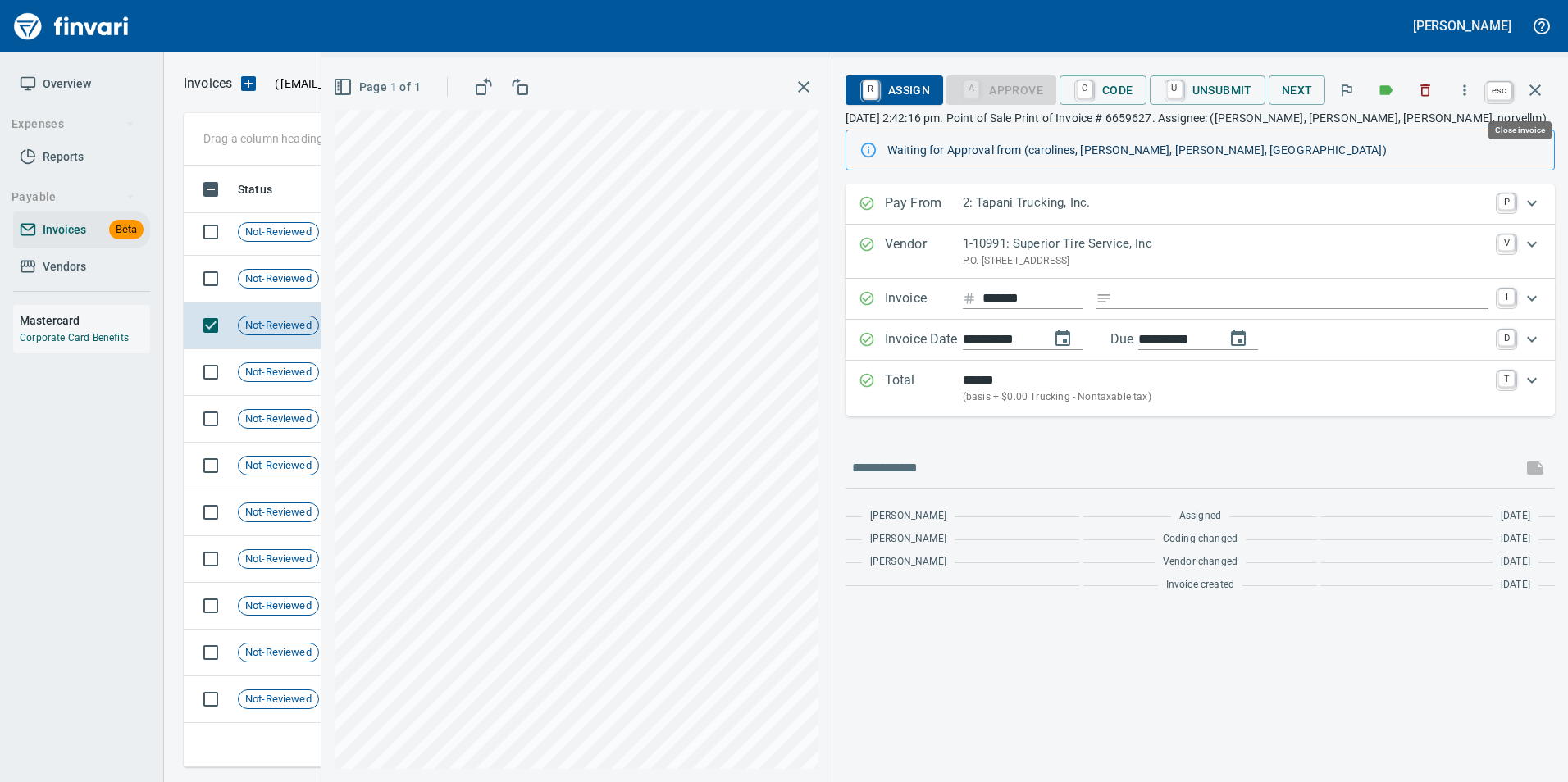
scroll to position [589, 1340]
click at [1522, 98] on button "button" at bounding box center [1535, 90] width 39 height 39
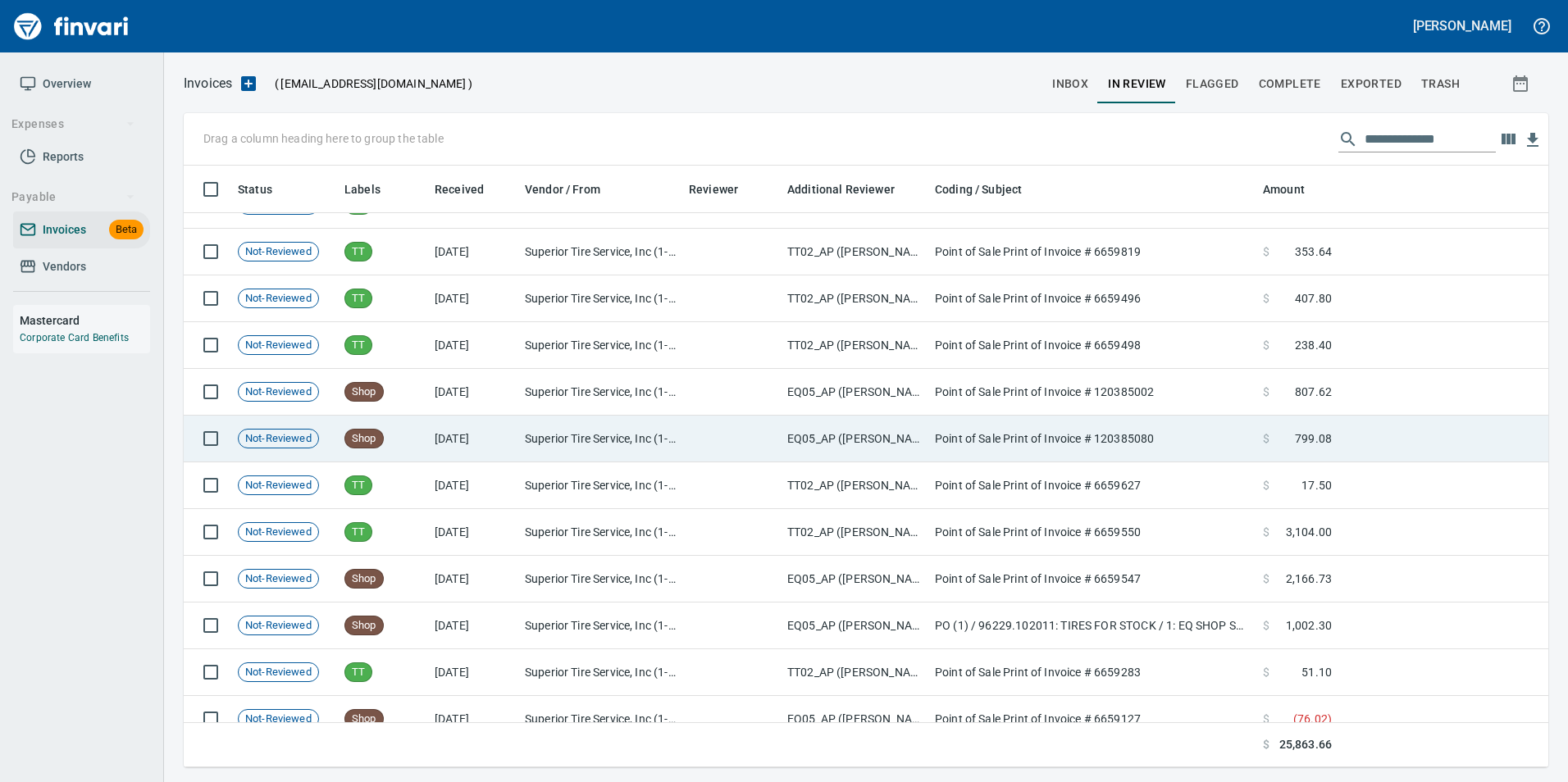
scroll to position [401, 0]
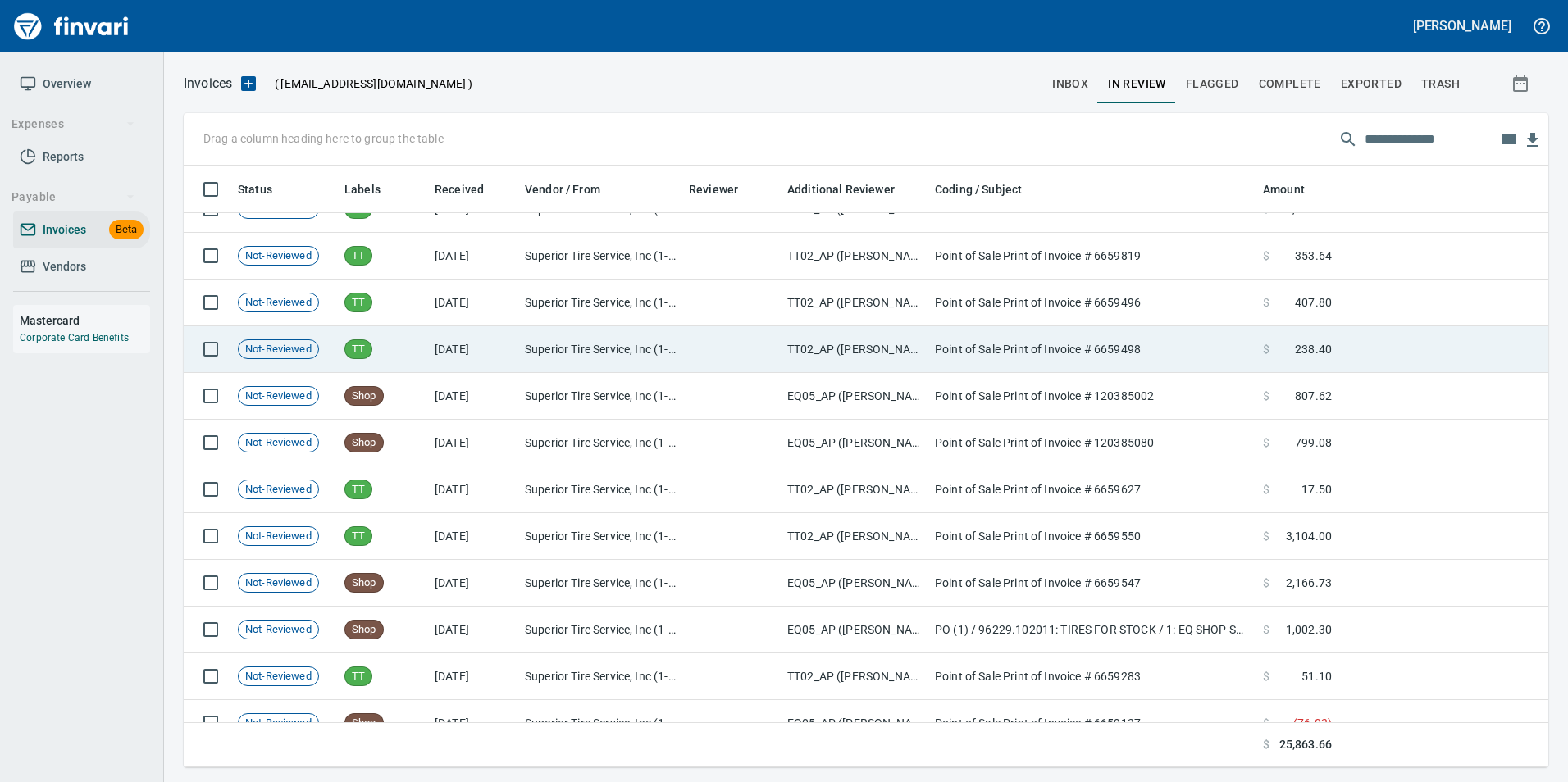
click at [1250, 338] on td "Point of Sale Print of Invoice # 6659498" at bounding box center [1092, 349] width 328 height 46
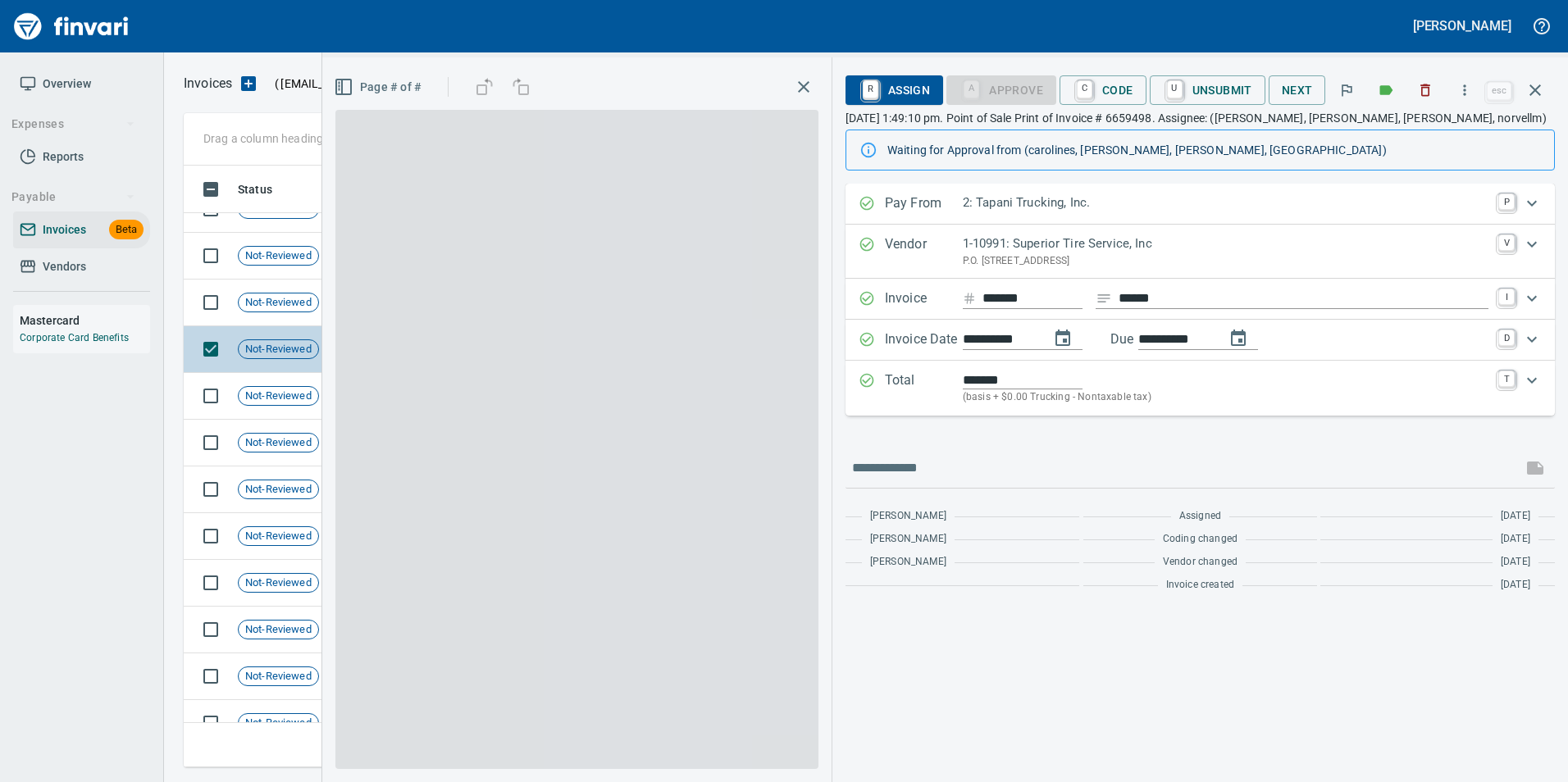
scroll to position [589, 1340]
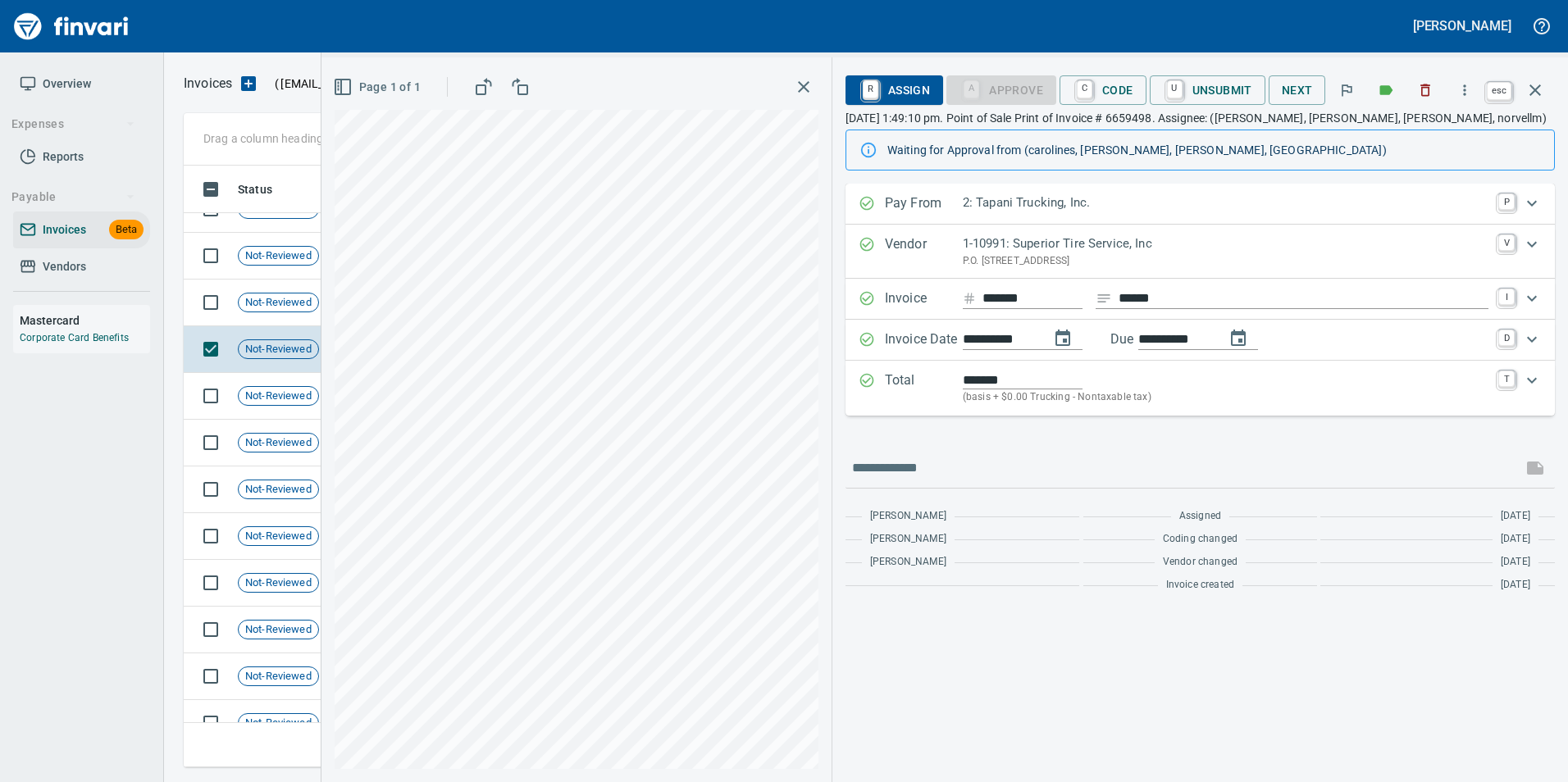
click at [1550, 88] on button "button" at bounding box center [1535, 90] width 39 height 39
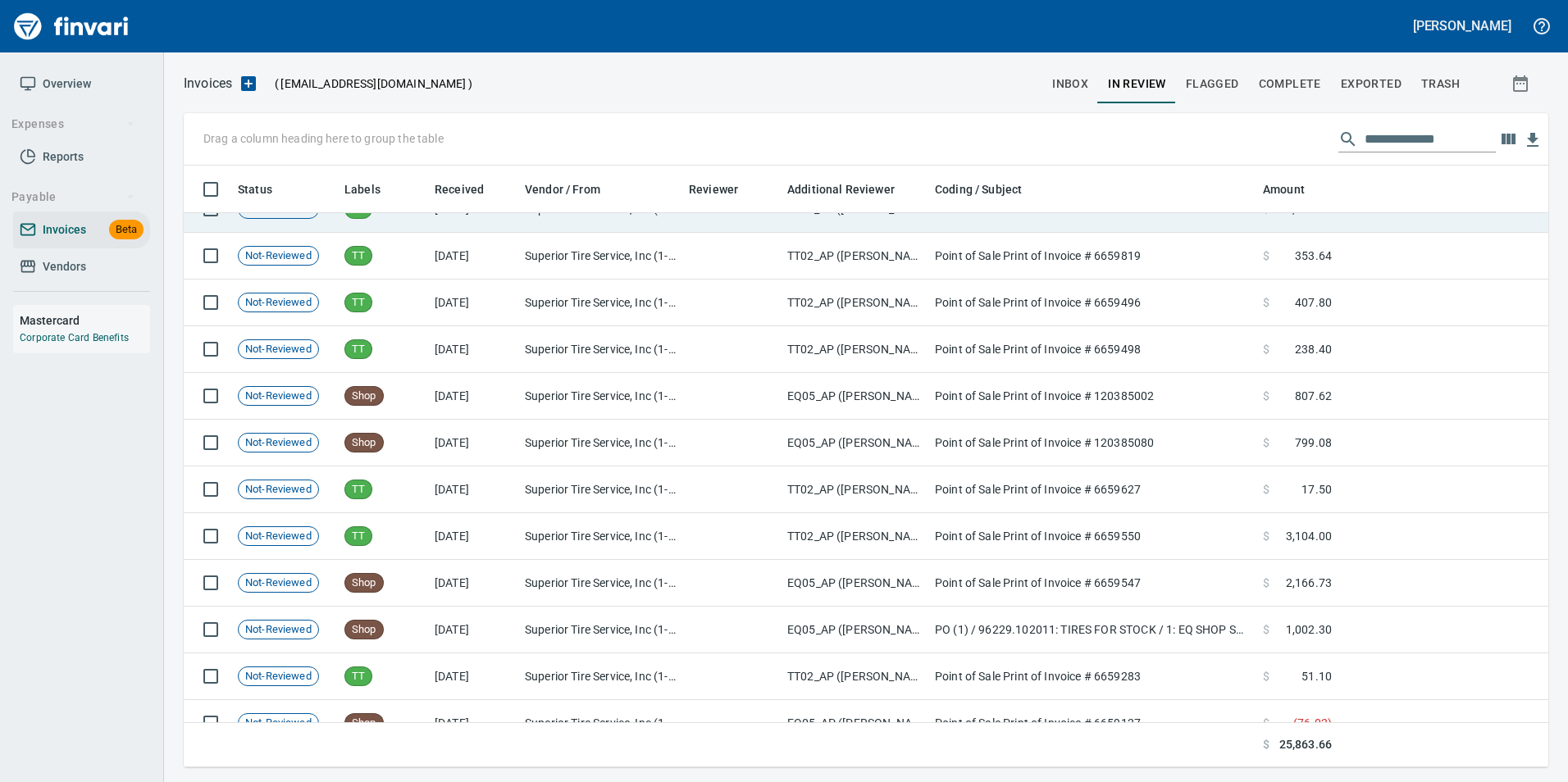
scroll to position [589, 1340]
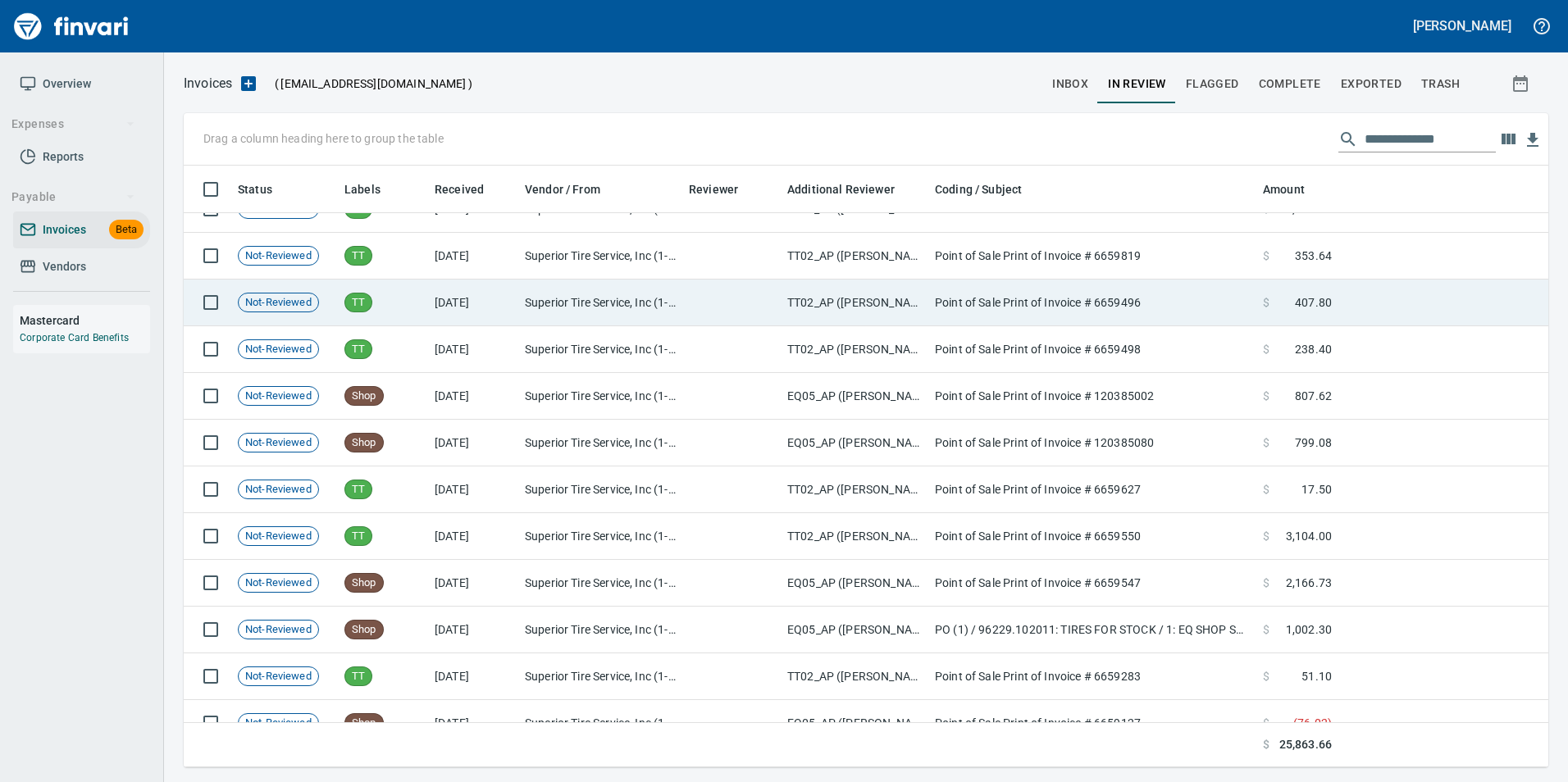
click at [1444, 286] on td at bounding box center [1443, 303] width 210 height 46
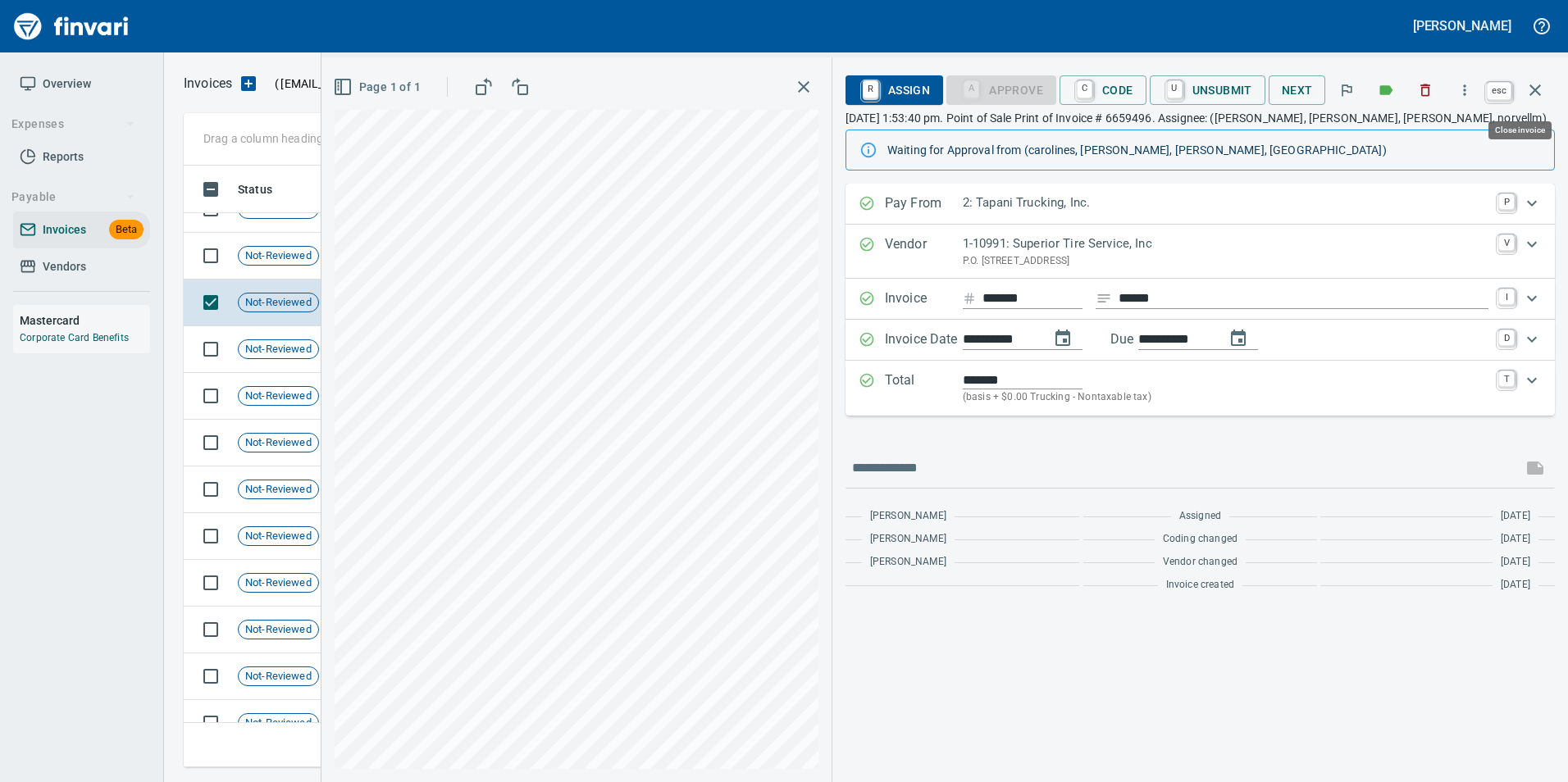
click at [1522, 96] on button "button" at bounding box center [1535, 90] width 39 height 39
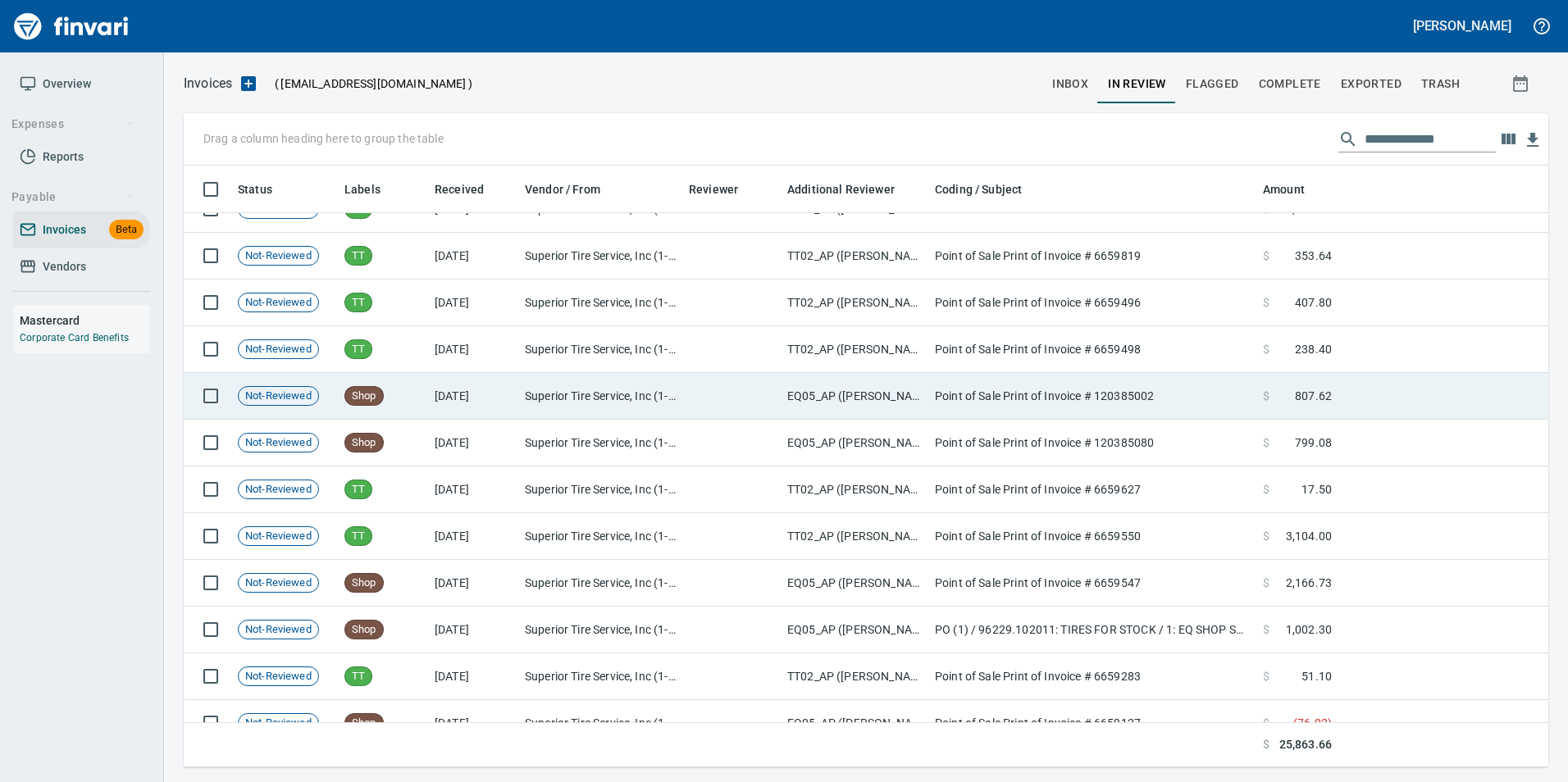
scroll to position [589, 1340]
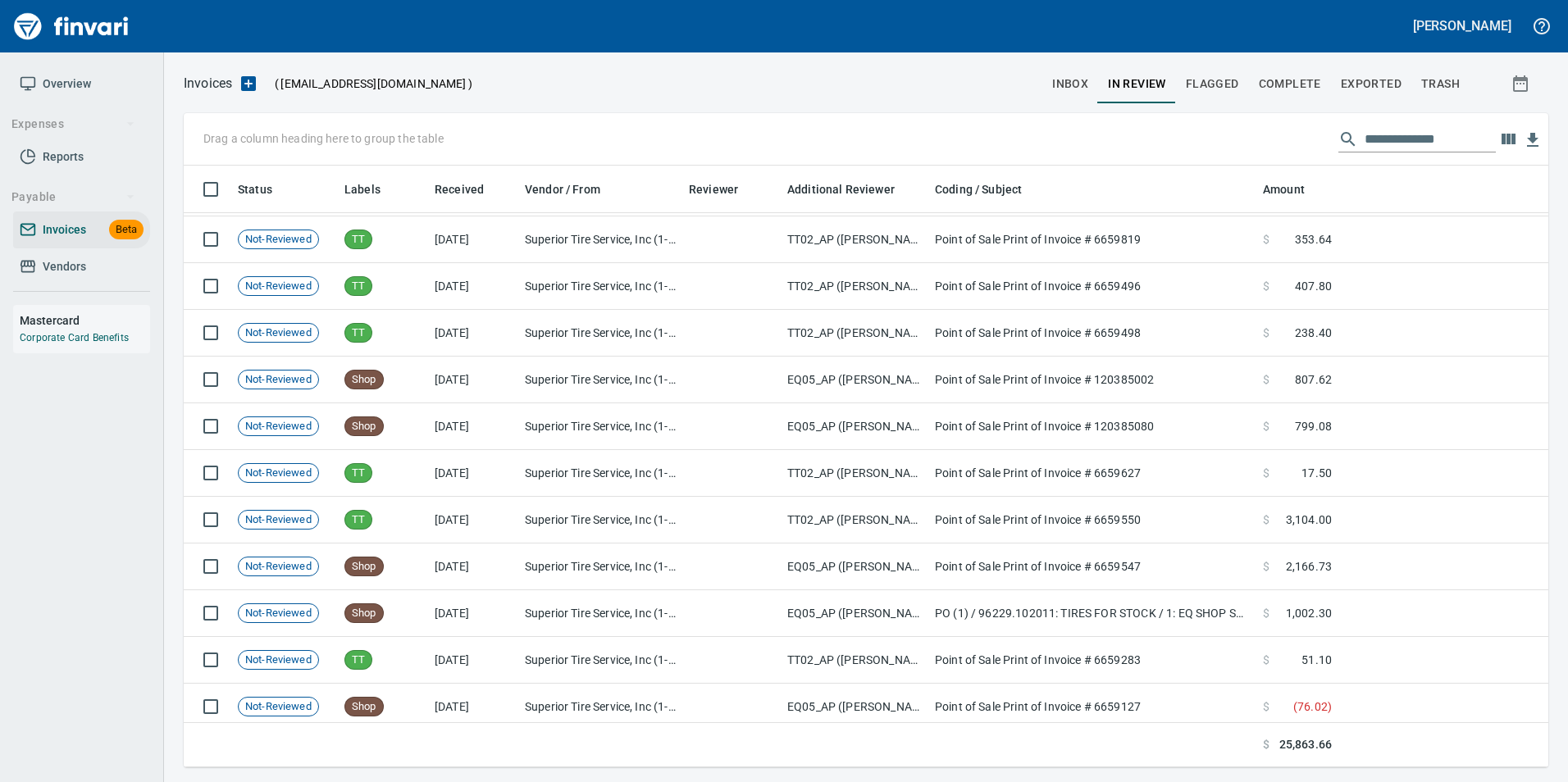
click at [1387, 146] on input "**********" at bounding box center [1431, 139] width 131 height 26
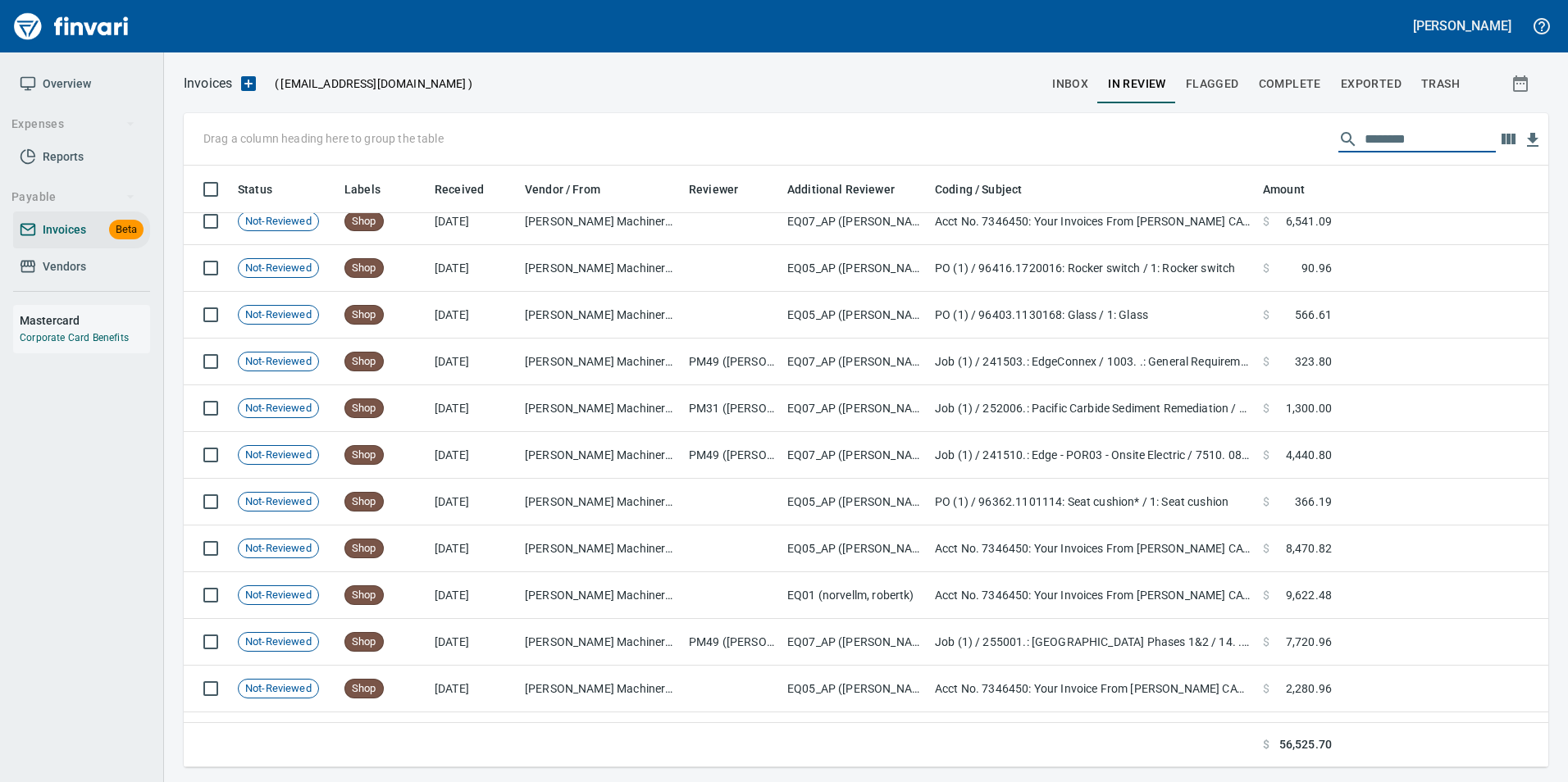
scroll to position [0, 0]
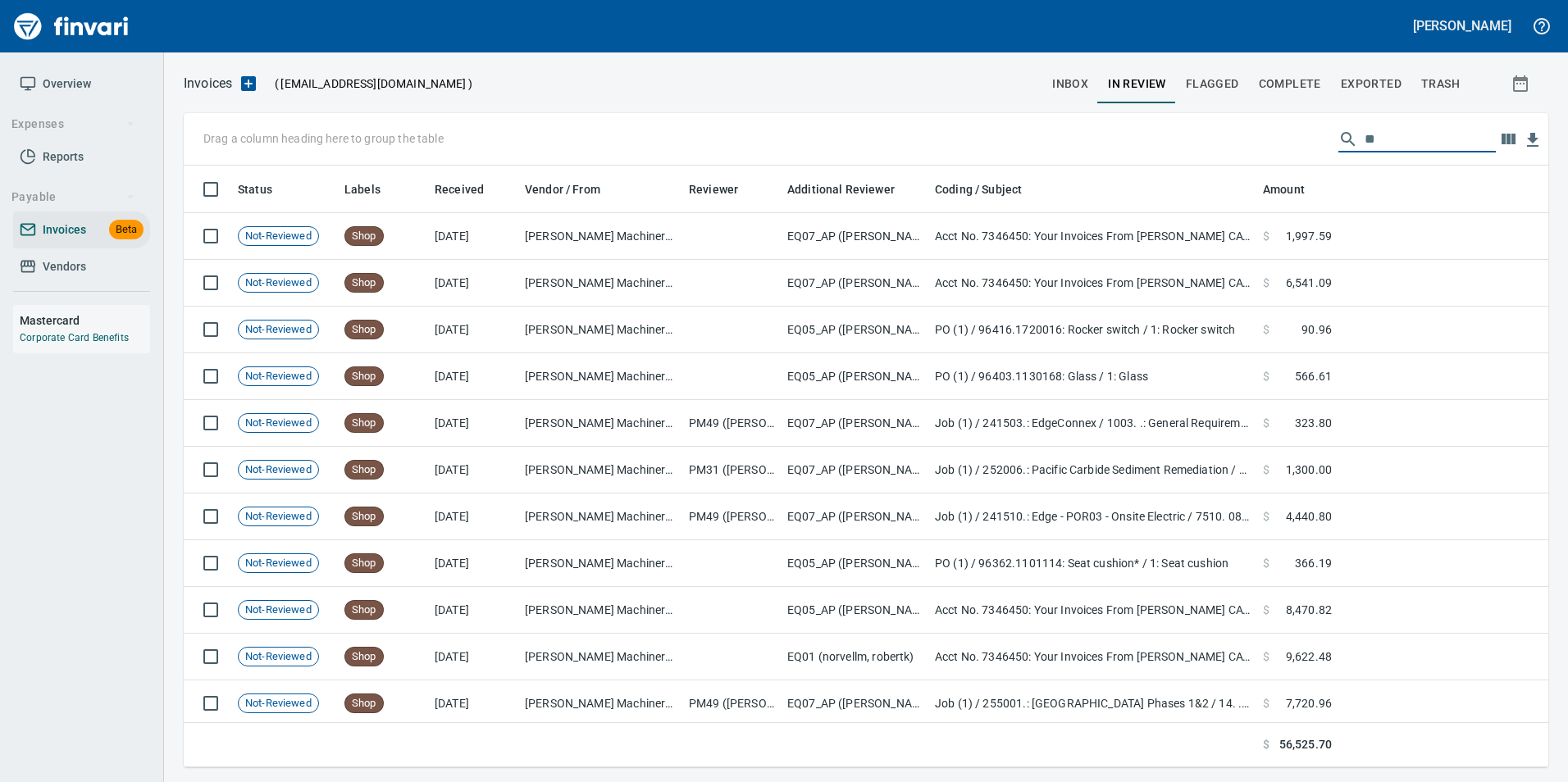
type input "*"
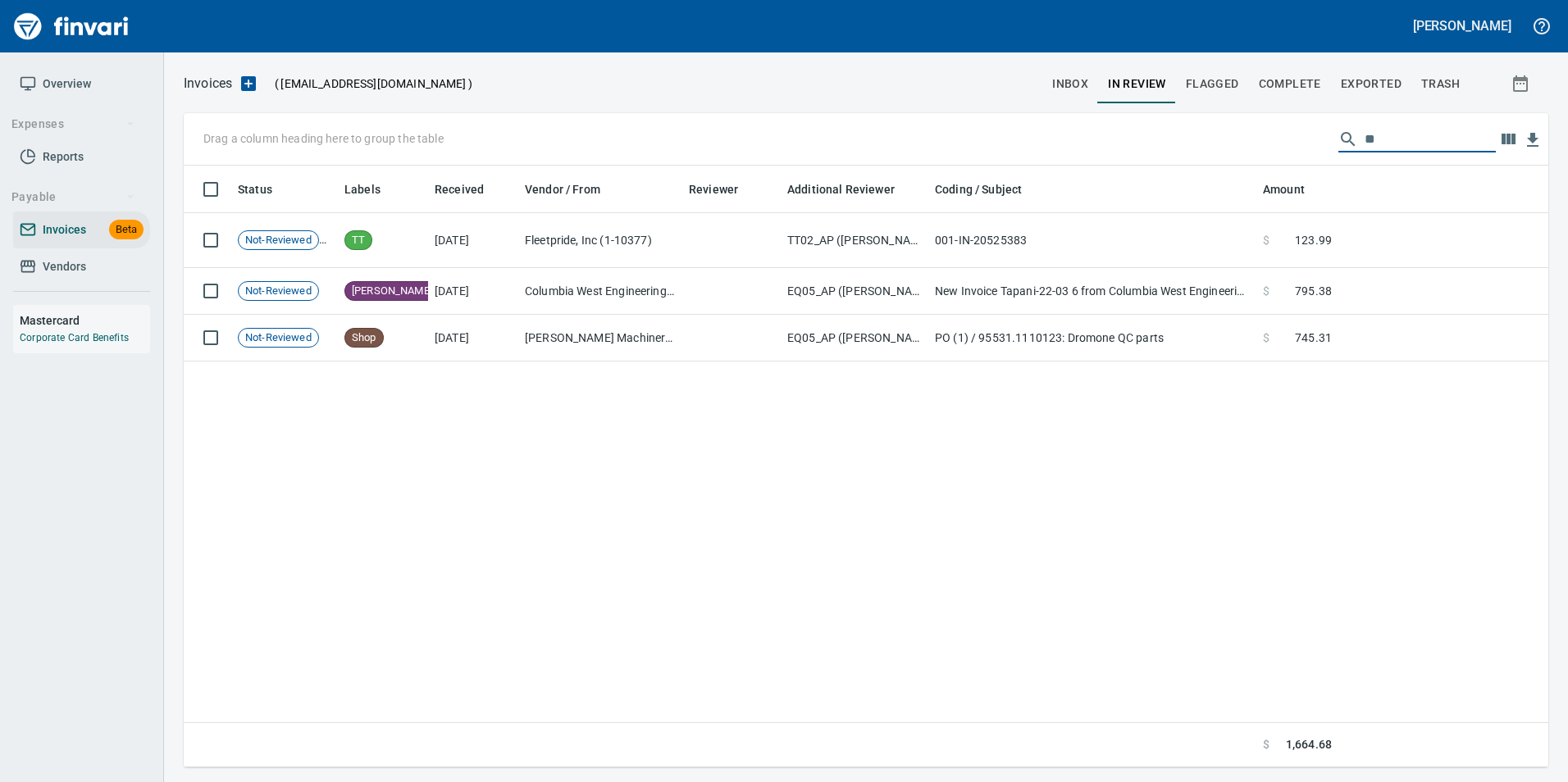
type input "*"
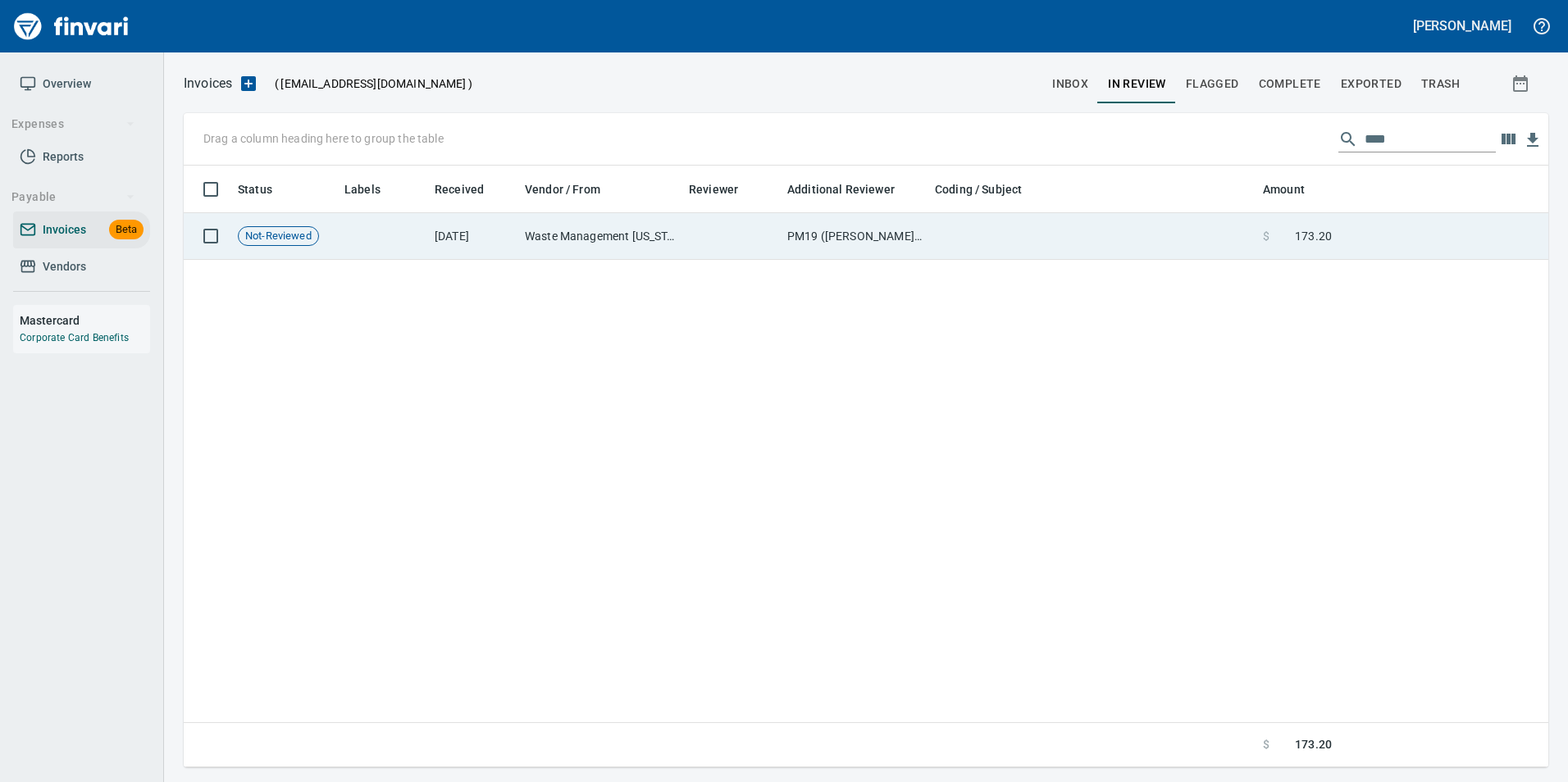
click at [1276, 225] on td "$ 173.20" at bounding box center [1298, 236] width 82 height 46
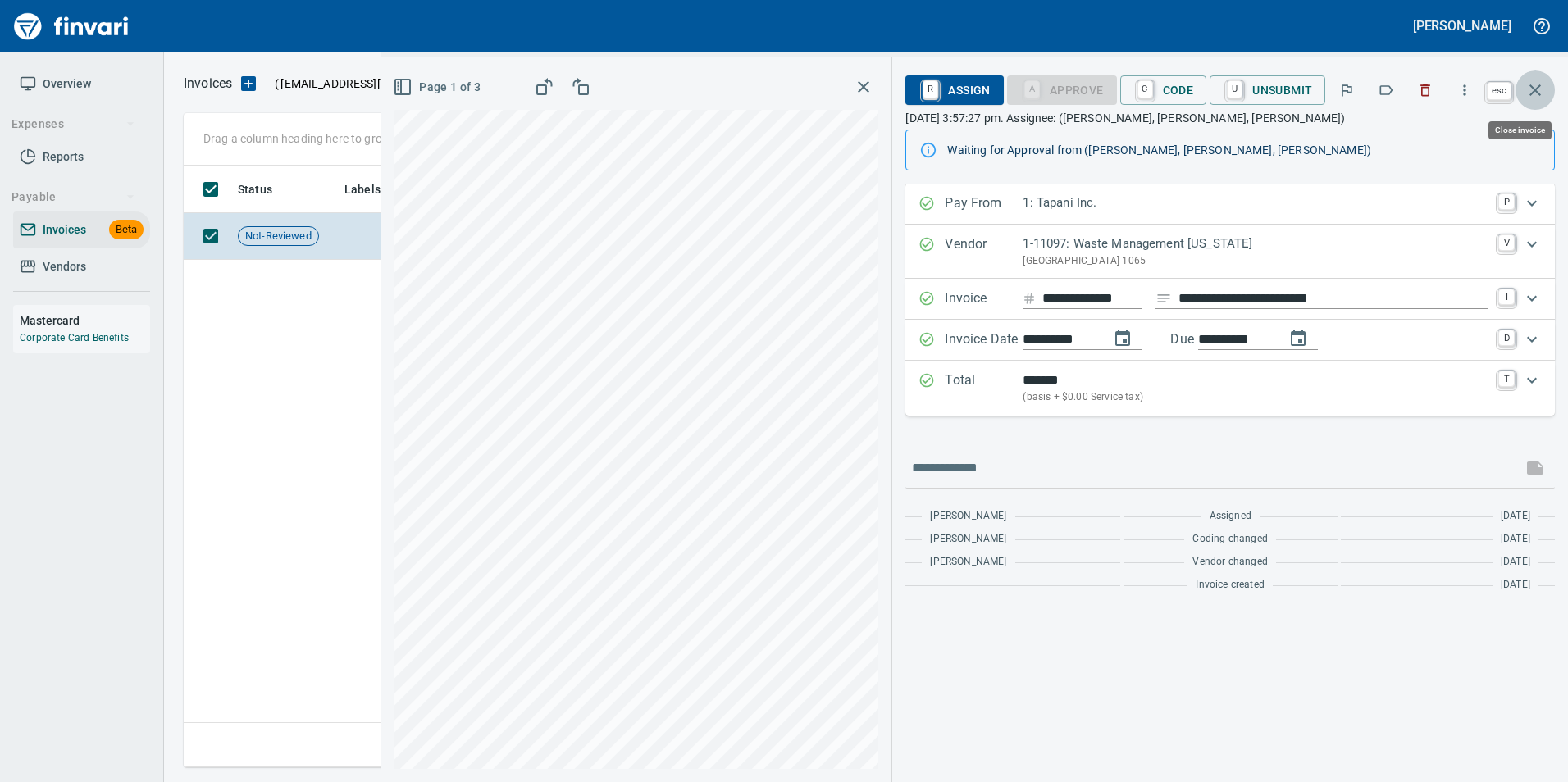
click at [1543, 88] on icon "button" at bounding box center [1535, 90] width 20 height 20
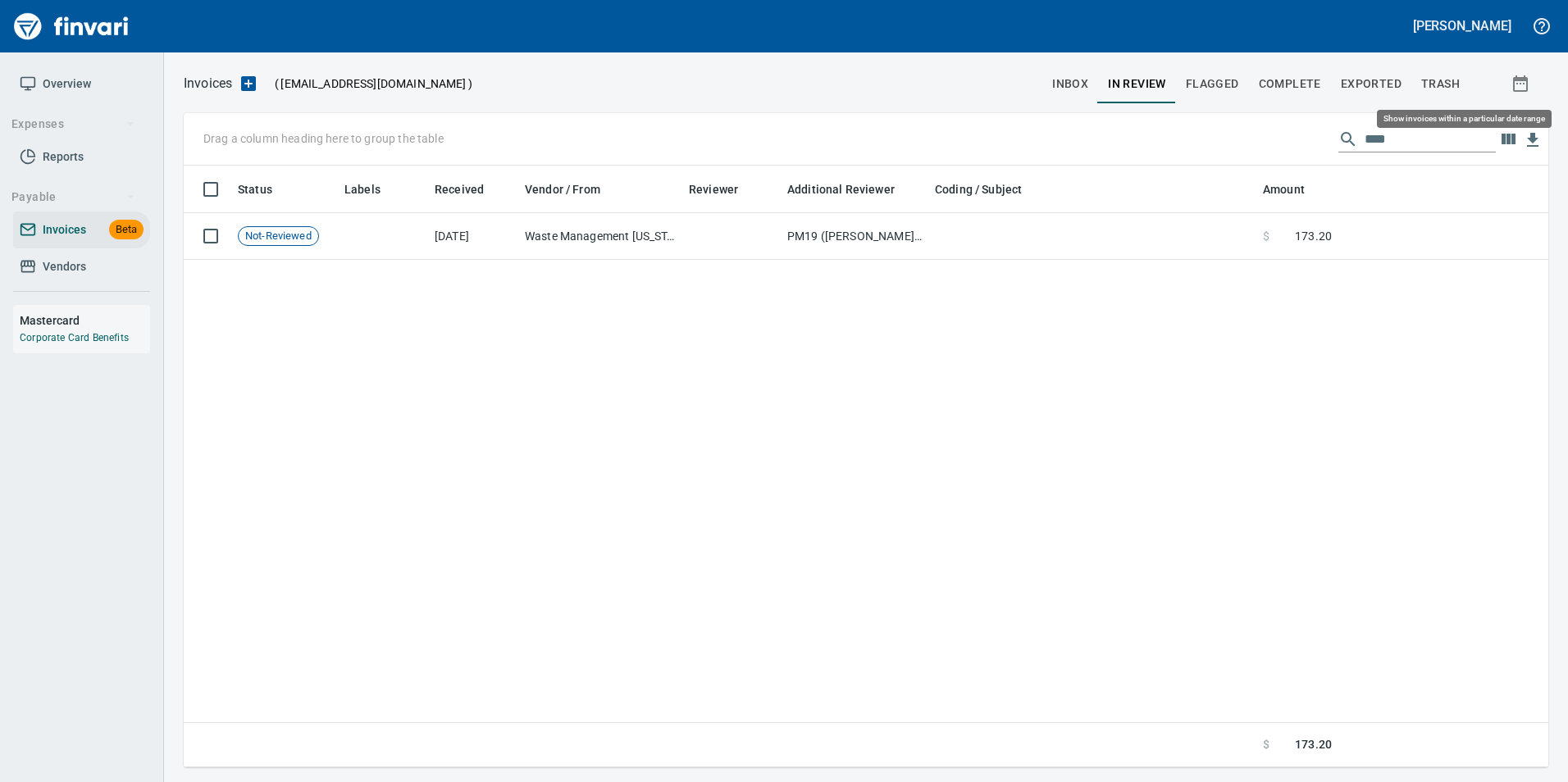
scroll to position [589, 1352]
click at [1416, 139] on input "****" at bounding box center [1431, 139] width 131 height 26
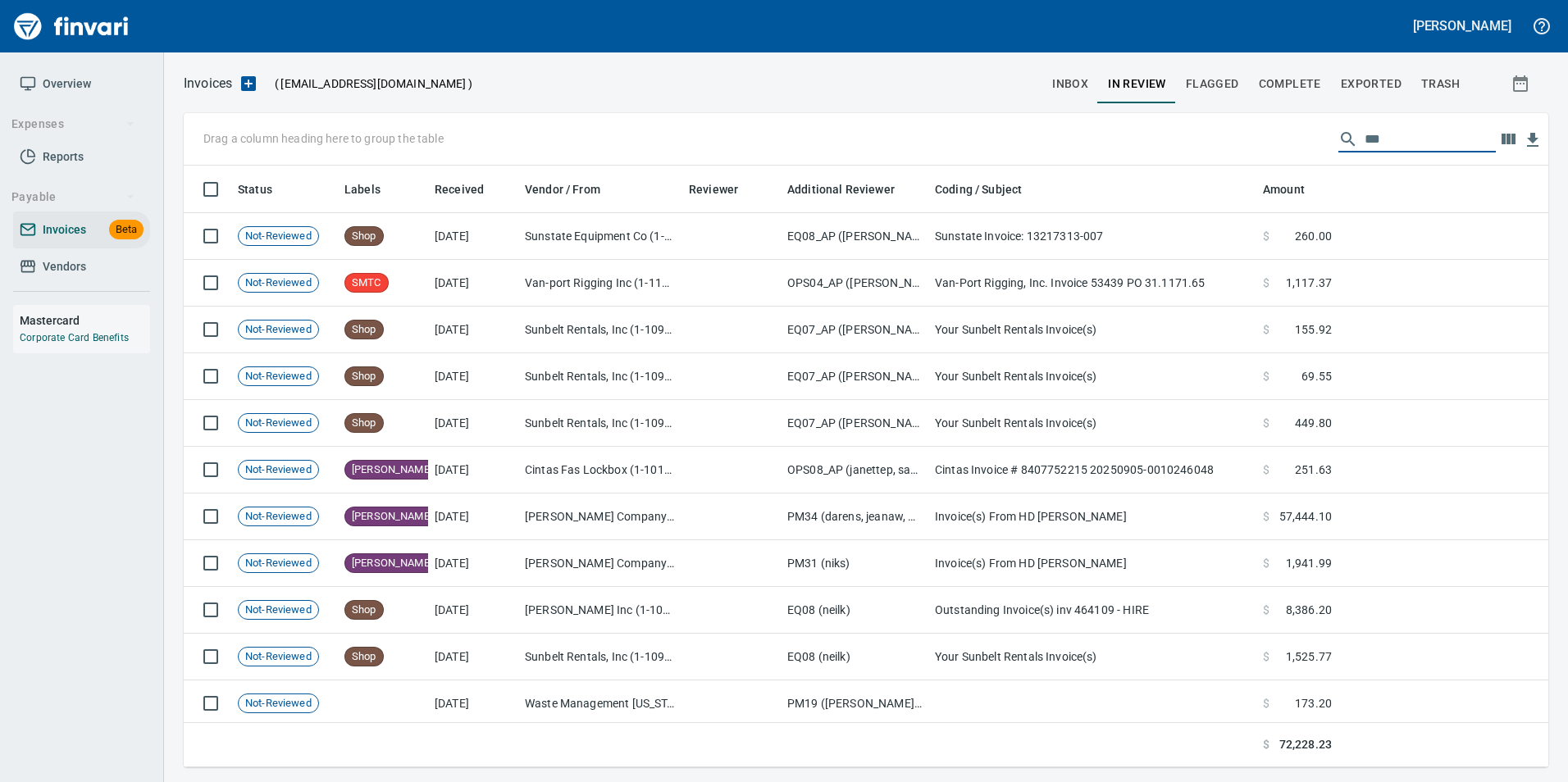
scroll to position [589, 1341]
type input "*"
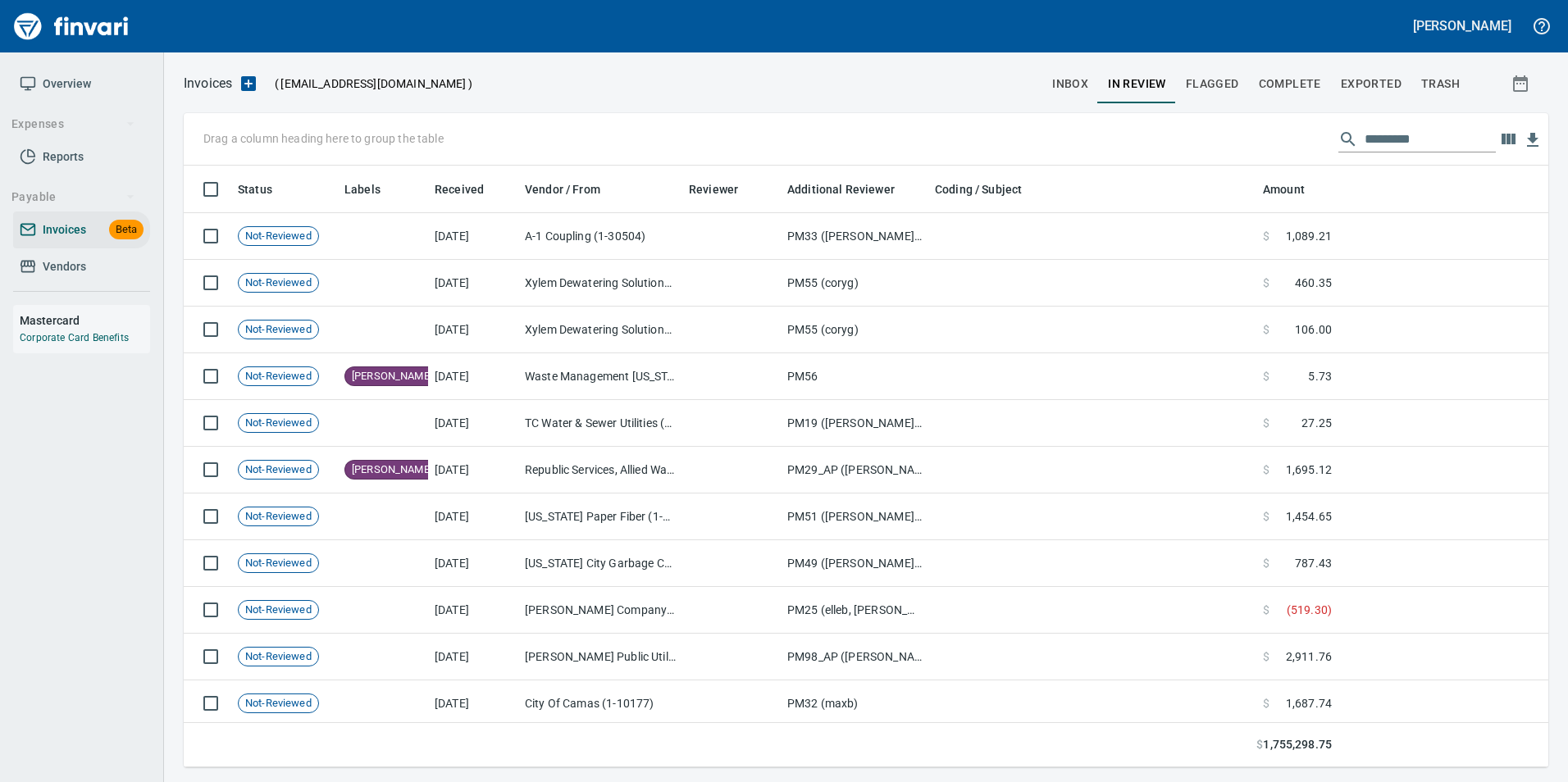
click at [1408, 153] on div "Drag a column heading here to group the table" at bounding box center [866, 139] width 1365 height 53
click at [1402, 143] on input "text" at bounding box center [1431, 139] width 131 height 26
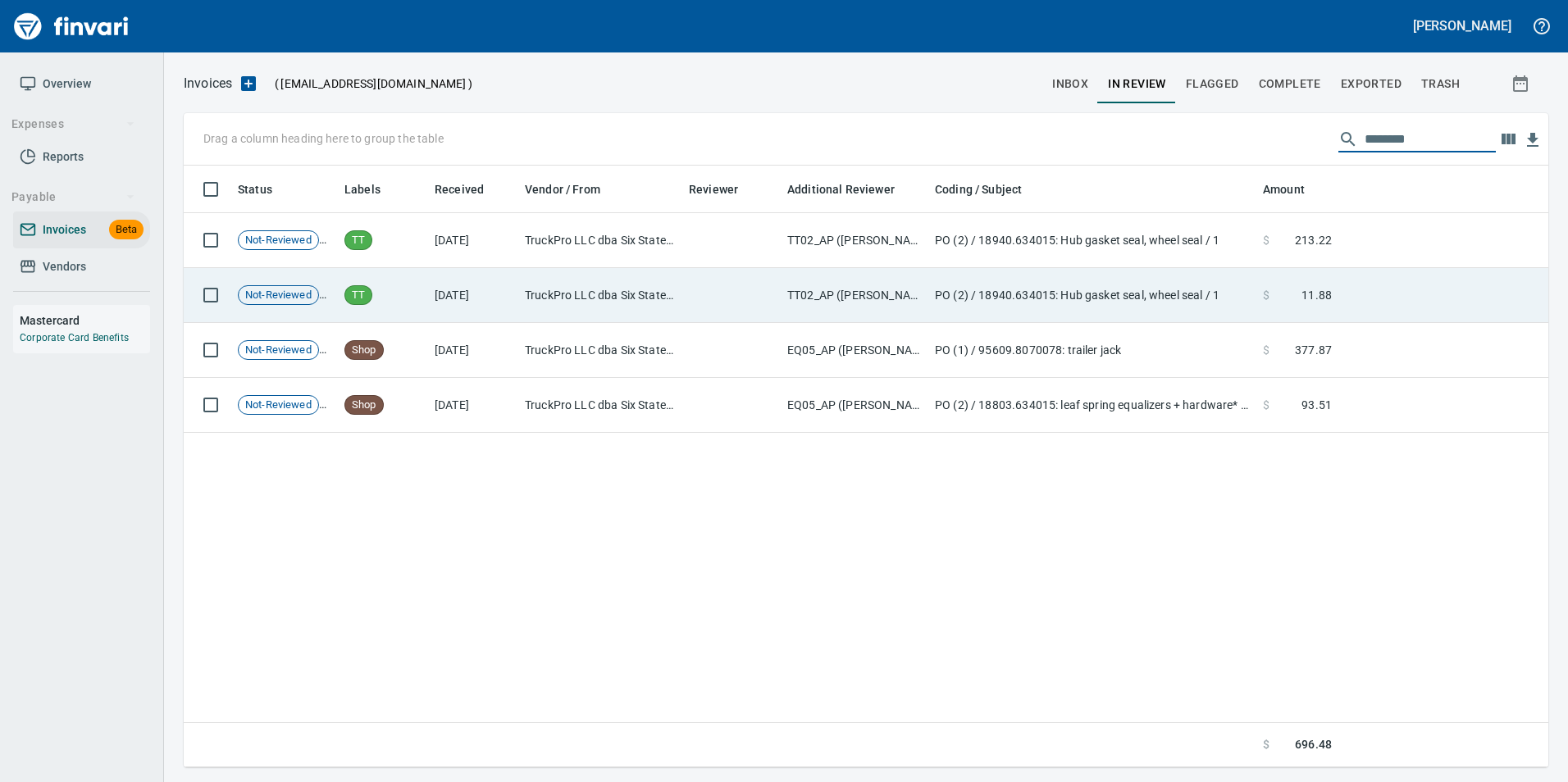
type input "********"
click at [1264, 286] on td "$ 11.88" at bounding box center [1298, 296] width 82 height 55
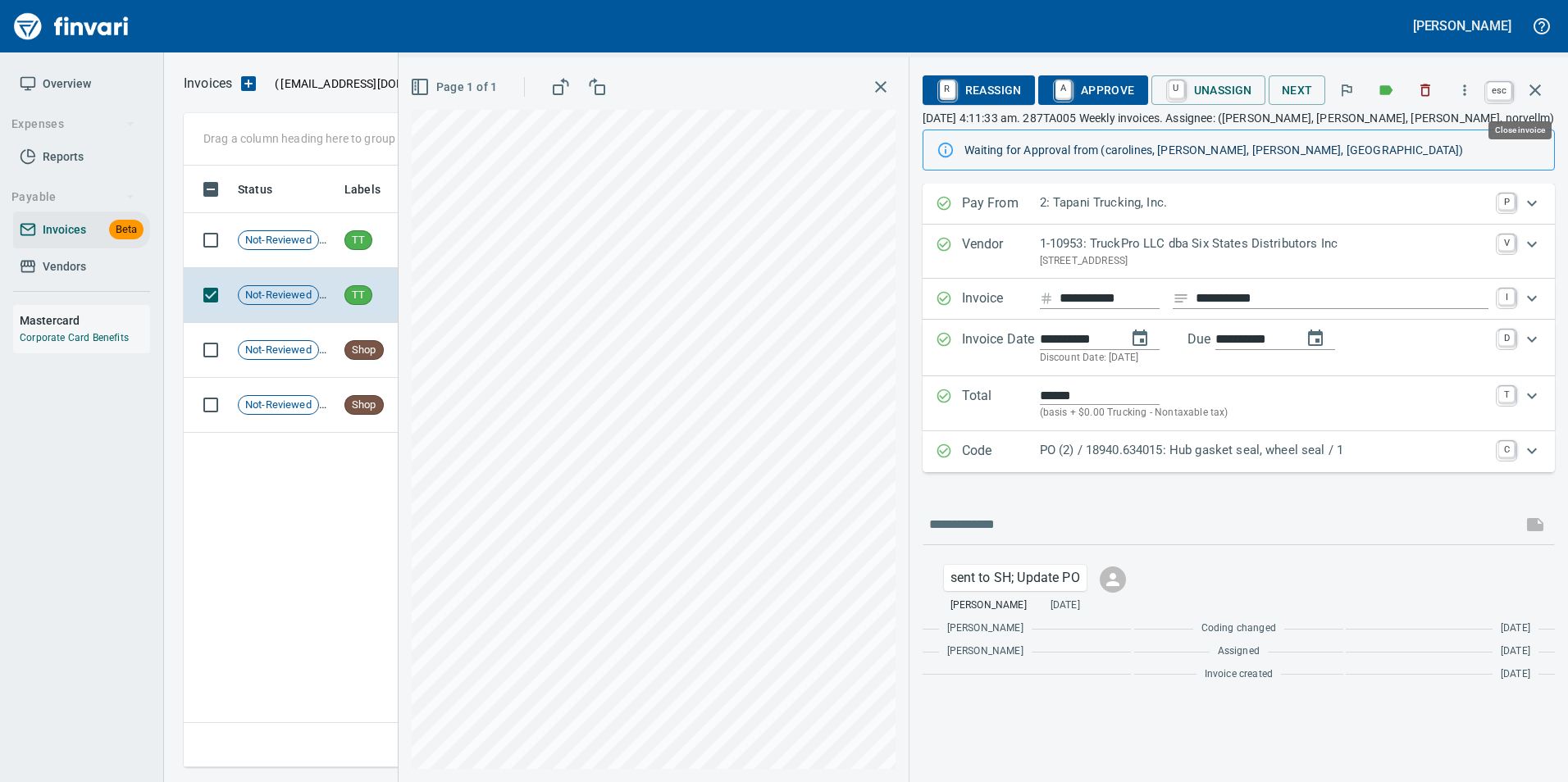
scroll to position [589, 1352]
click at [1543, 79] on button "button" at bounding box center [1535, 90] width 39 height 39
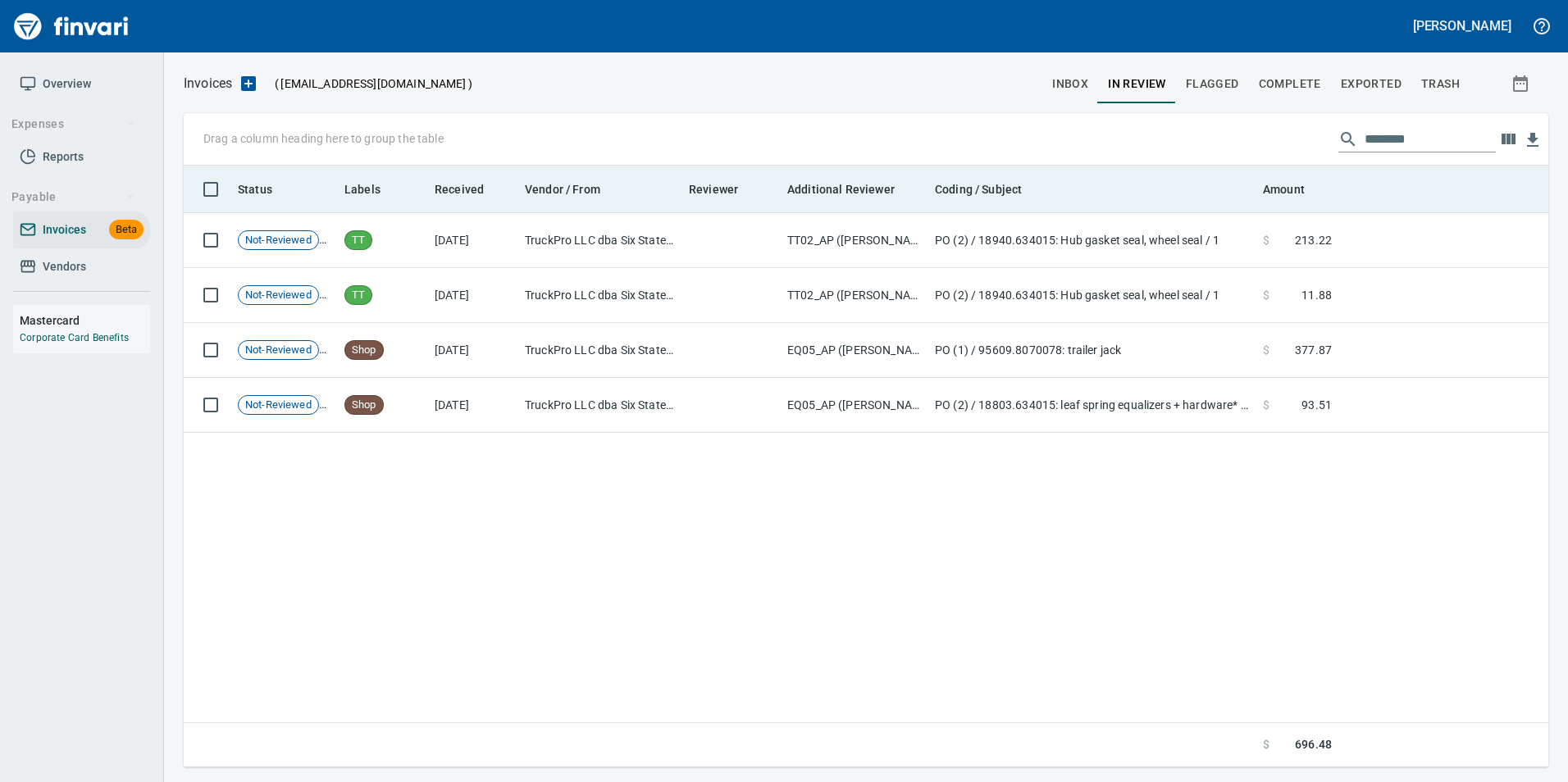
scroll to position [589, 1352]
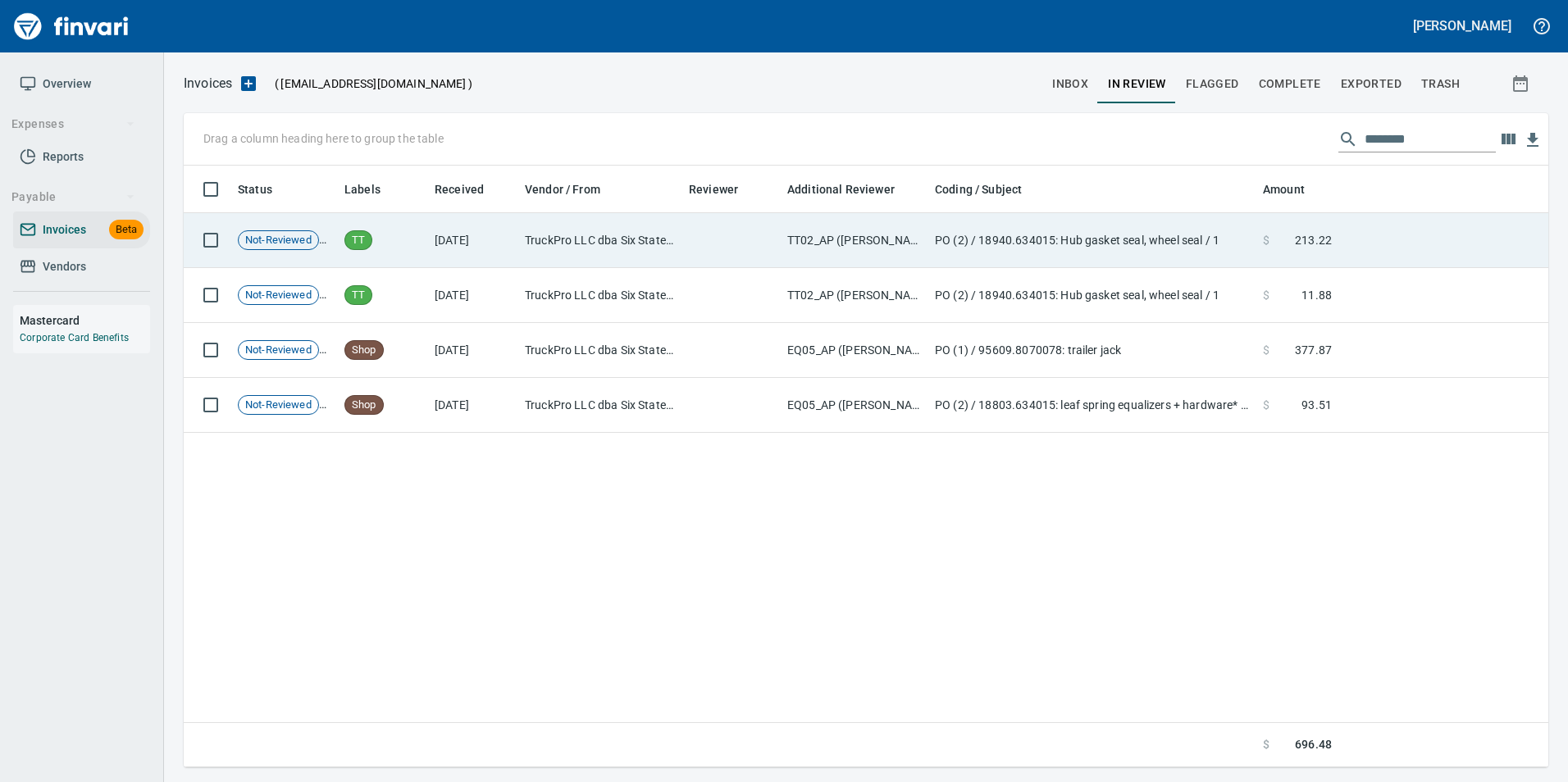
click at [1316, 233] on span "213.22" at bounding box center [1313, 240] width 37 height 16
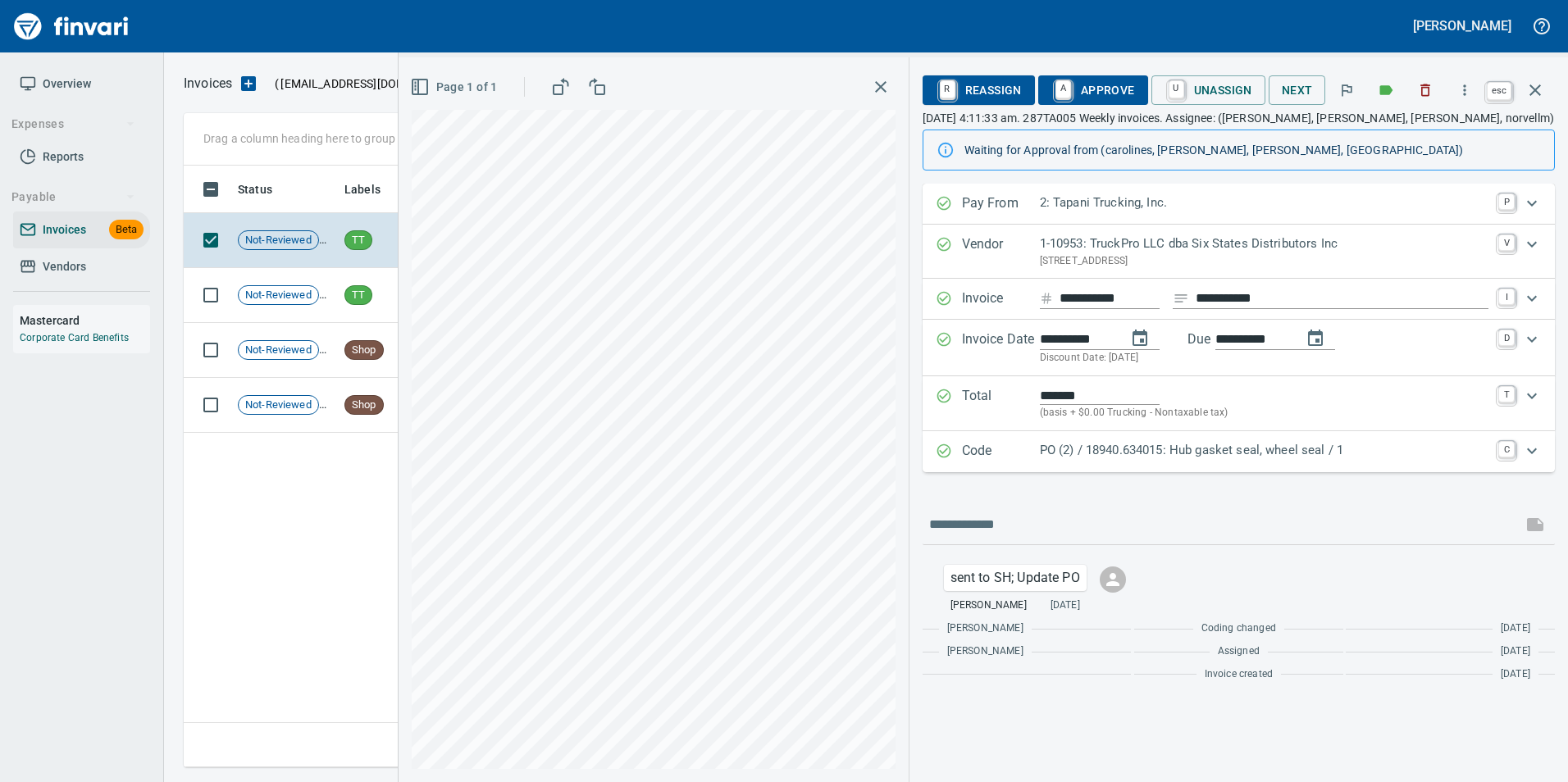
scroll to position [589, 1352]
click at [1525, 86] on button "button" at bounding box center [1535, 90] width 39 height 39
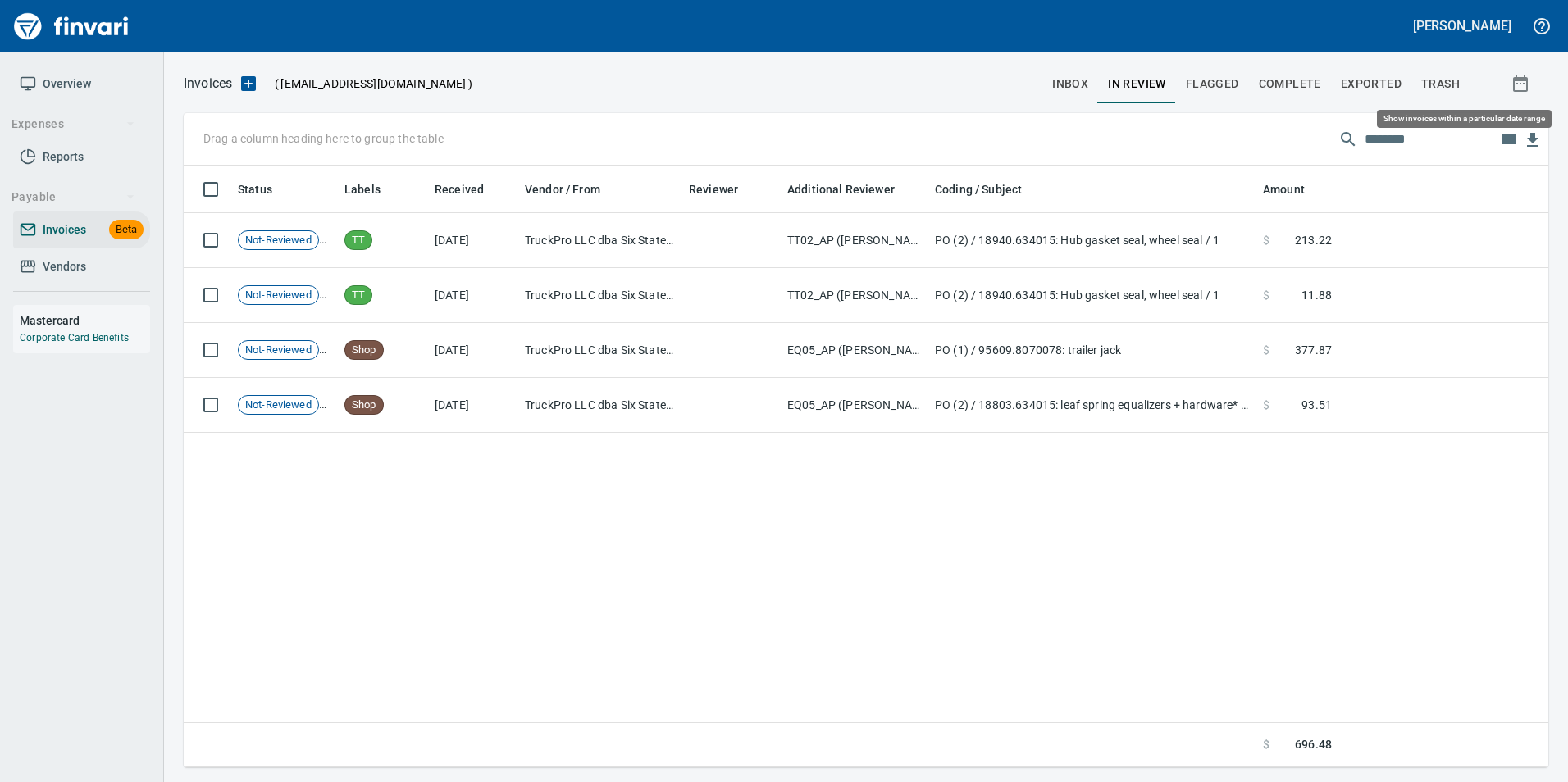
scroll to position [589, 1352]
click at [1381, 137] on input "********" at bounding box center [1431, 139] width 131 height 26
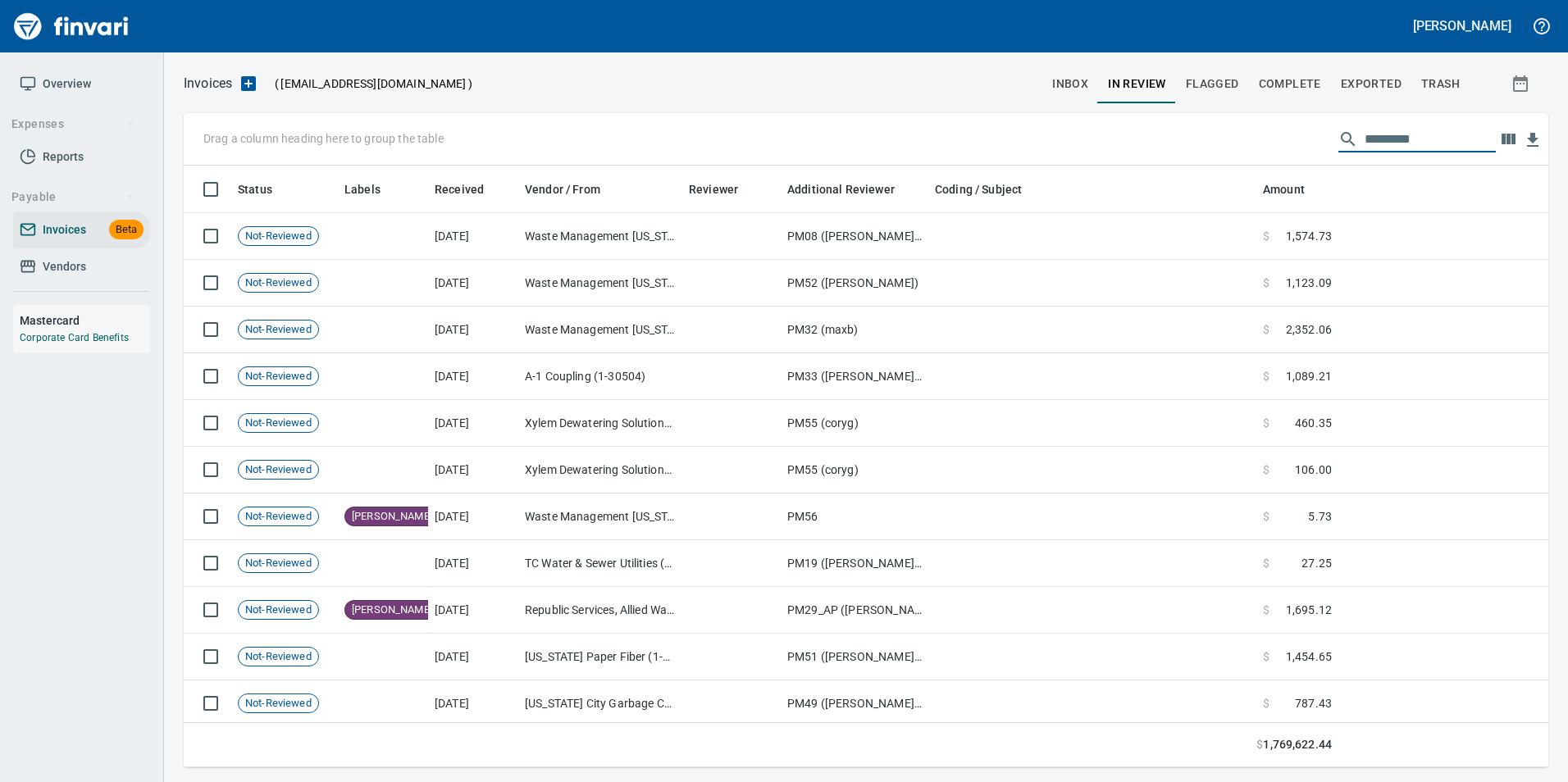
scroll to position [589, 1341]
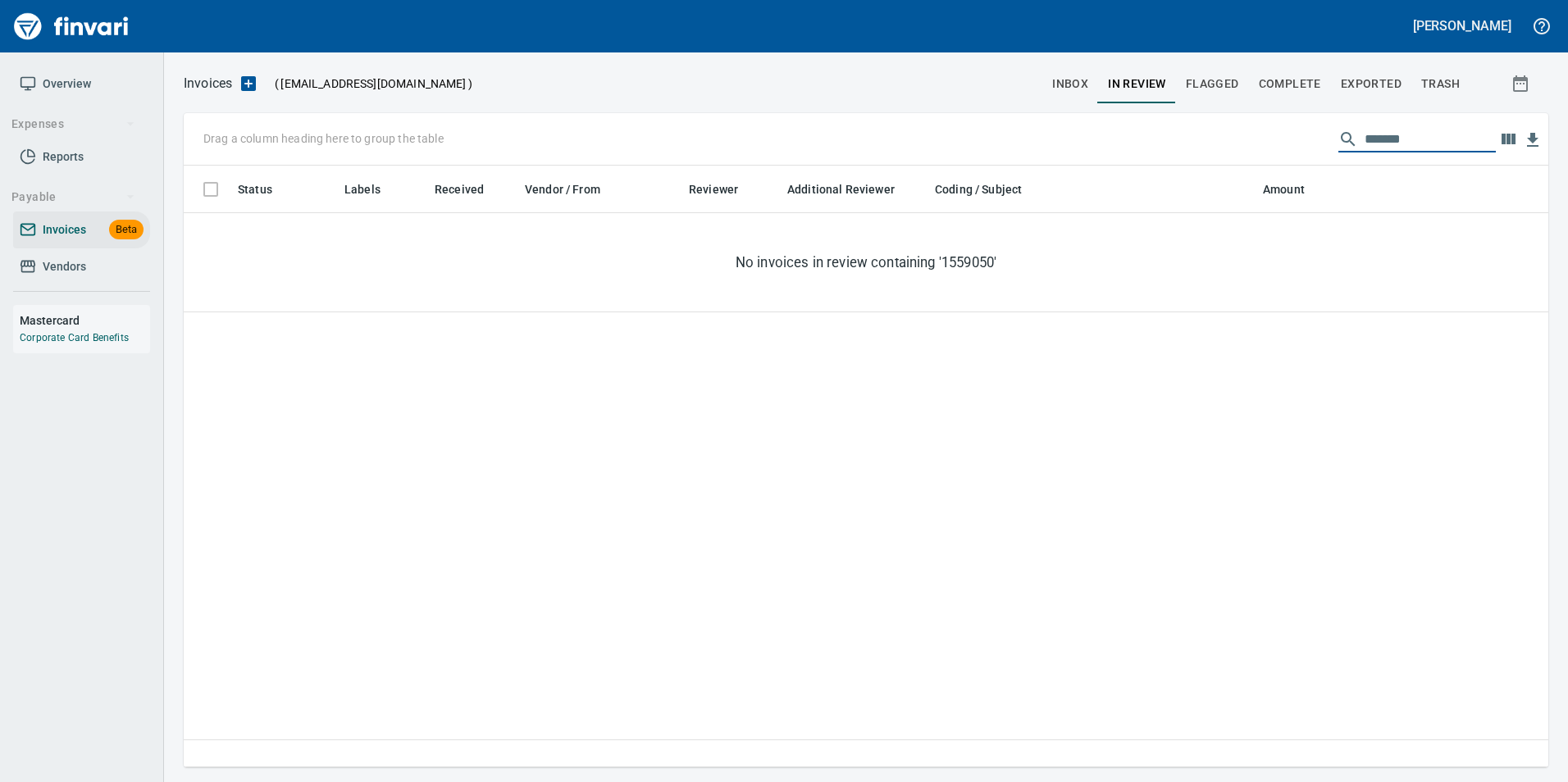
type input "********"
click at [1054, 87] on button "inbox" at bounding box center [1070, 83] width 55 height 39
click at [1430, 140] on input "********" at bounding box center [1431, 139] width 131 height 26
type input "*"
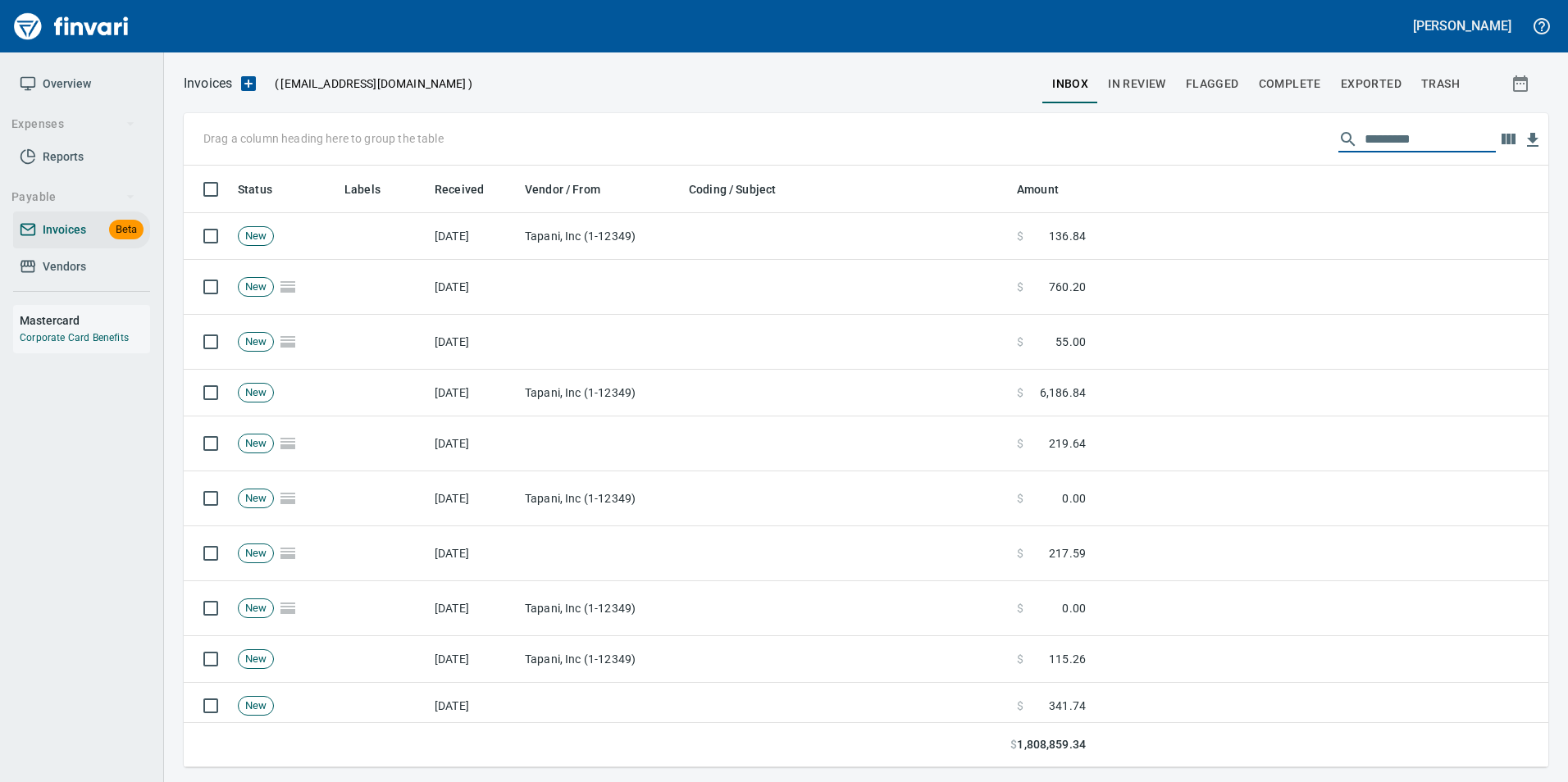
scroll to position [589, 1341]
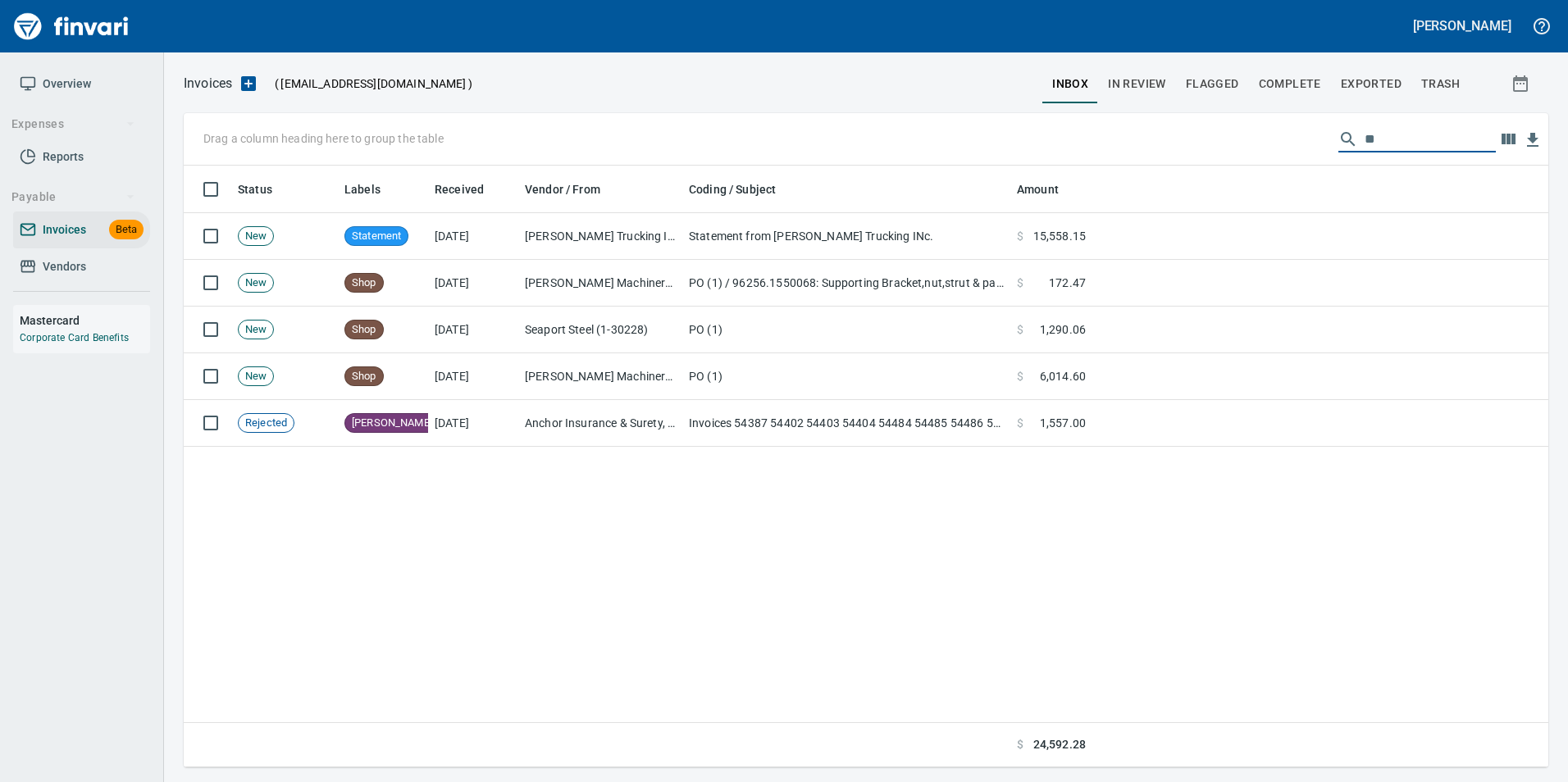
type input "*"
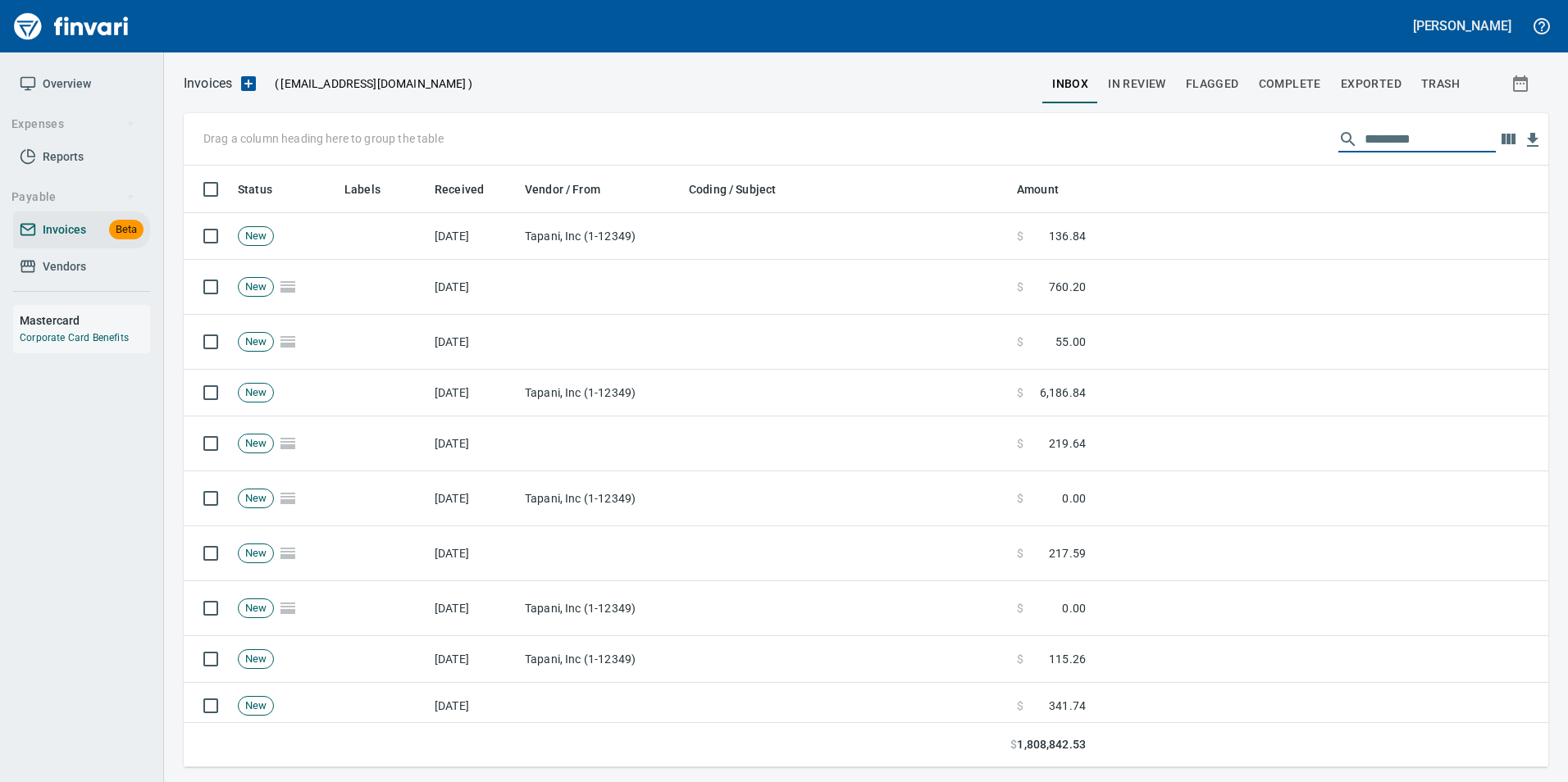
click at [1157, 71] on button "In Review" at bounding box center [1138, 83] width 78 height 39
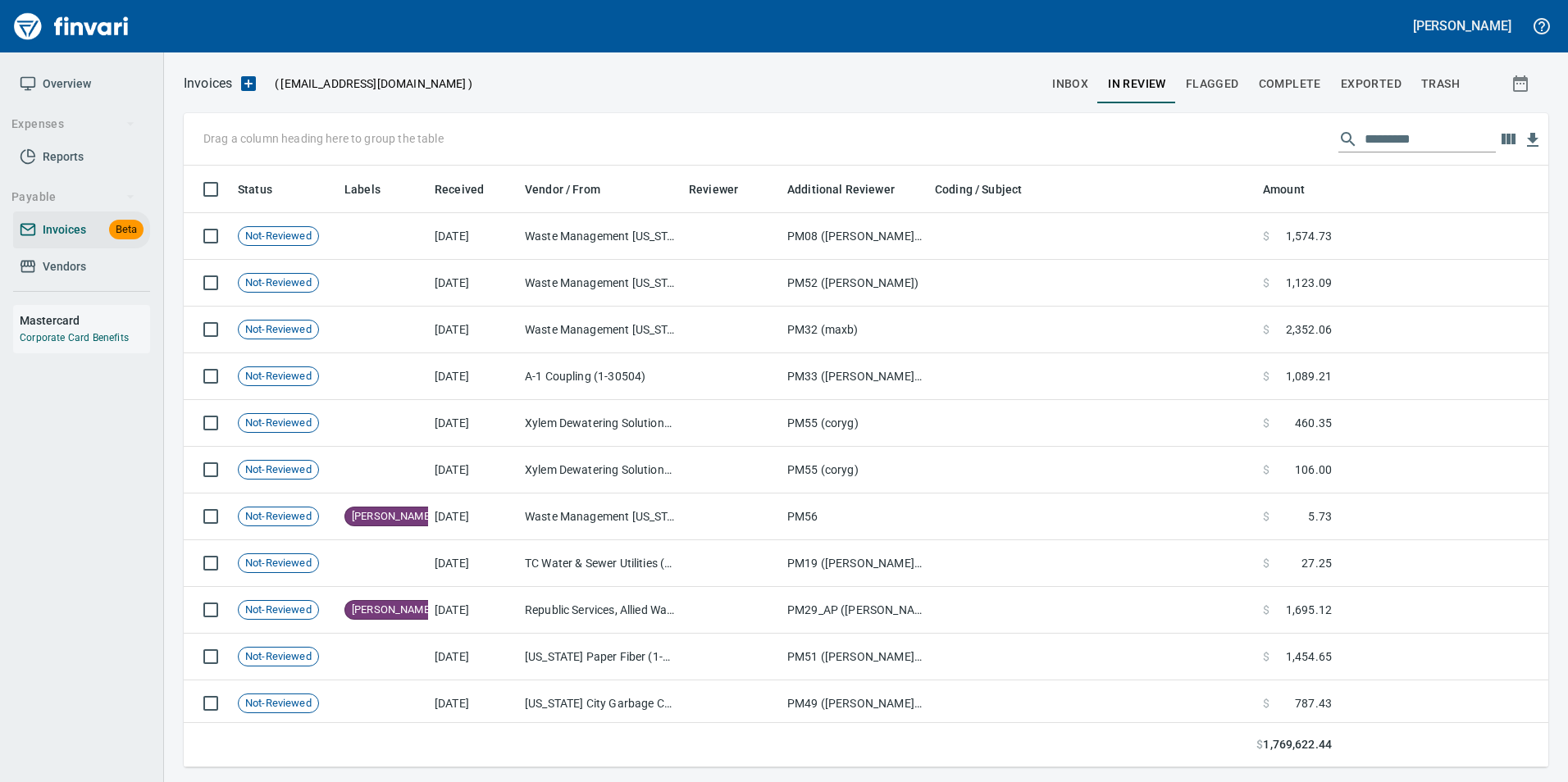
scroll to position [589, 1341]
click at [1381, 131] on input "text" at bounding box center [1431, 139] width 131 height 26
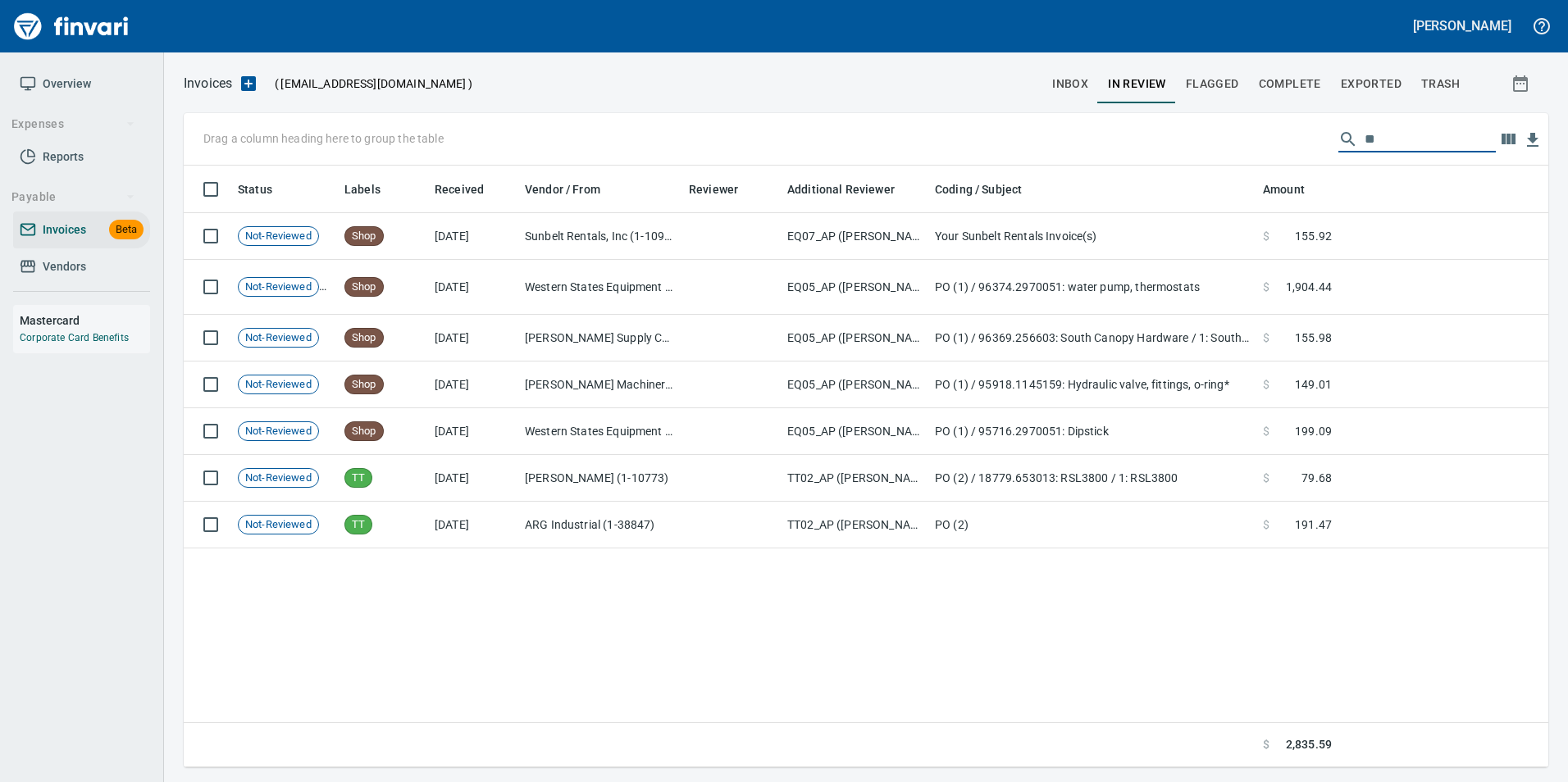
type input "*"
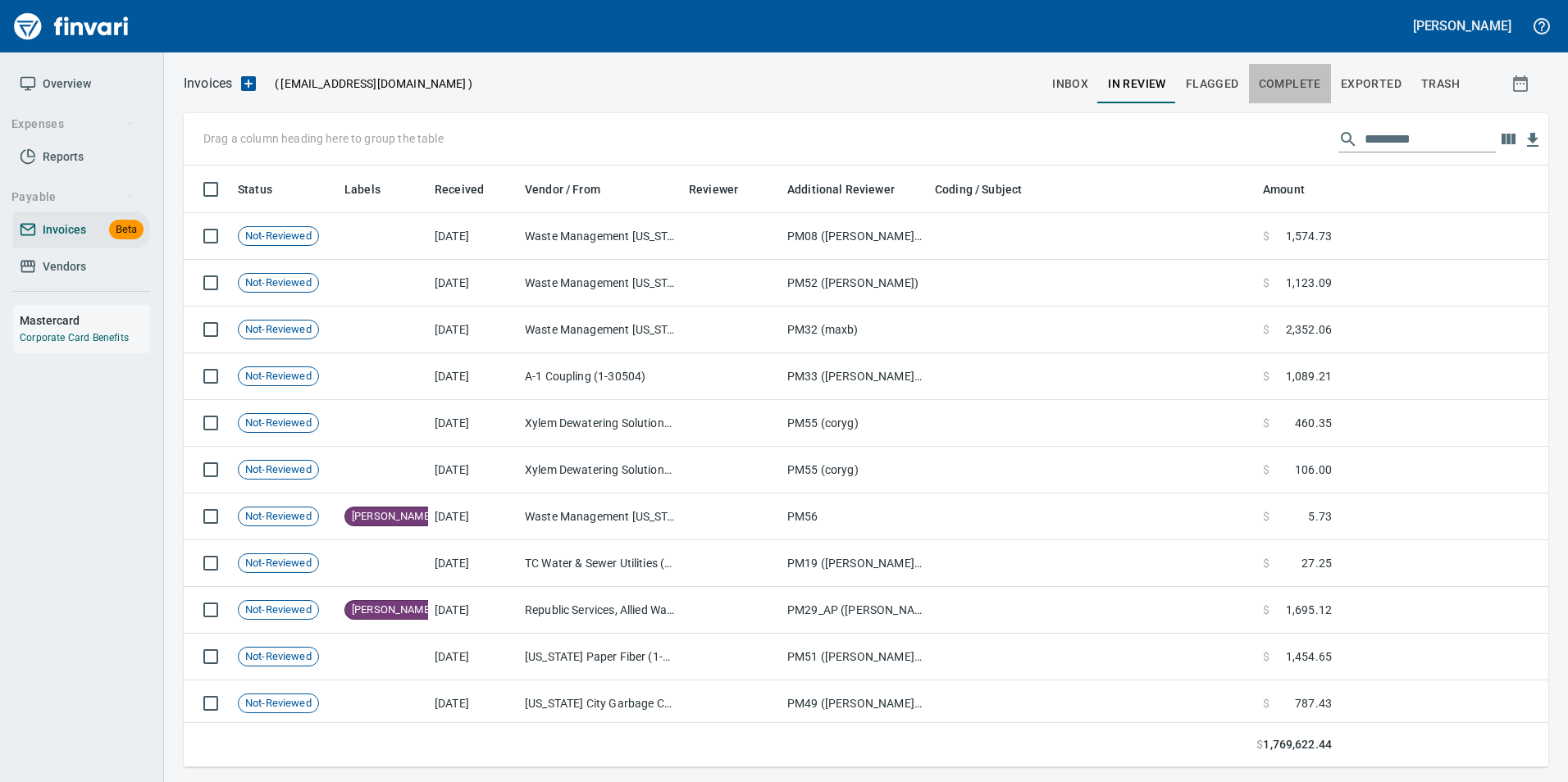
click at [1312, 96] on button "Complete" at bounding box center [1290, 83] width 82 height 39
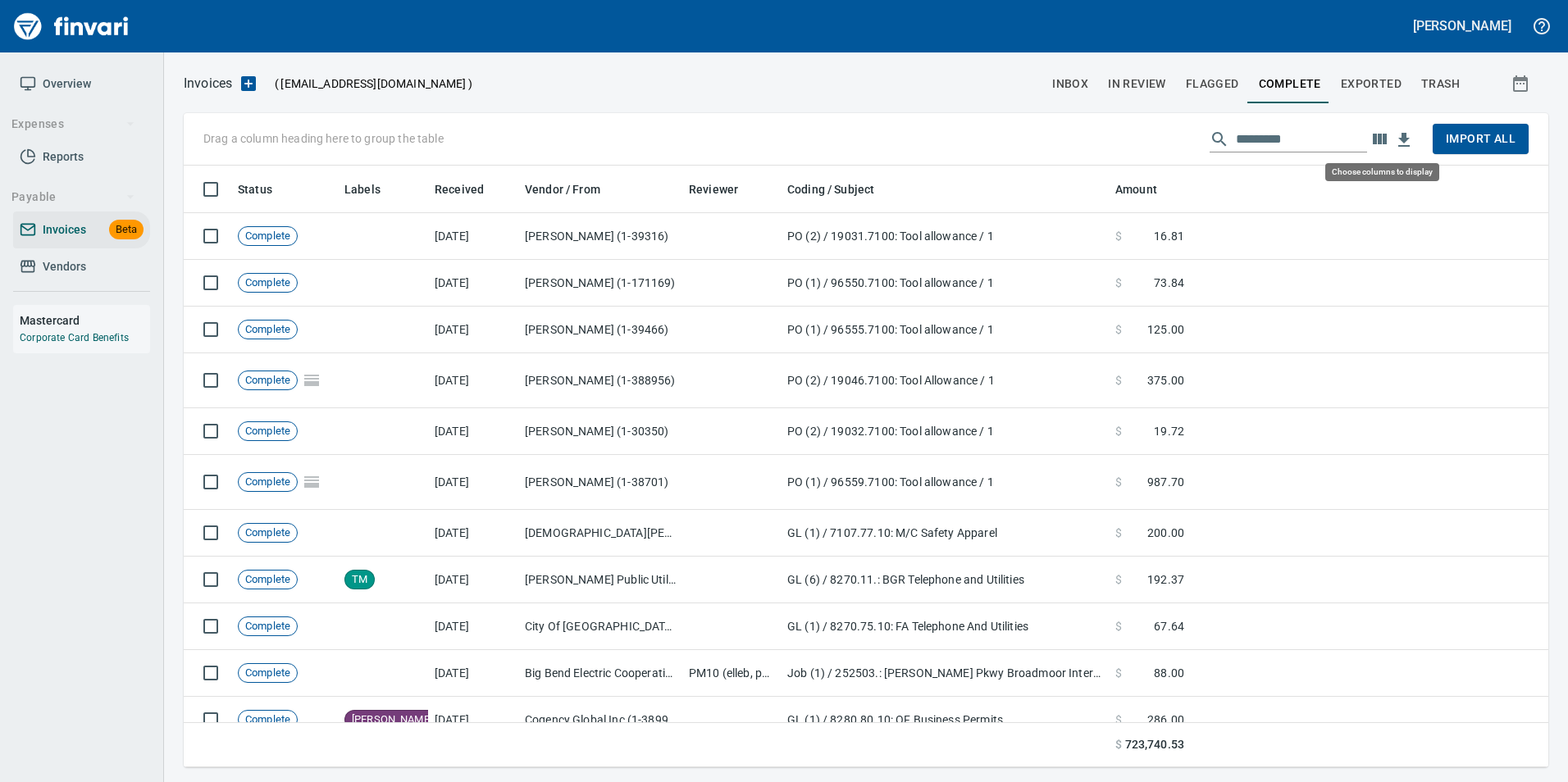
scroll to position [589, 1341]
click at [1282, 134] on input "text" at bounding box center [1302, 139] width 131 height 26
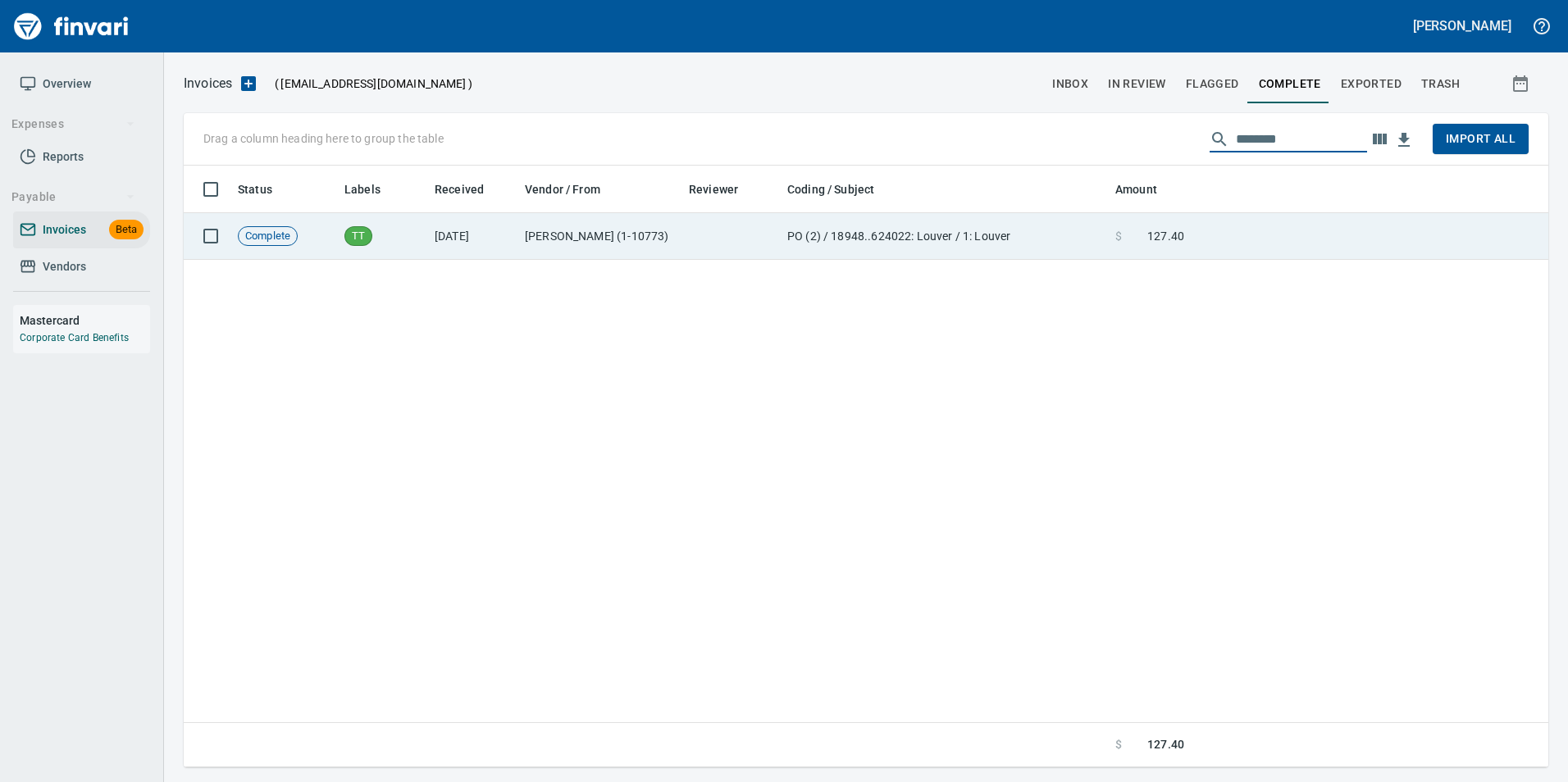
type input "********"
click at [1117, 224] on td "$ 127.40" at bounding box center [1150, 236] width 82 height 46
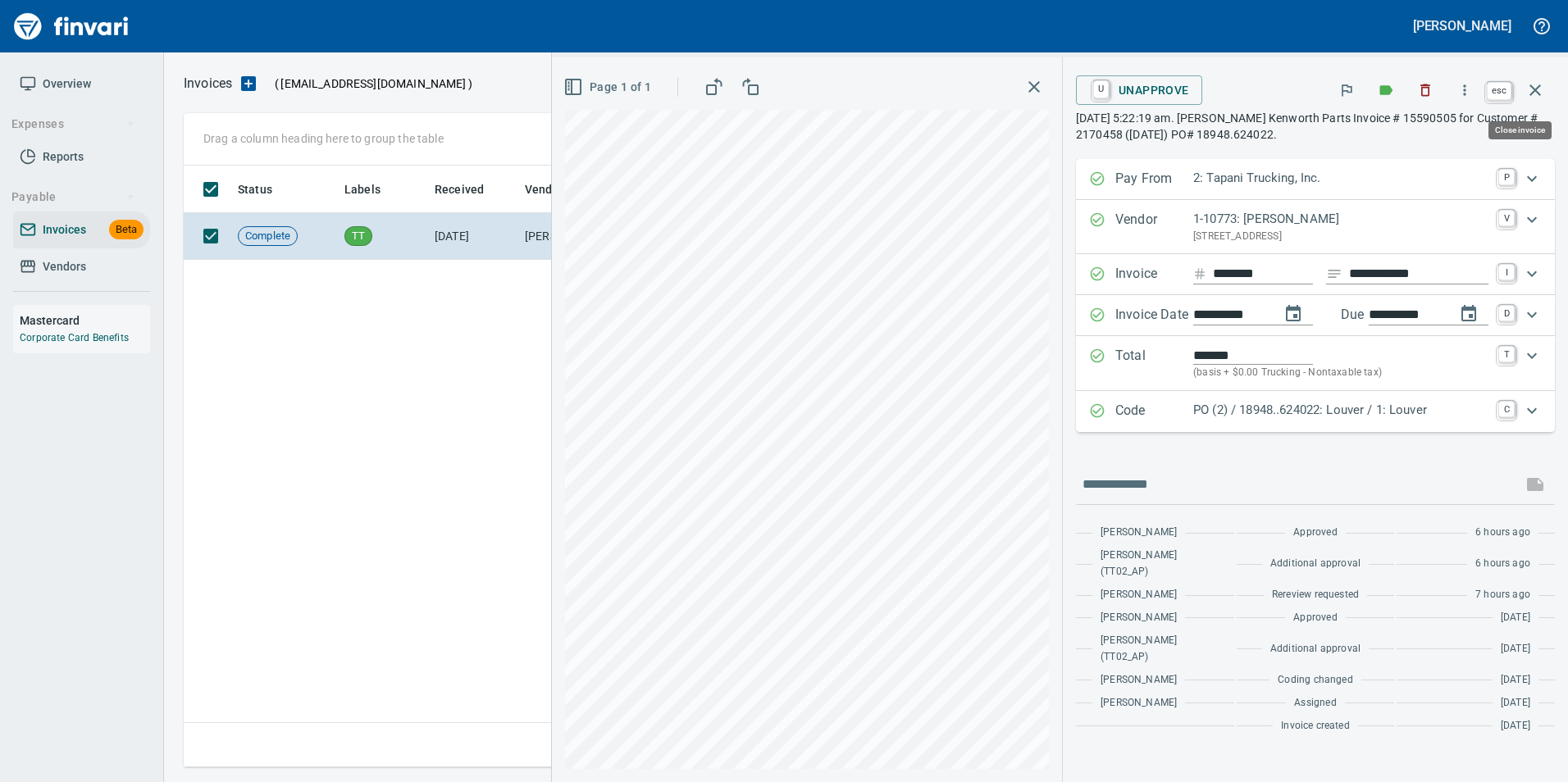
scroll to position [589, 1352]
click at [1533, 78] on button "button" at bounding box center [1535, 90] width 39 height 39
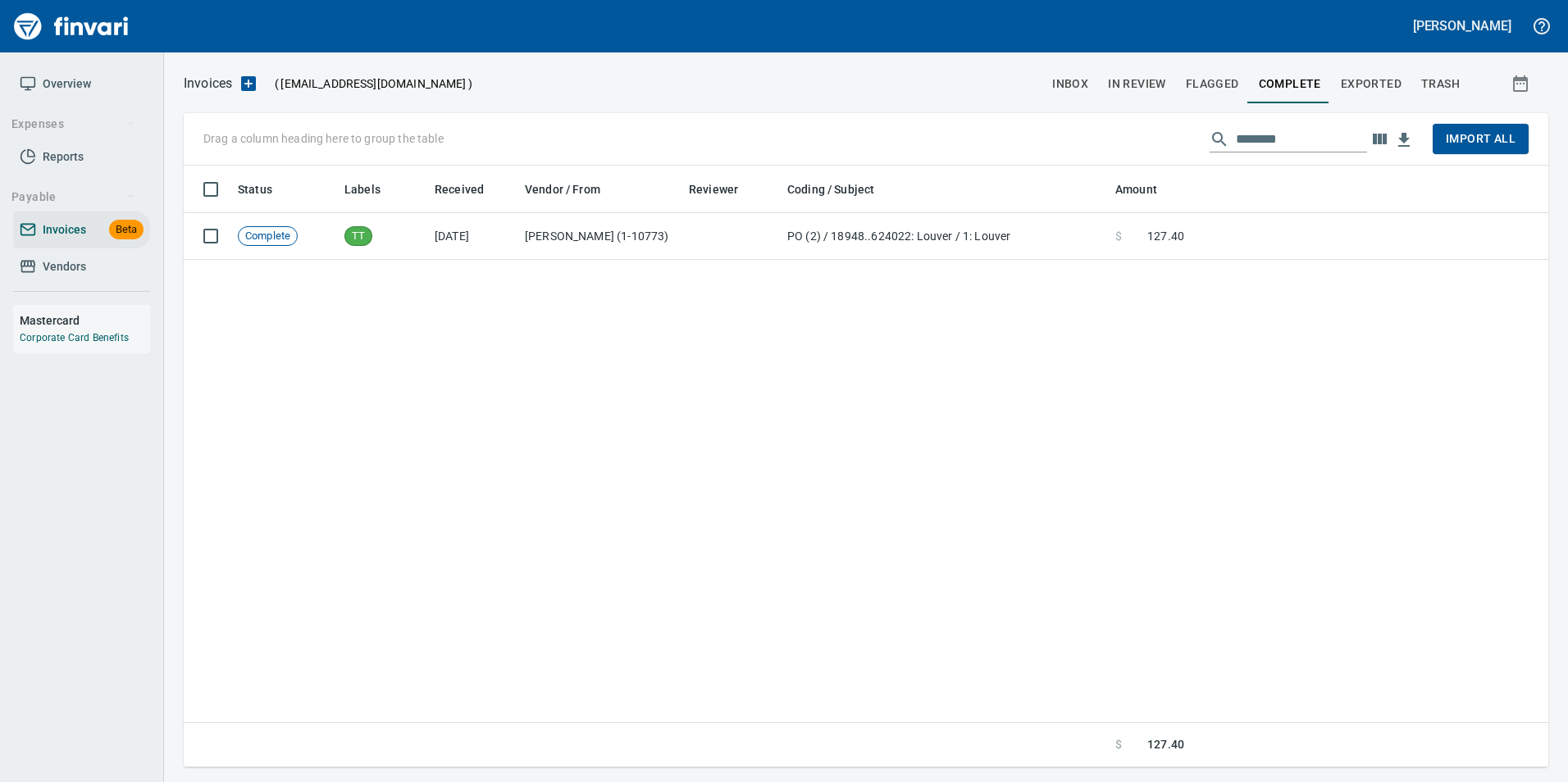
click at [1295, 132] on input "********" at bounding box center [1302, 139] width 131 height 26
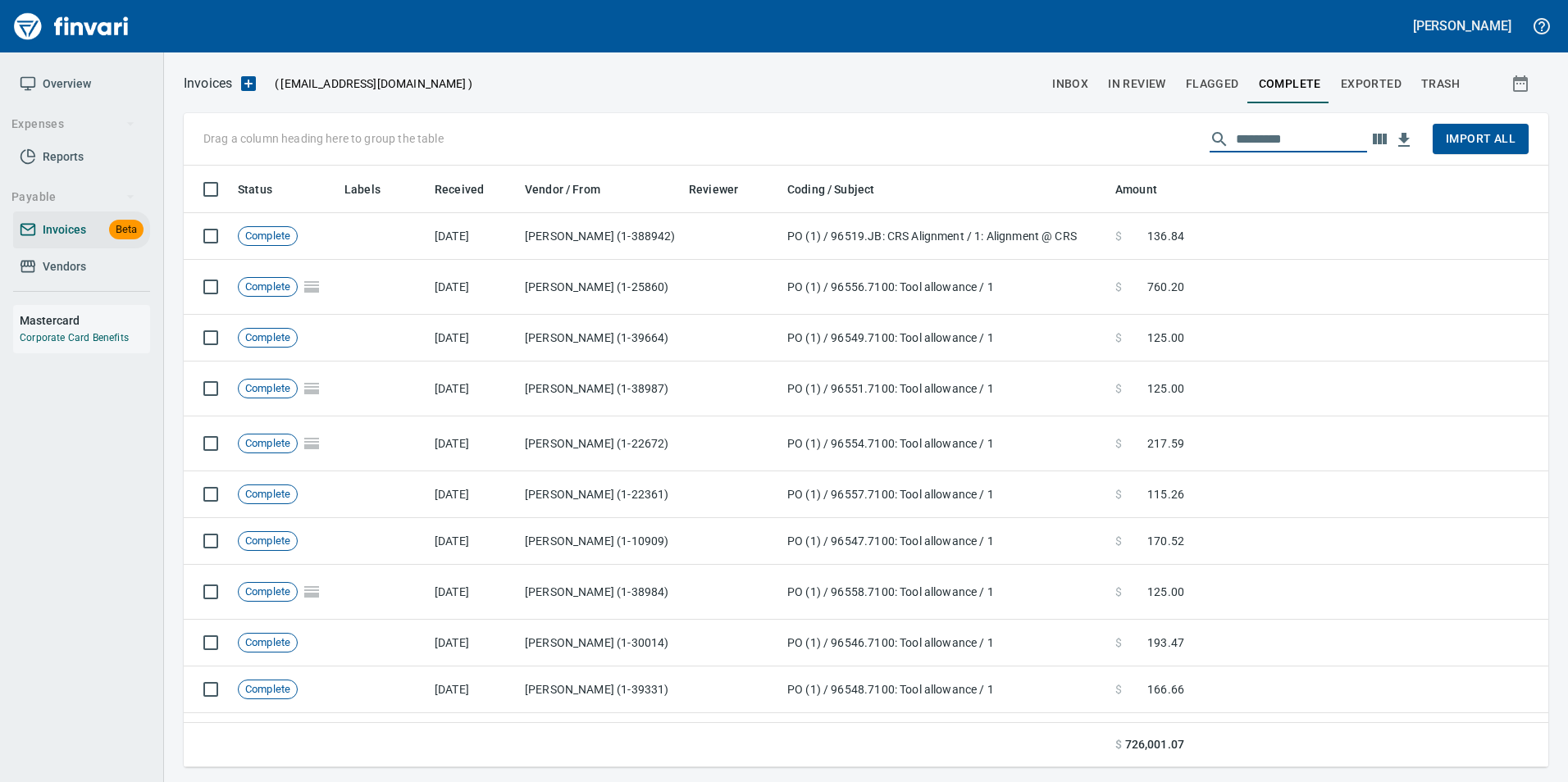
click at [1077, 71] on button "inbox" at bounding box center [1070, 83] width 55 height 39
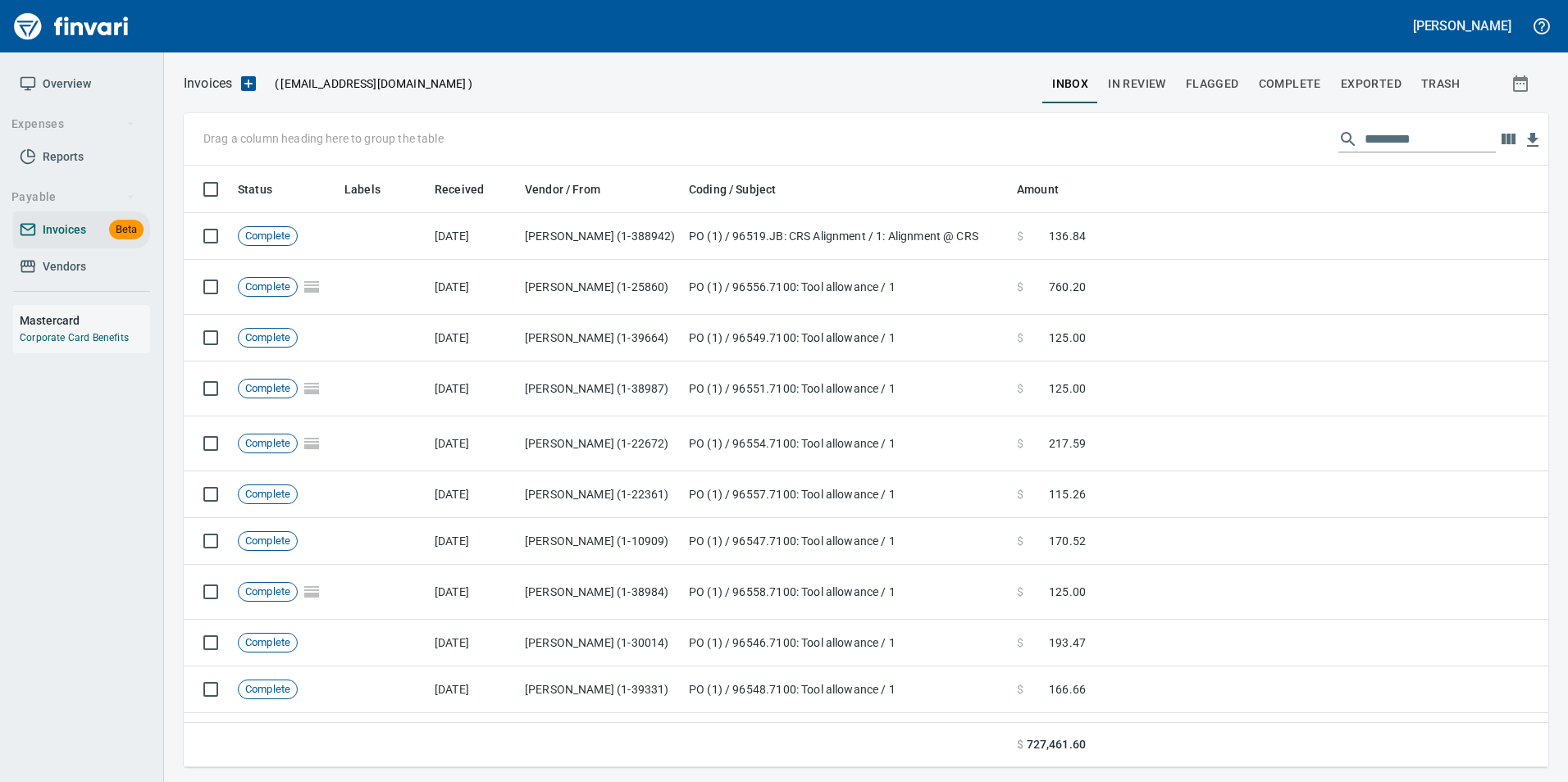
scroll to position [589, 1341]
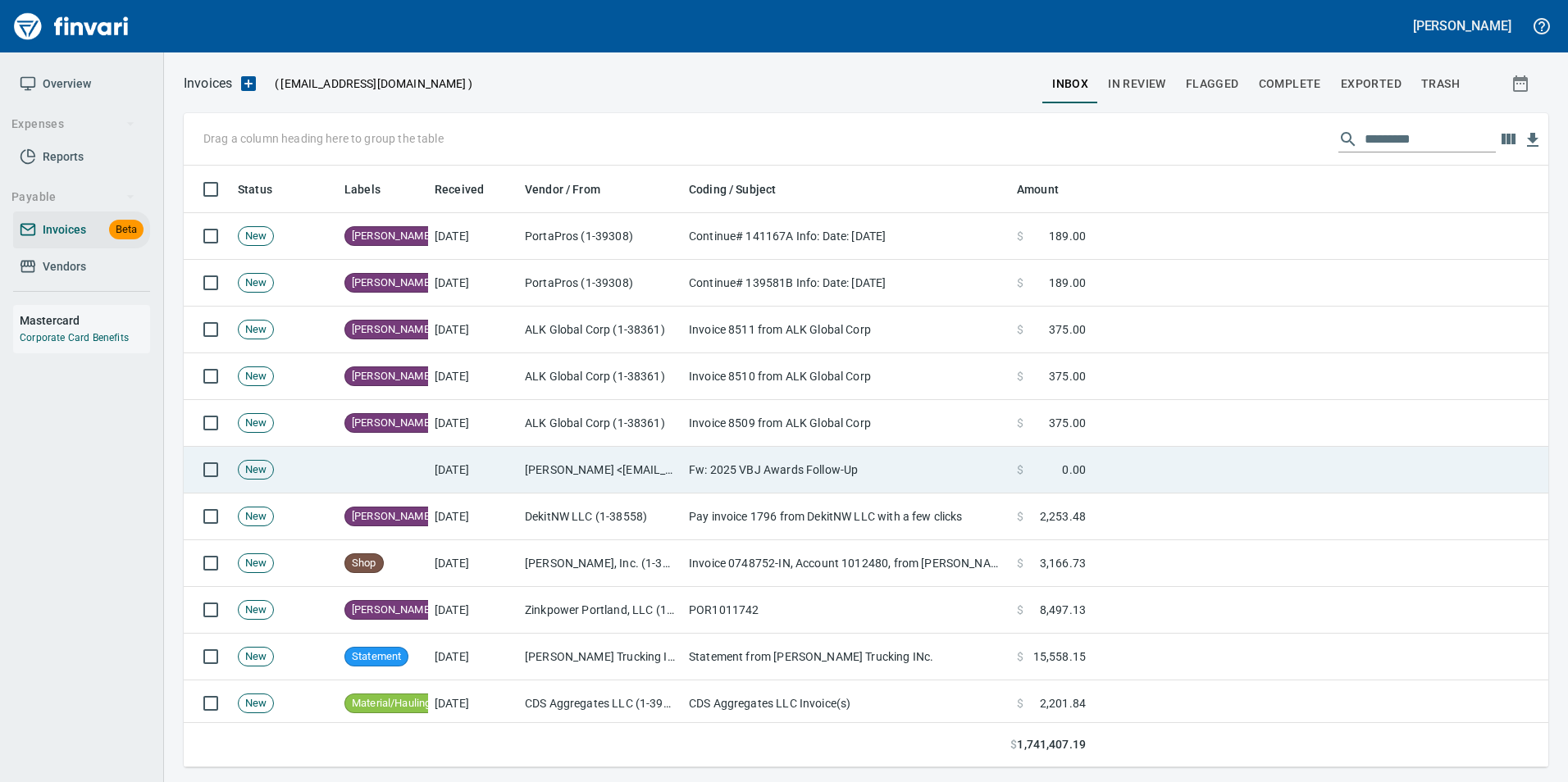
click at [1077, 477] on span "0.00" at bounding box center [1074, 470] width 24 height 16
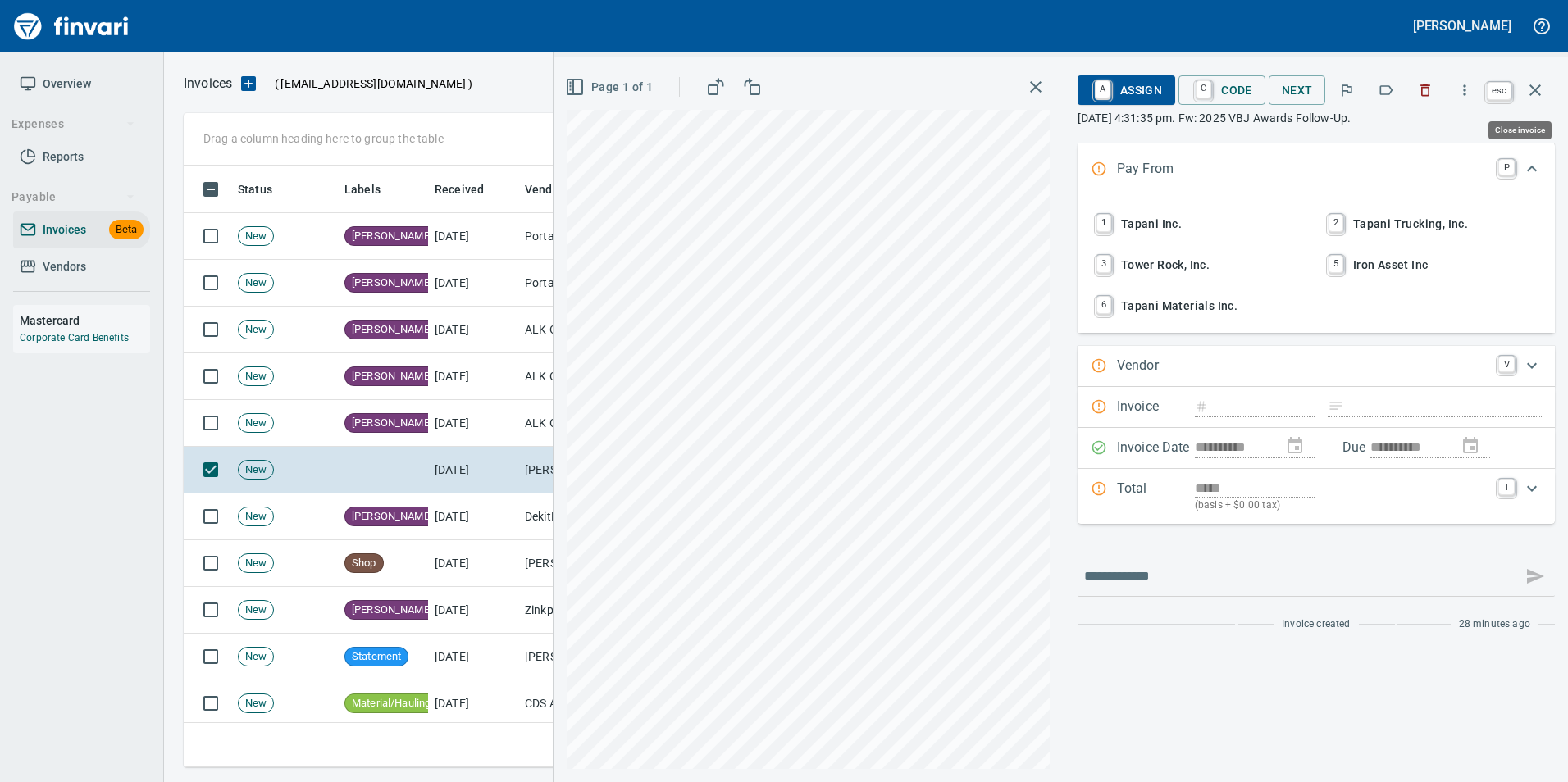
scroll to position [589, 1340]
click at [1544, 86] on icon "button" at bounding box center [1535, 90] width 20 height 20
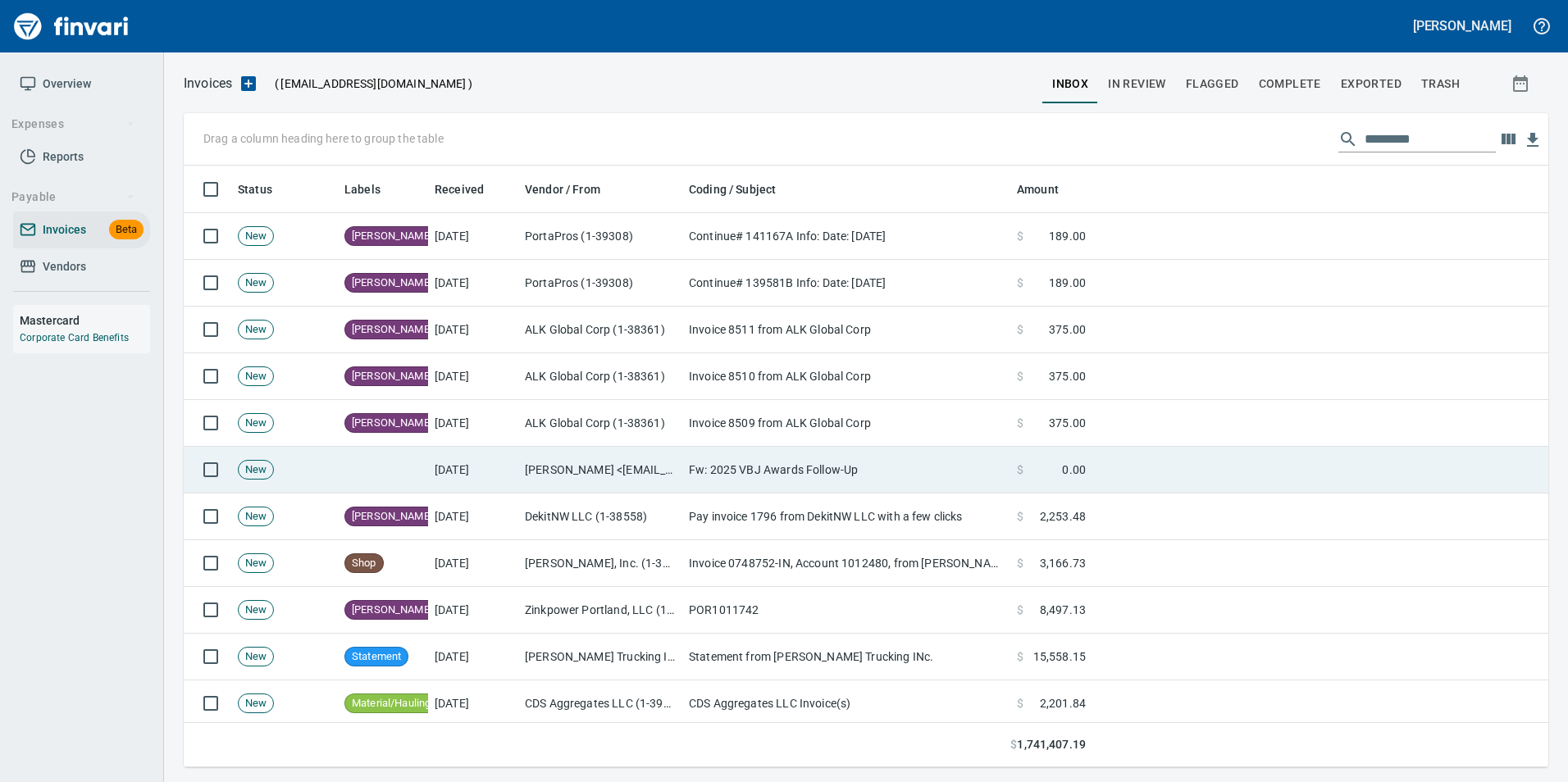
click at [1212, 451] on td at bounding box center [1320, 469] width 456 height 46
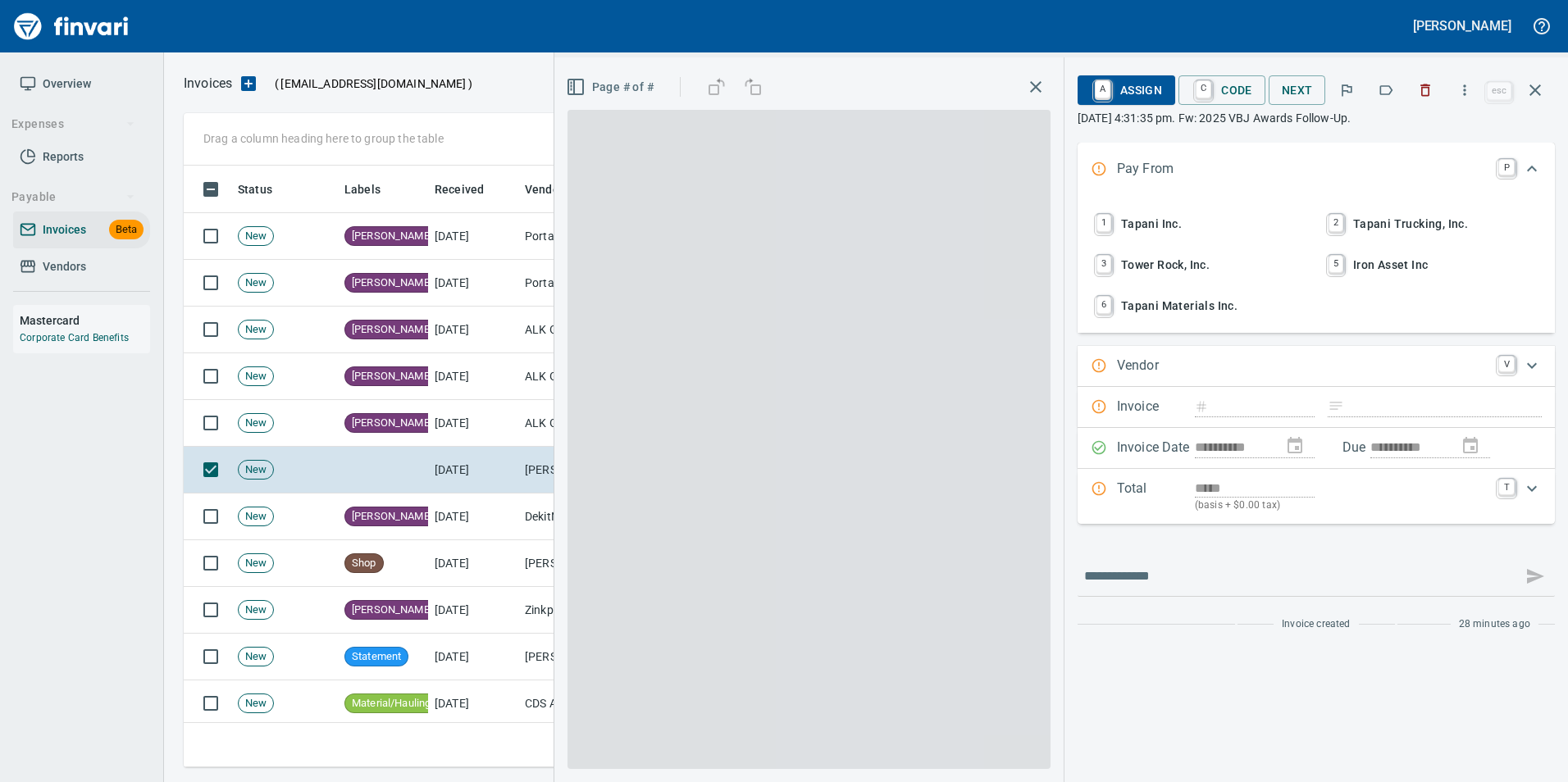
scroll to position [589, 1340]
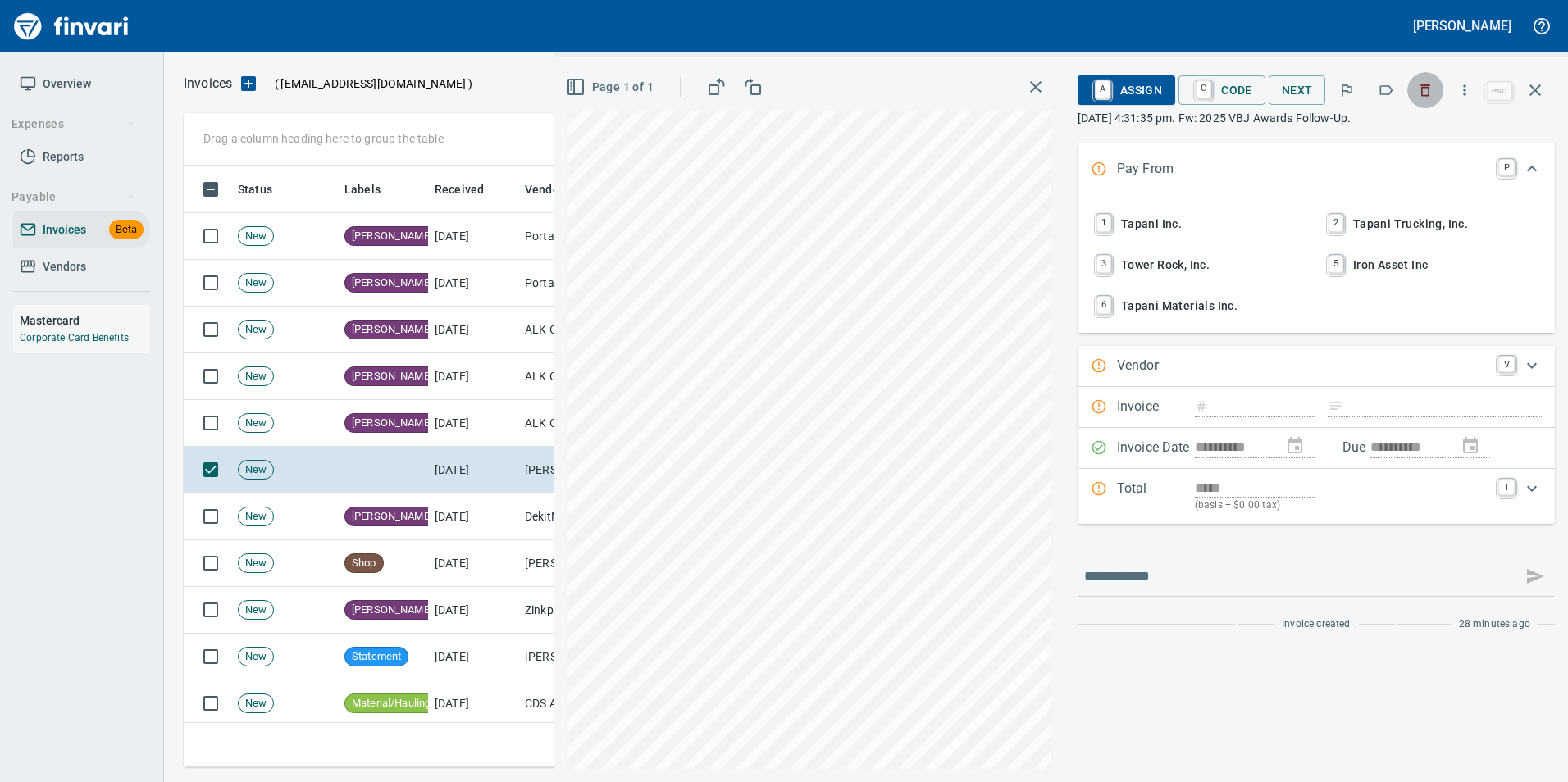
click at [1427, 81] on button "button" at bounding box center [1426, 90] width 36 height 36
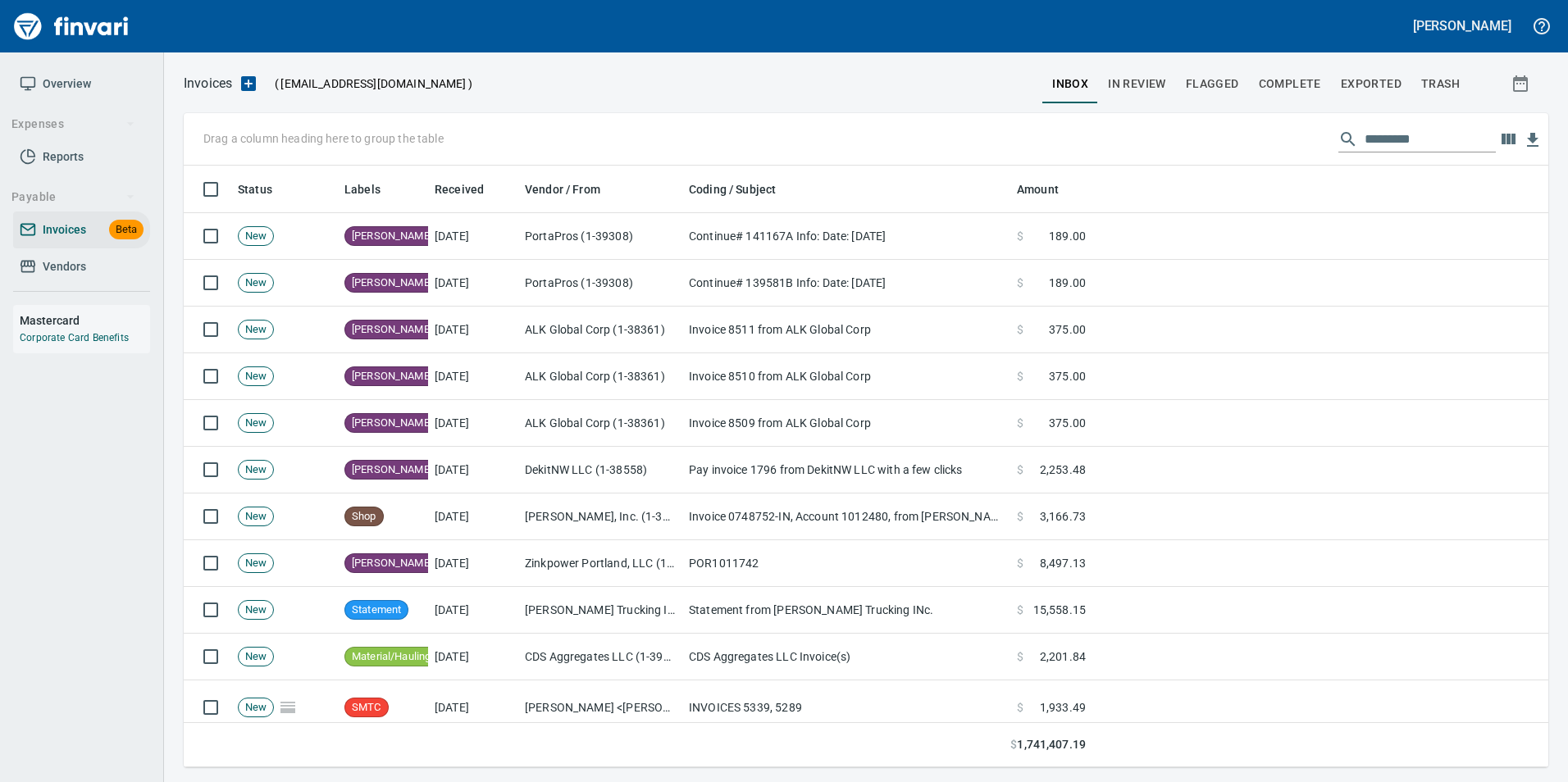
click at [1442, 131] on input "text" at bounding box center [1431, 139] width 131 height 26
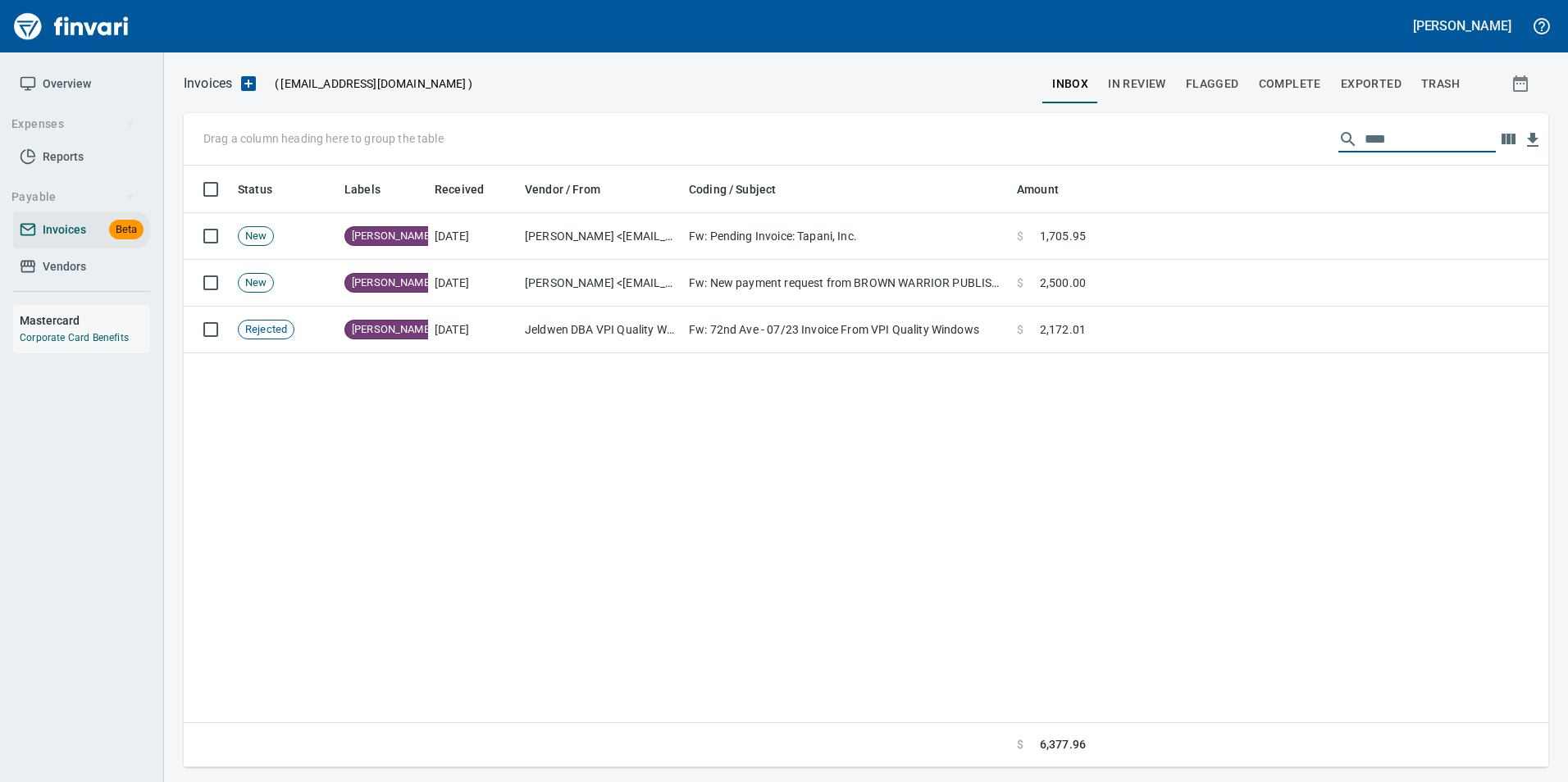
scroll to position [589, 1352]
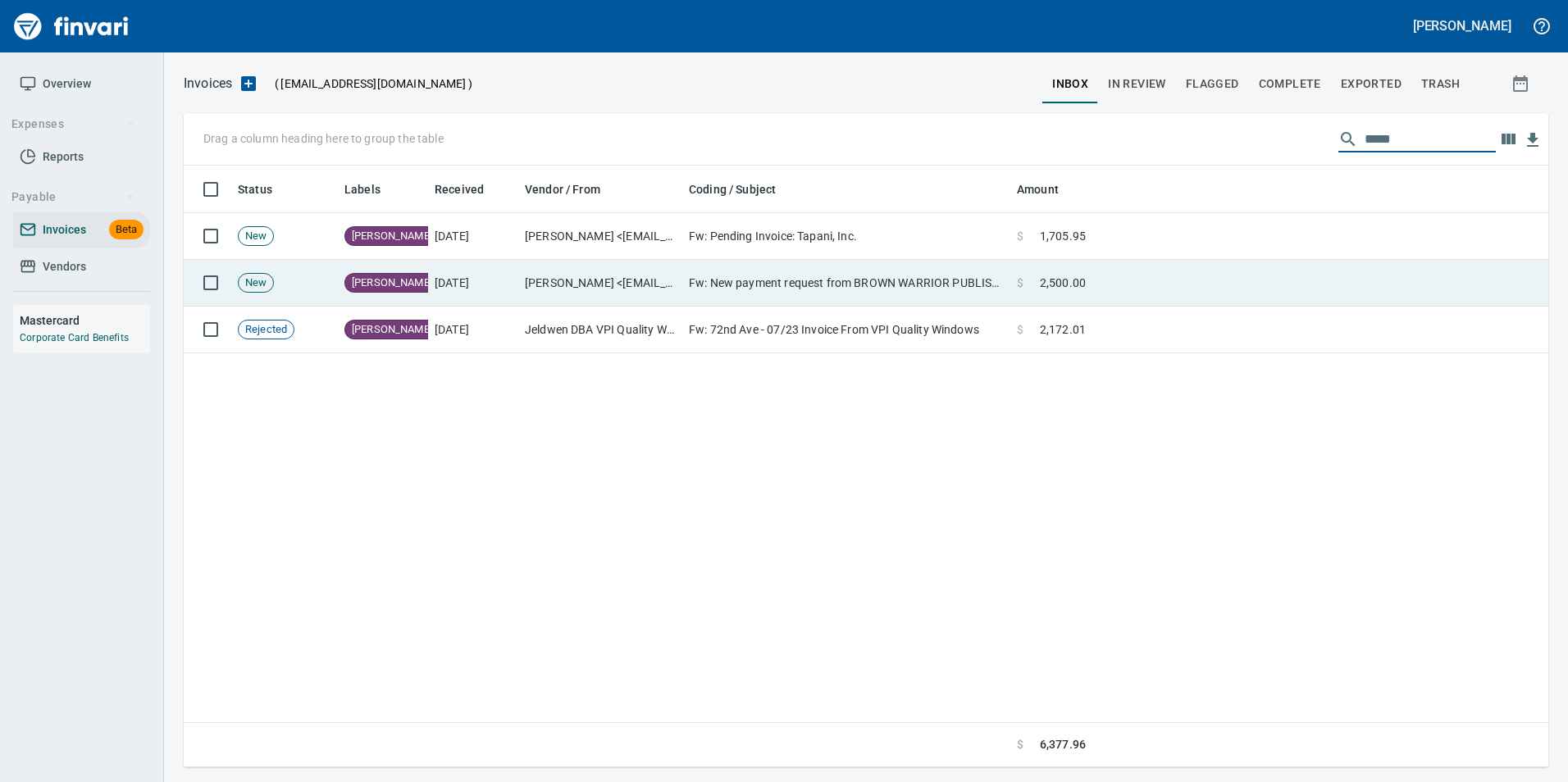
type input "*****"
click at [1119, 284] on td at bounding box center [1320, 283] width 456 height 46
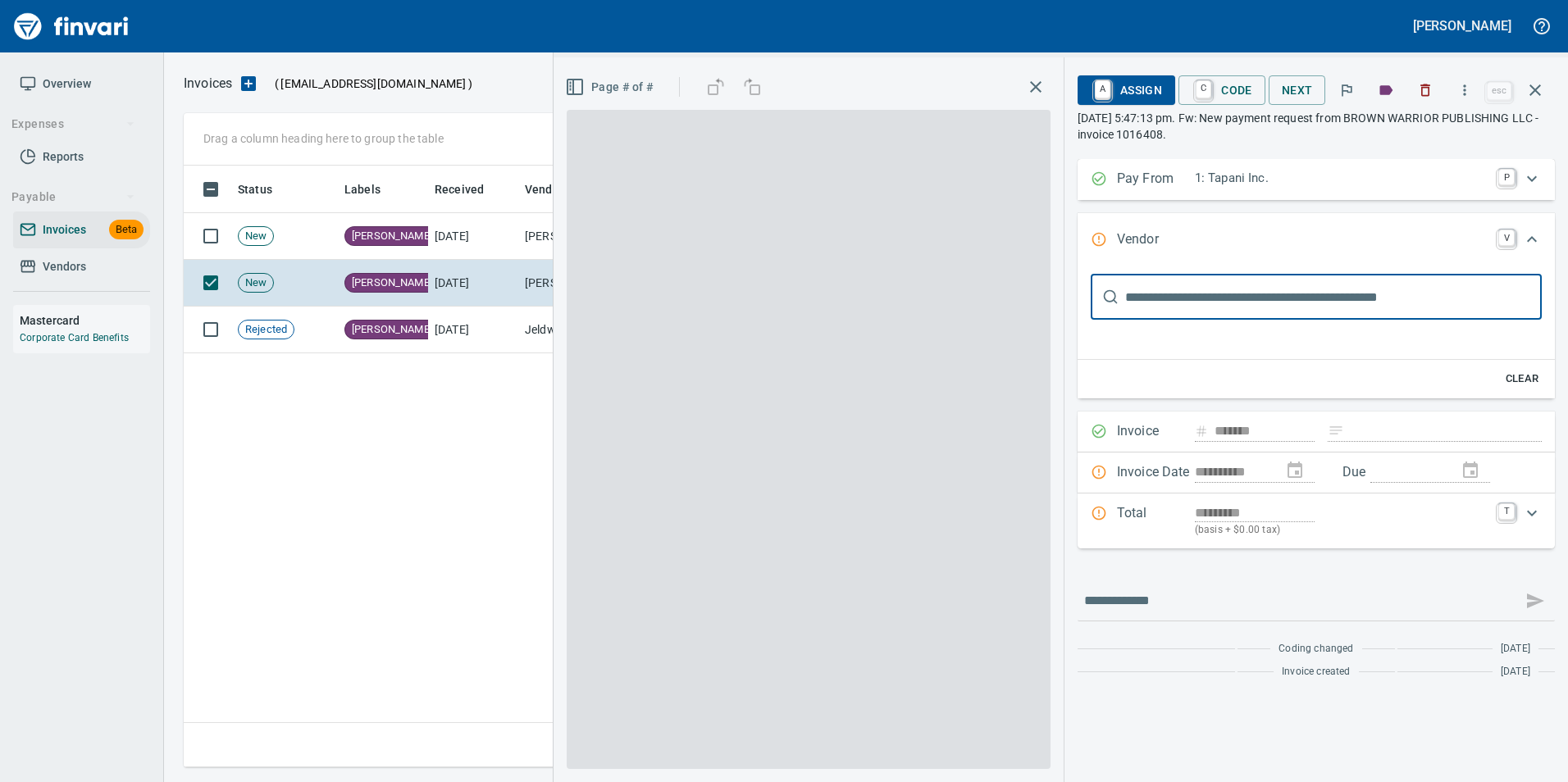
click at [1542, 94] on icon "button" at bounding box center [1535, 90] width 20 height 20
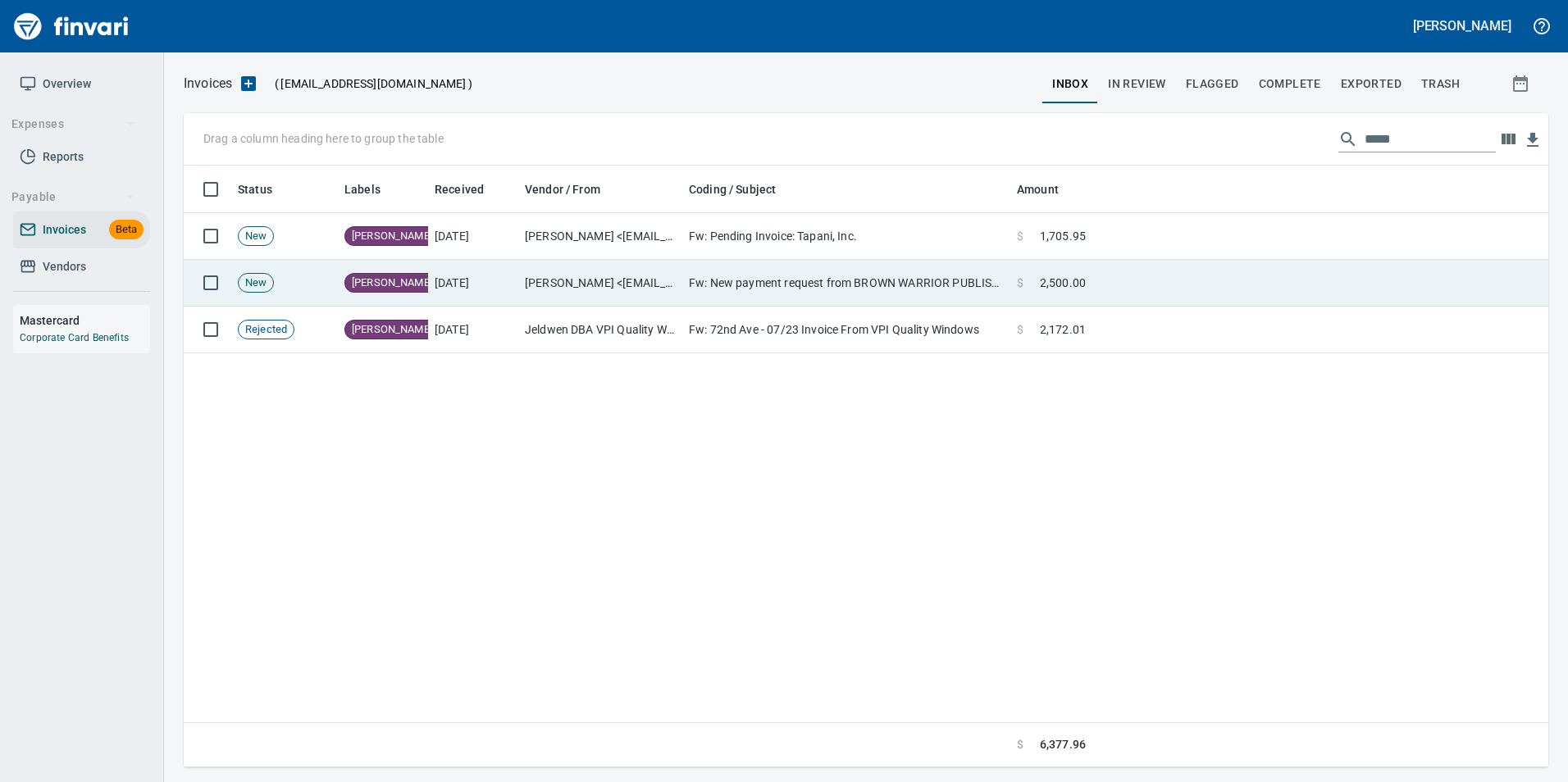
click at [957, 227] on td "Fw: Pending Invoice: Tapani, Inc." at bounding box center [846, 236] width 328 height 46
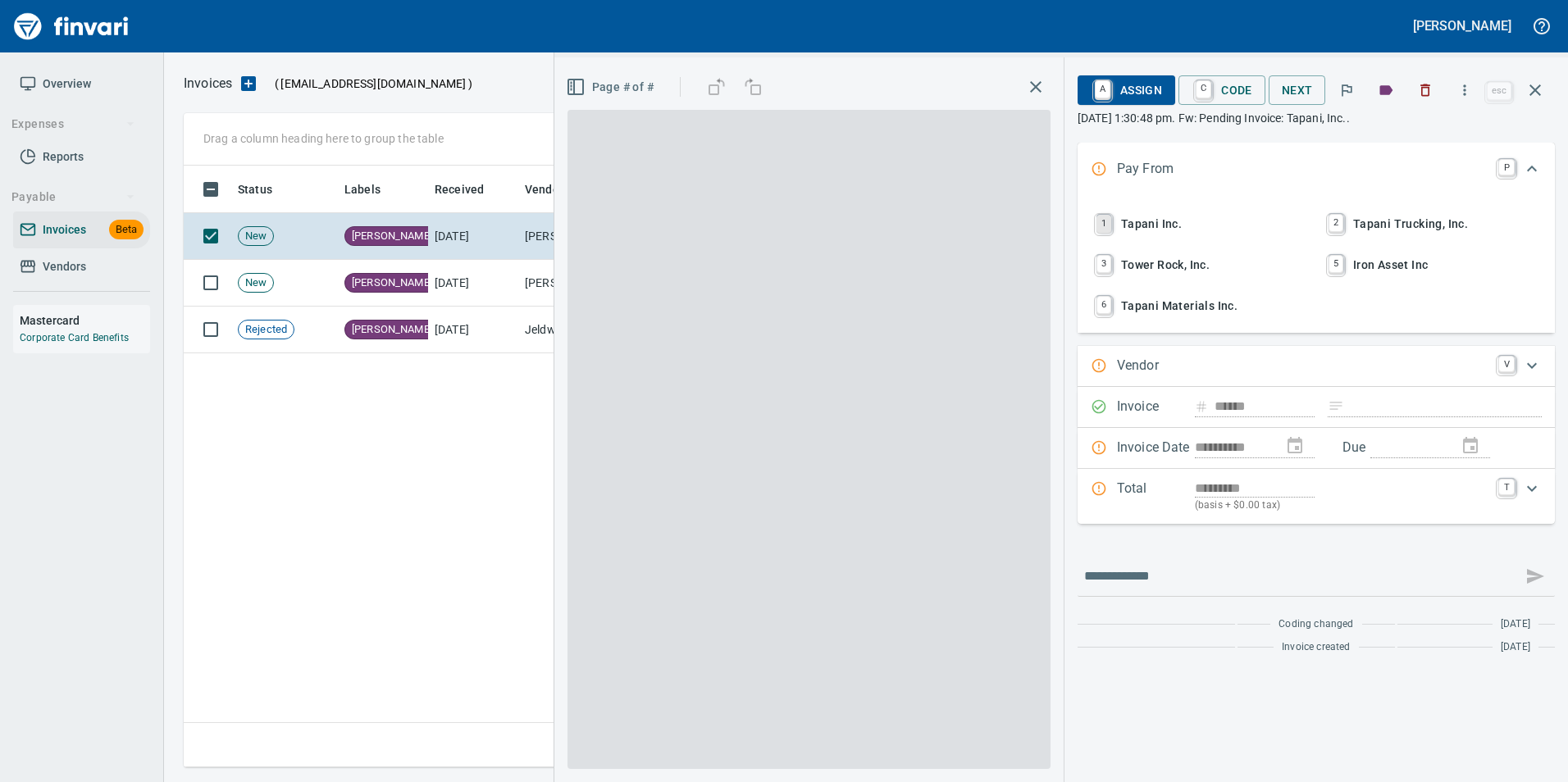
click at [1109, 216] on link "1" at bounding box center [1104, 224] width 15 height 18
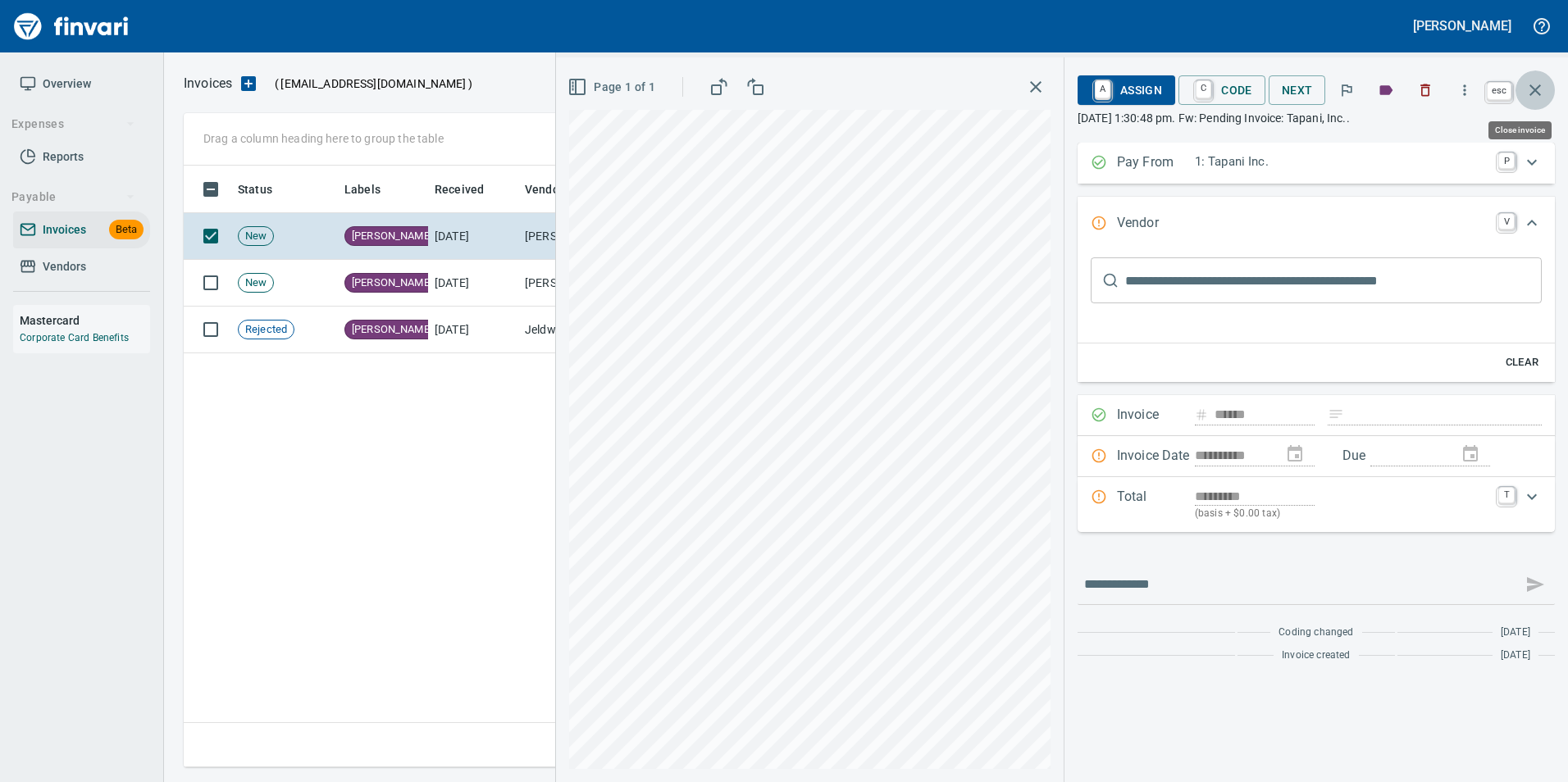
click at [1552, 87] on button "button" at bounding box center [1535, 90] width 39 height 39
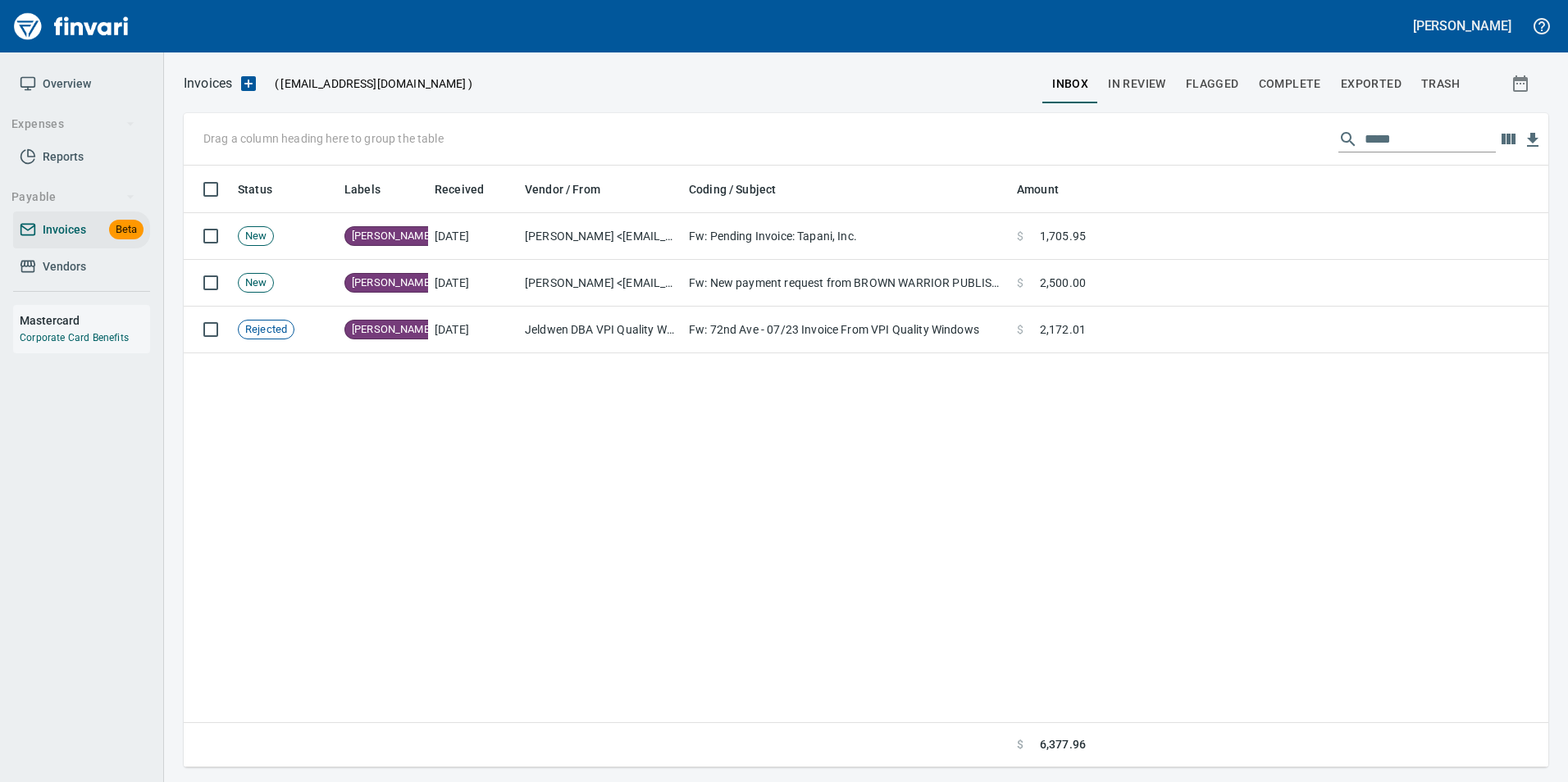
scroll to position [589, 1352]
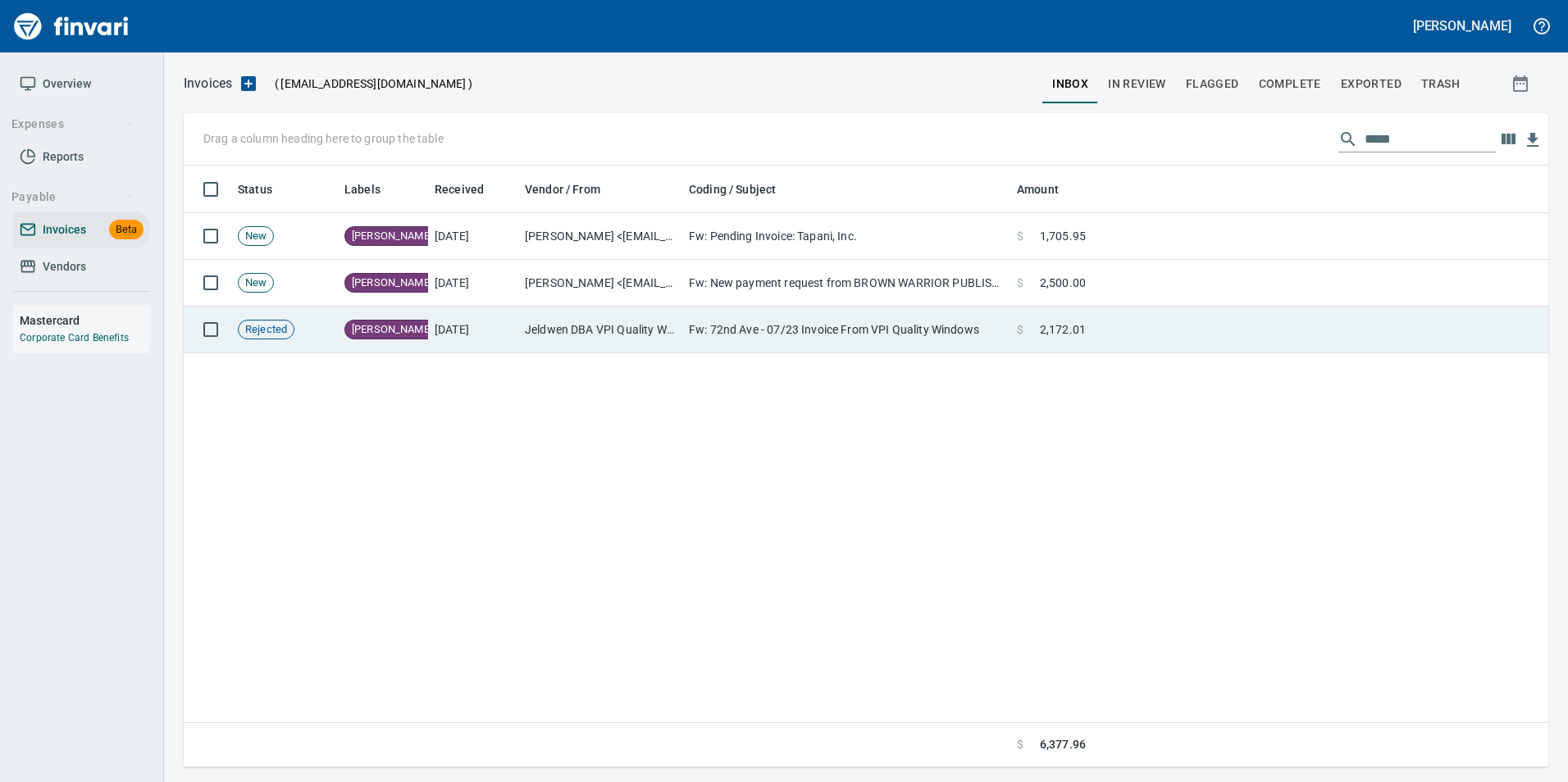
click at [1032, 325] on span at bounding box center [1031, 330] width 16 height 16
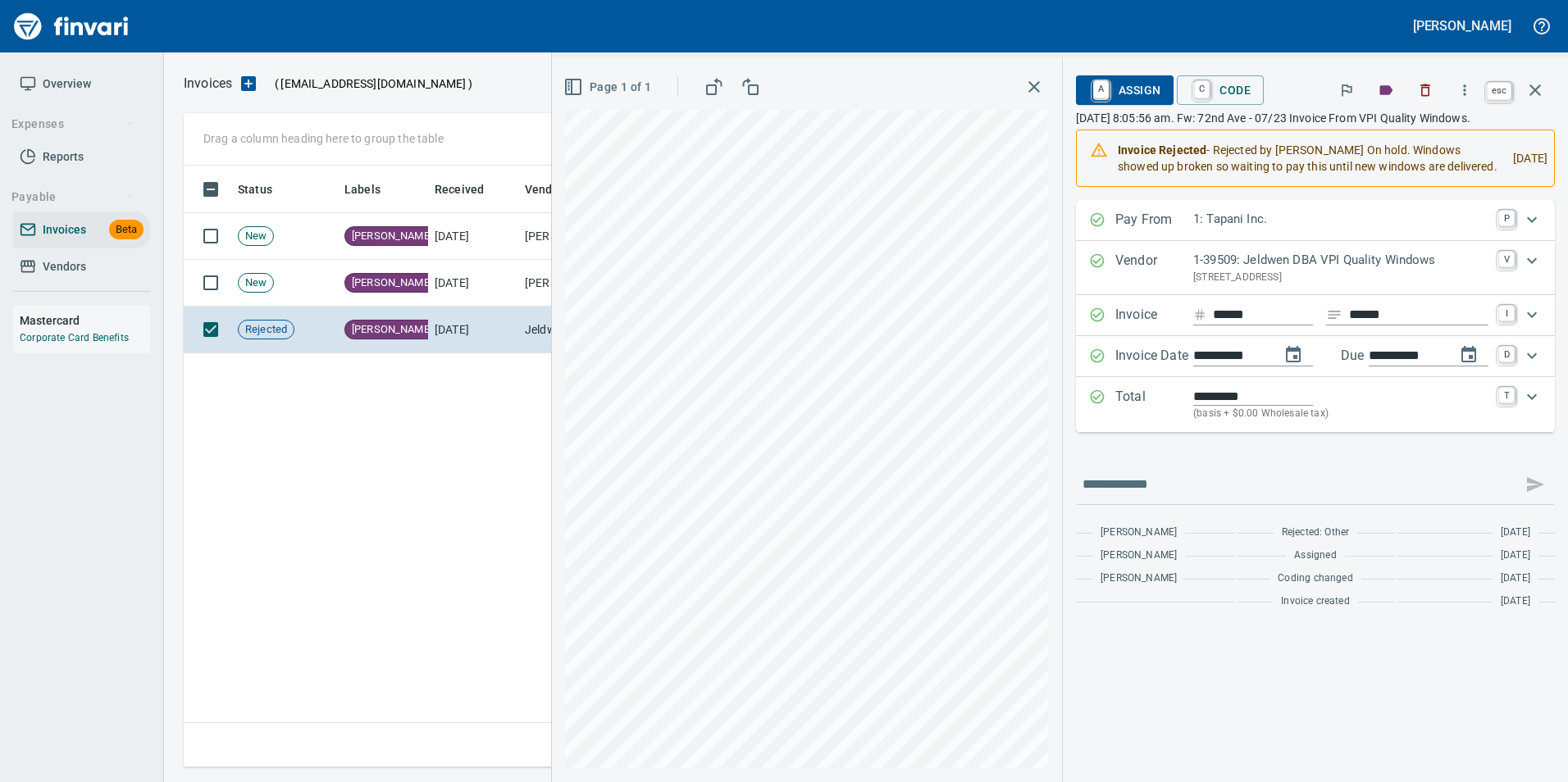
scroll to position [589, 1352]
click at [1537, 85] on icon "button" at bounding box center [1535, 90] width 20 height 20
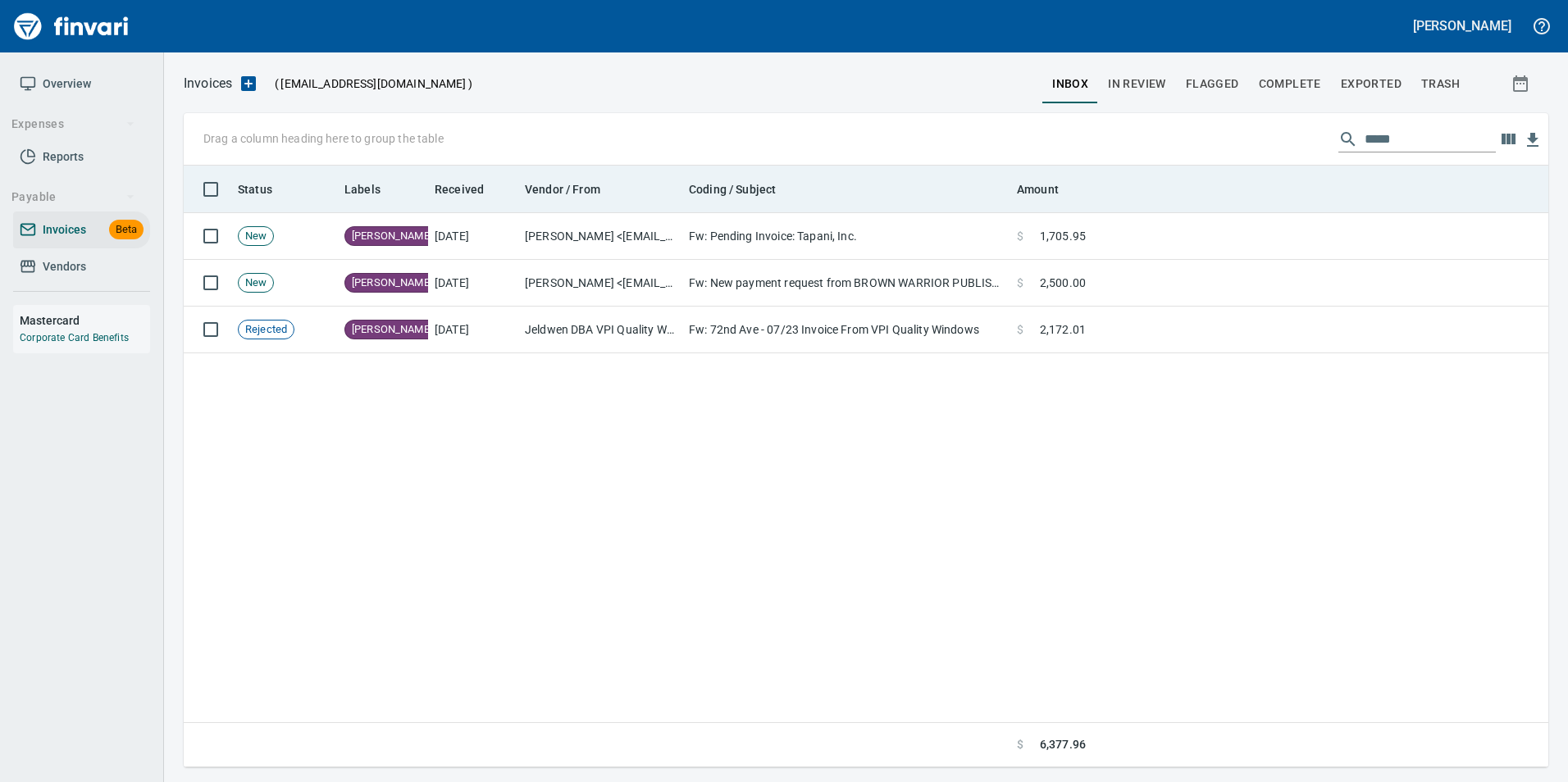
scroll to position [589, 1352]
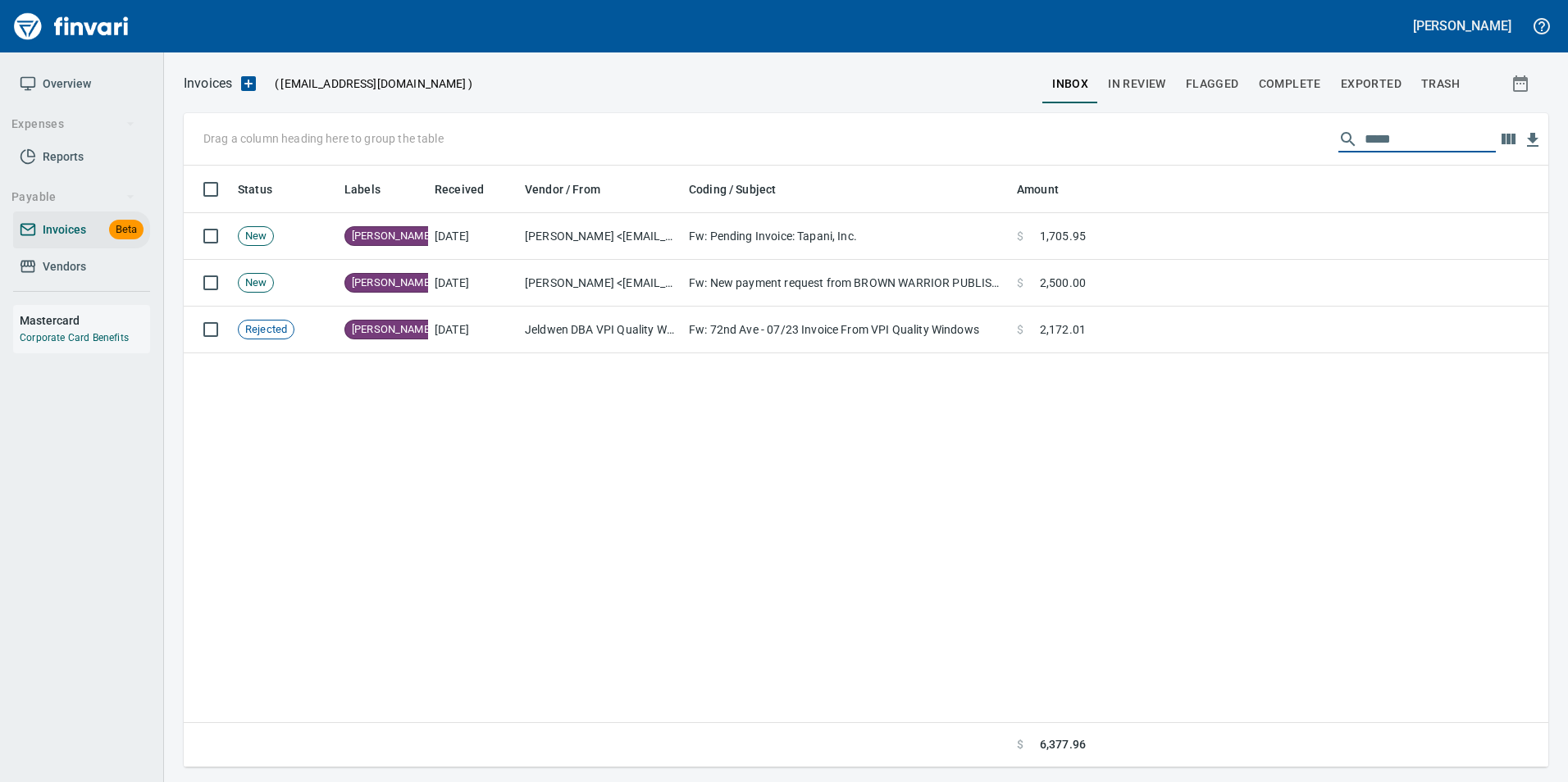
click at [1391, 146] on input "*****" at bounding box center [1431, 139] width 131 height 26
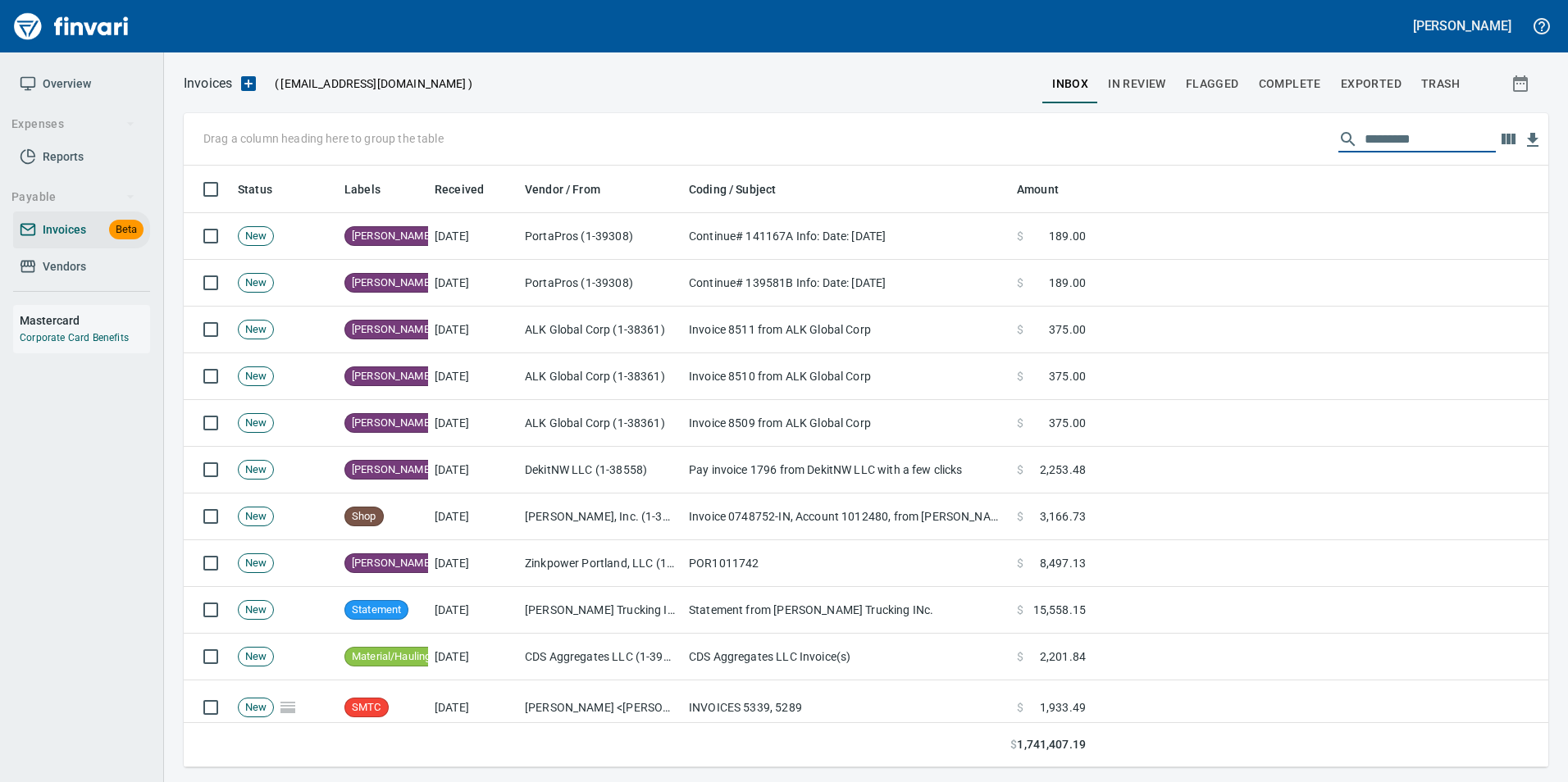
scroll to position [589, 1341]
